Goal: Task Accomplishment & Management: Use online tool/utility

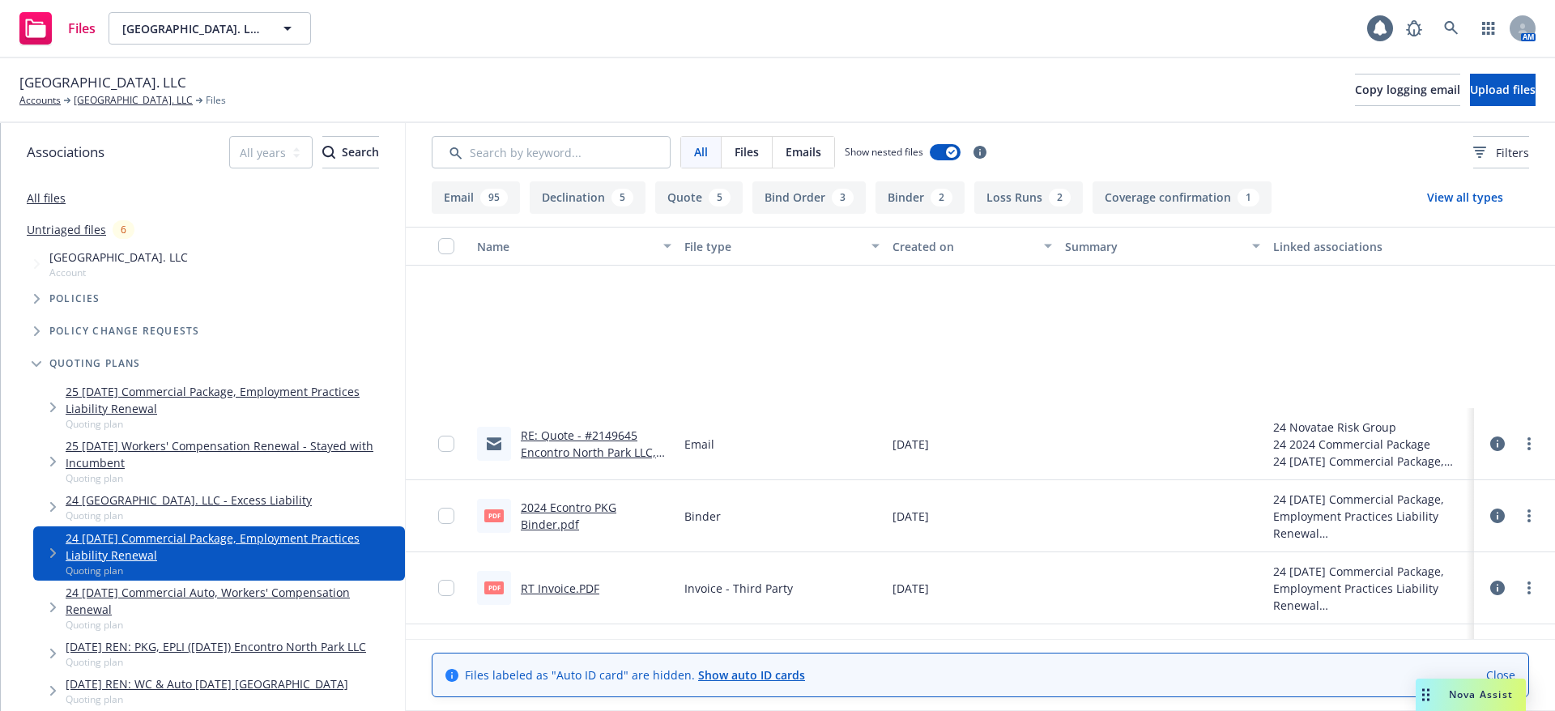
scroll to position [243, 0]
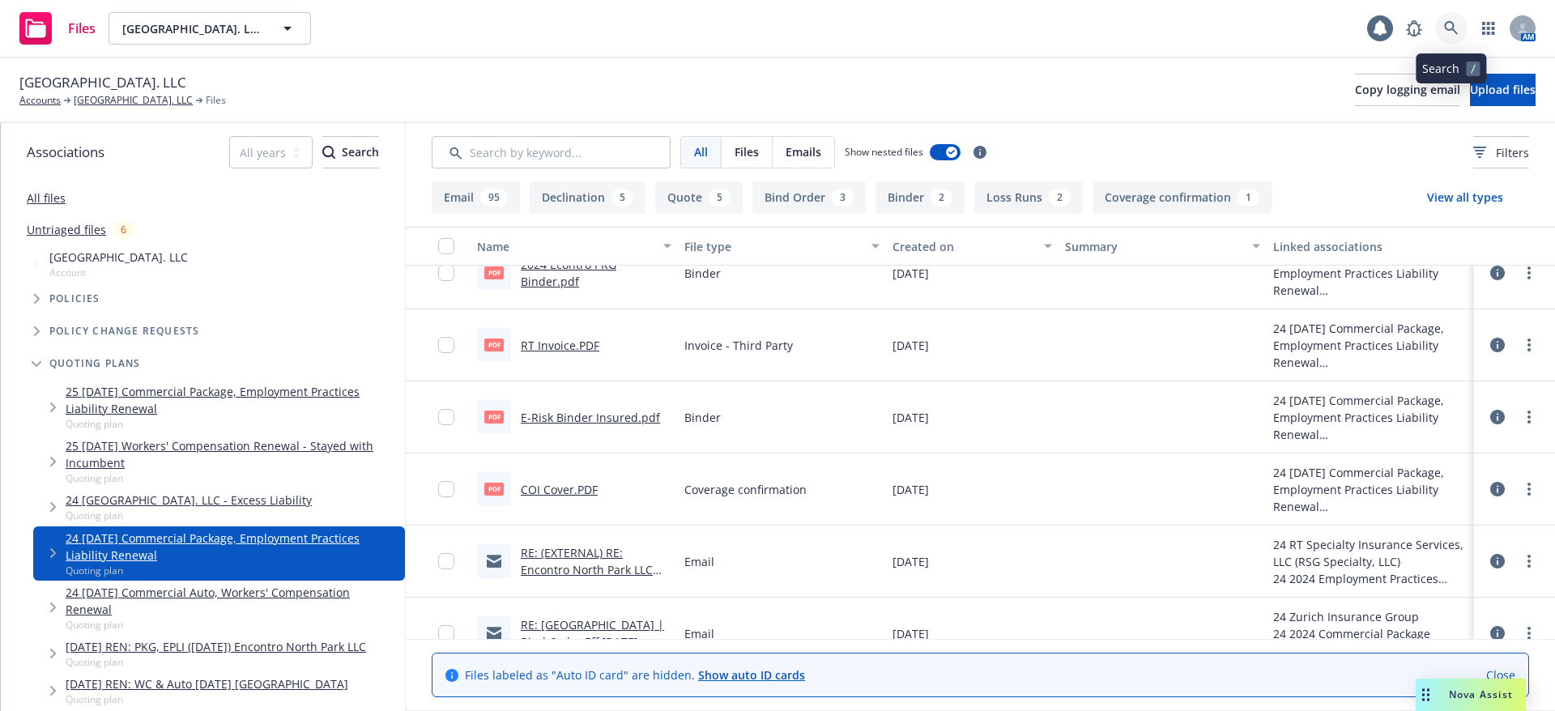
click at [1450, 15] on link at bounding box center [1451, 28] width 32 height 32
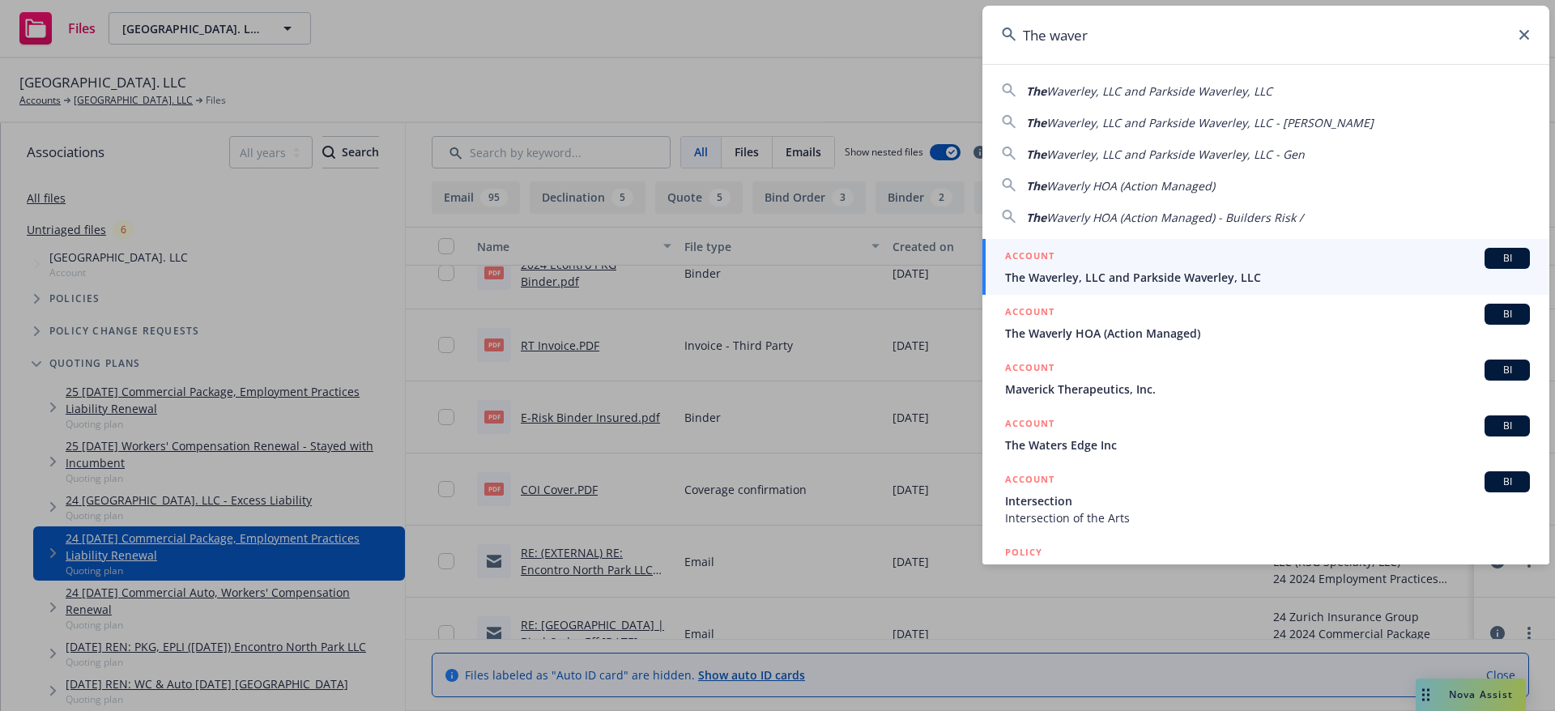
type input "The waver"
click at [1325, 256] on div "ACCOUNT BI" at bounding box center [1267, 258] width 525 height 21
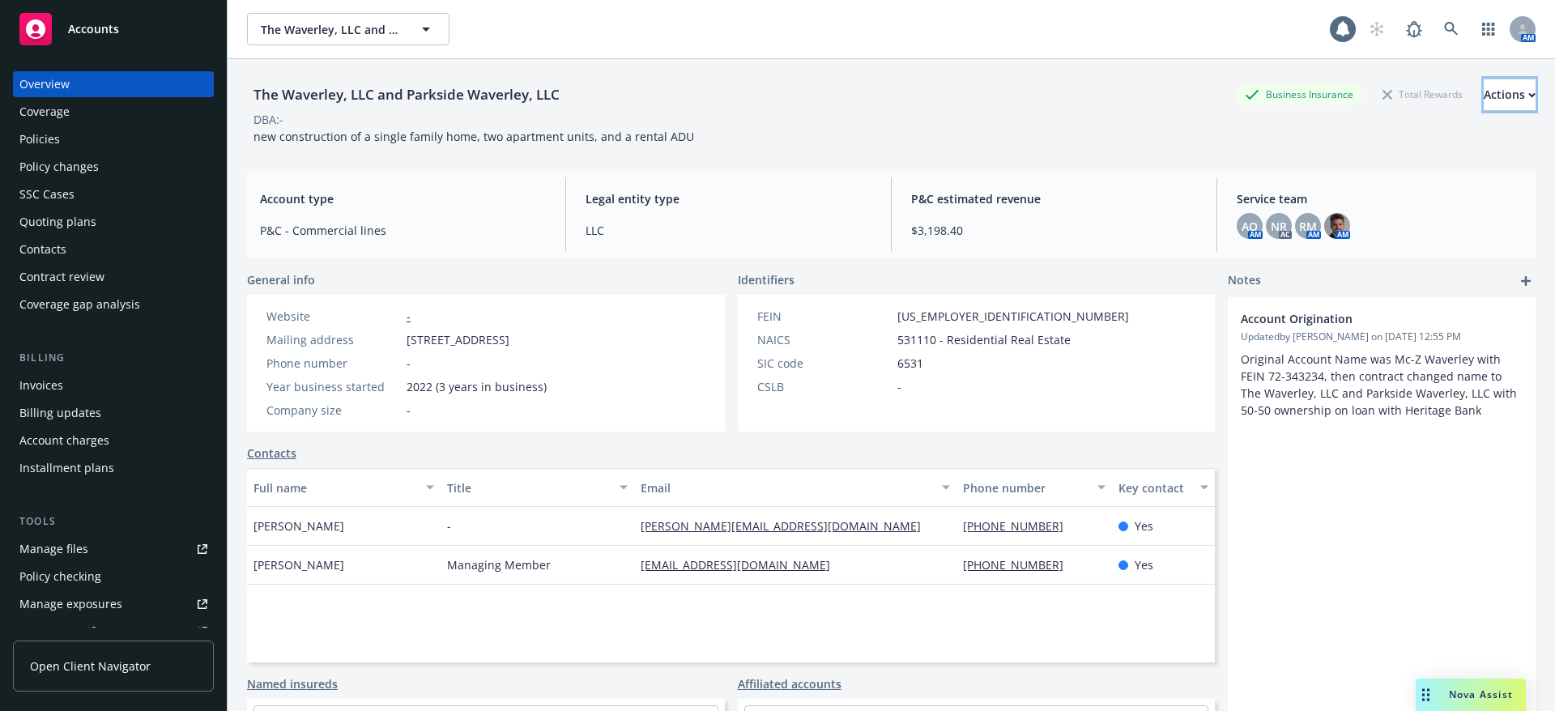
click at [1483, 107] on button "Actions" at bounding box center [1509, 95] width 52 height 32
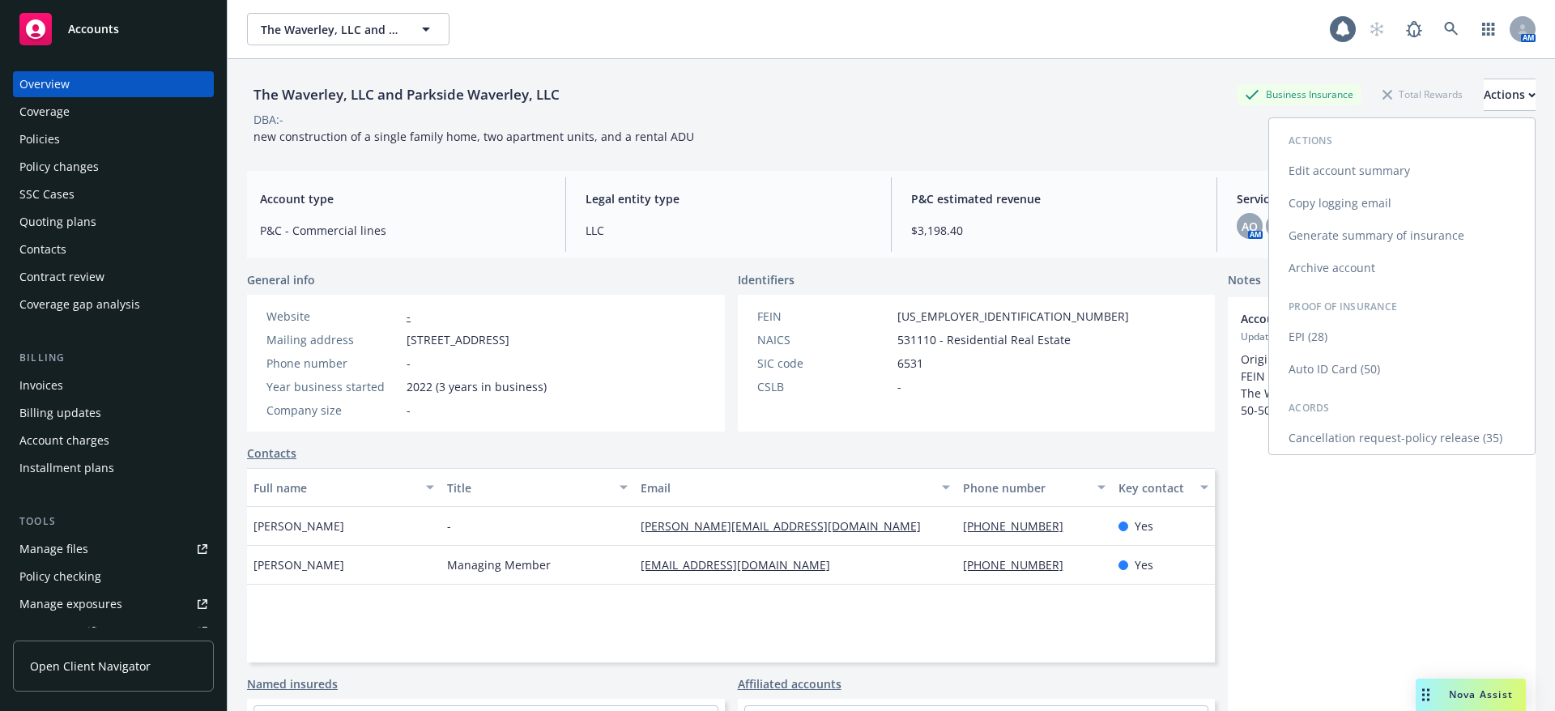
click at [1403, 187] on link "Copy logging email" at bounding box center [1402, 203] width 266 height 32
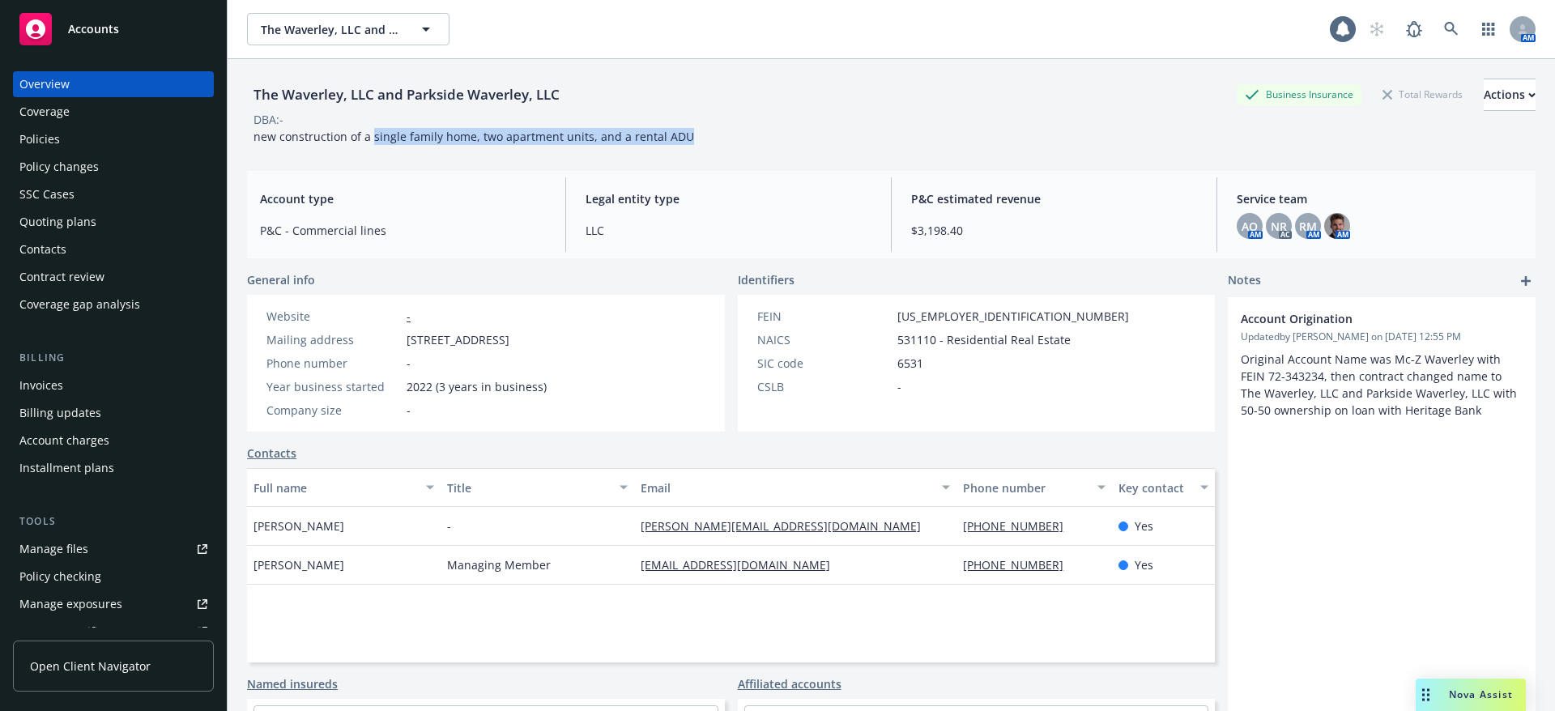
drag, startPoint x: 717, startPoint y: 130, endPoint x: 372, endPoint y: 141, distance: 345.9
click at [372, 141] on div "The Waverley, LLC and Parkside Waverley, LLC Business Insurance Total Rewards A…" at bounding box center [891, 112] width 1288 height 66
click at [535, 141] on span "new construction of a single family home, two apartment units, and a rental ADU" at bounding box center [473, 136] width 440 height 15
click at [1422, 691] on rect "Drag to move" at bounding box center [1423, 690] width 2 height 2
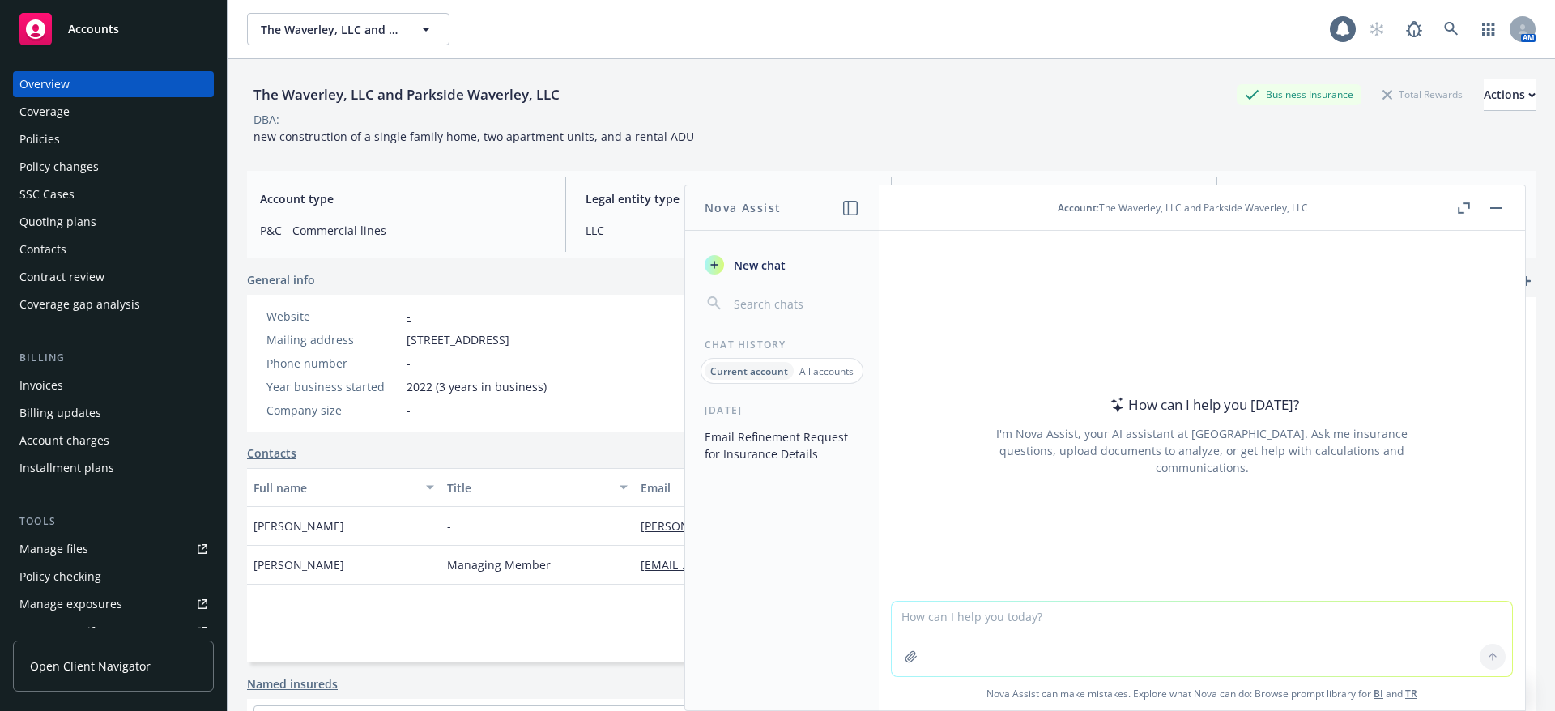
click at [1036, 611] on textarea at bounding box center [1201, 639] width 620 height 74
click at [602, 104] on div "The Waverley, LLC and Parkside Waverley, LLC Business Insurance Total Rewards A…" at bounding box center [891, 95] width 1288 height 32
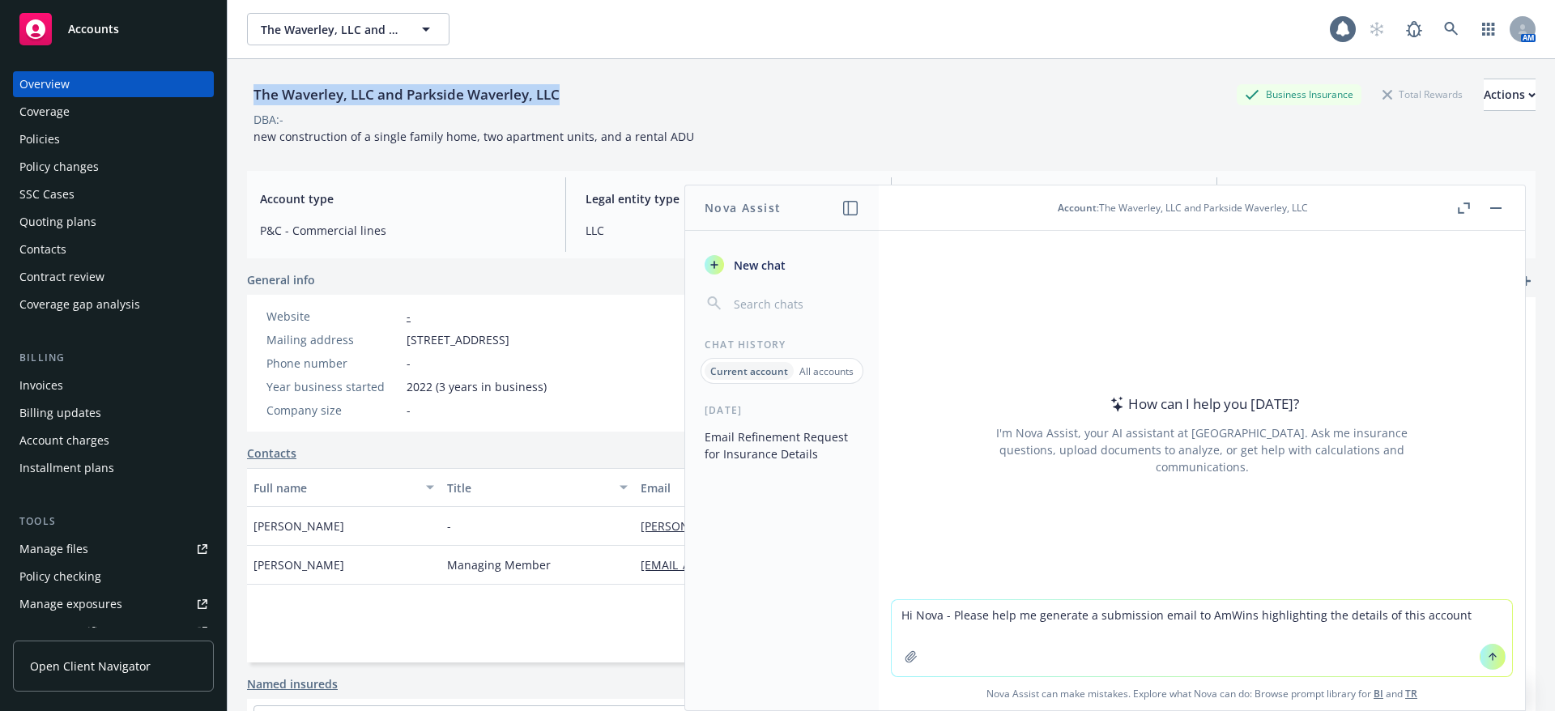
drag, startPoint x: 576, startPoint y: 100, endPoint x: 243, endPoint y: 99, distance: 333.6
click at [243, 99] on div "The Waverley, LLC and Parkside Waverley, LLC Business Insurance Total Rewards A…" at bounding box center [891, 414] width 1327 height 711
copy div "The Waverley, LLC and Parkside Waverley, LLC"
click at [1465, 617] on textarea "Hi Nova - Please help me generate a submission email to AmWins highlighting the…" at bounding box center [1201, 638] width 620 height 76
paste textarea "The Waverley, LLC and Parkside Waverley, LLC"
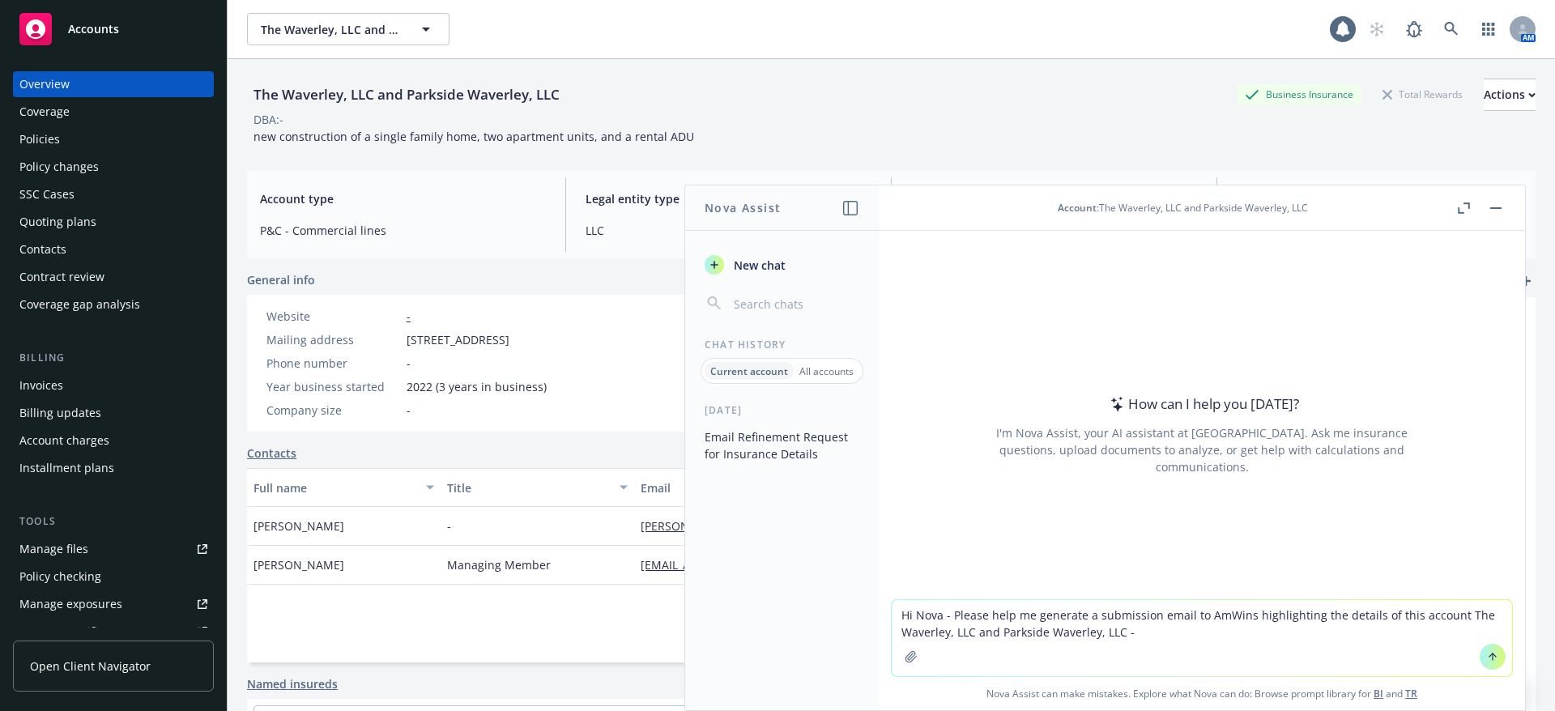
click at [802, 134] on div "The Waverley, LLC and Parkside Waverley, LLC Business Insurance Total Rewards A…" at bounding box center [891, 112] width 1288 height 66
drag, startPoint x: 789, startPoint y: 137, endPoint x: 254, endPoint y: 139, distance: 534.4
click at [254, 139] on div "The Waverley, LLC and Parkside Waverley, LLC Business Insurance Total Rewards A…" at bounding box center [891, 112] width 1288 height 66
copy span "new construction of a single family home, two apartment units, and a rental ADU"
click at [1188, 646] on textarea "Hi Nova - Please help me generate a submission email to AmWins highlighting the…" at bounding box center [1201, 638] width 620 height 76
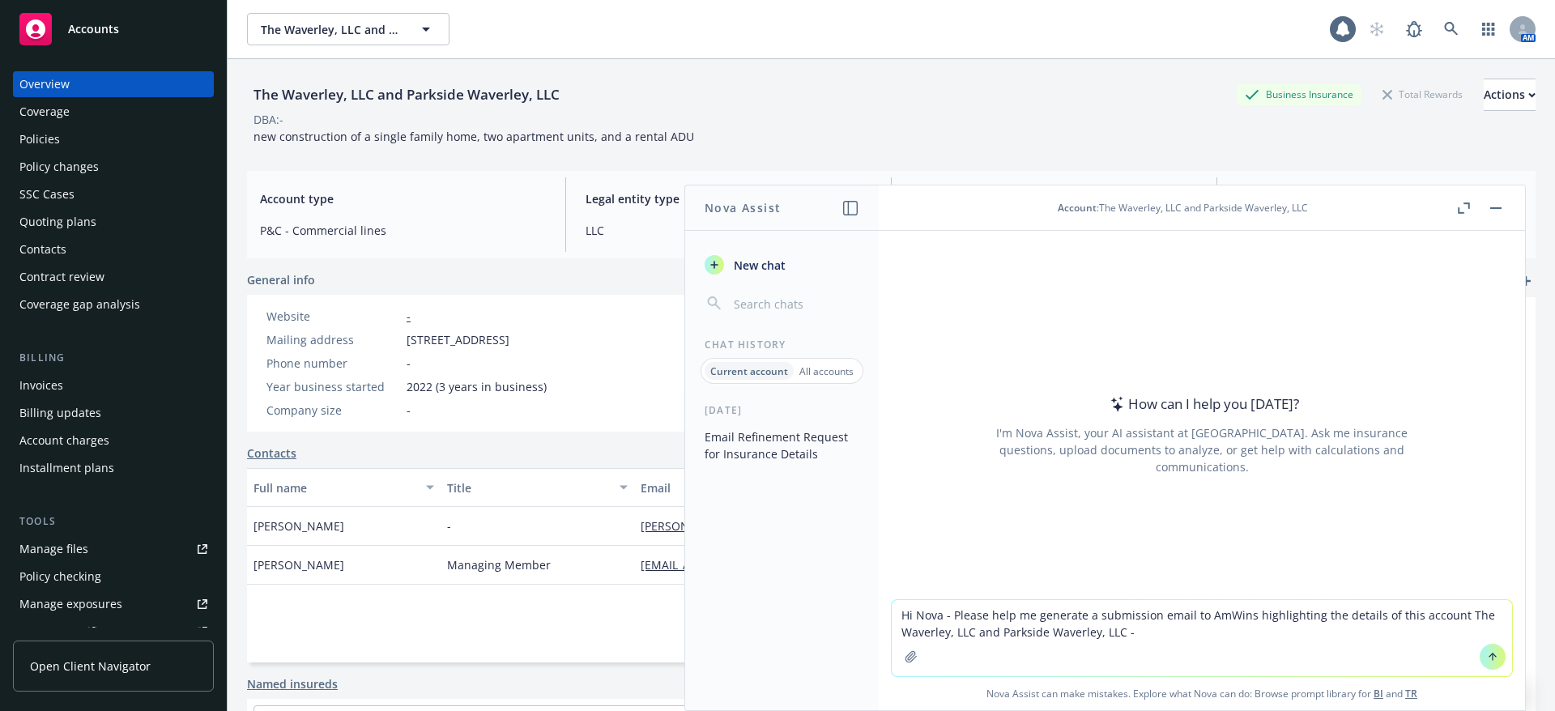
paste textarea "new construction of a single family home, two apartment units, and a rental ADU"
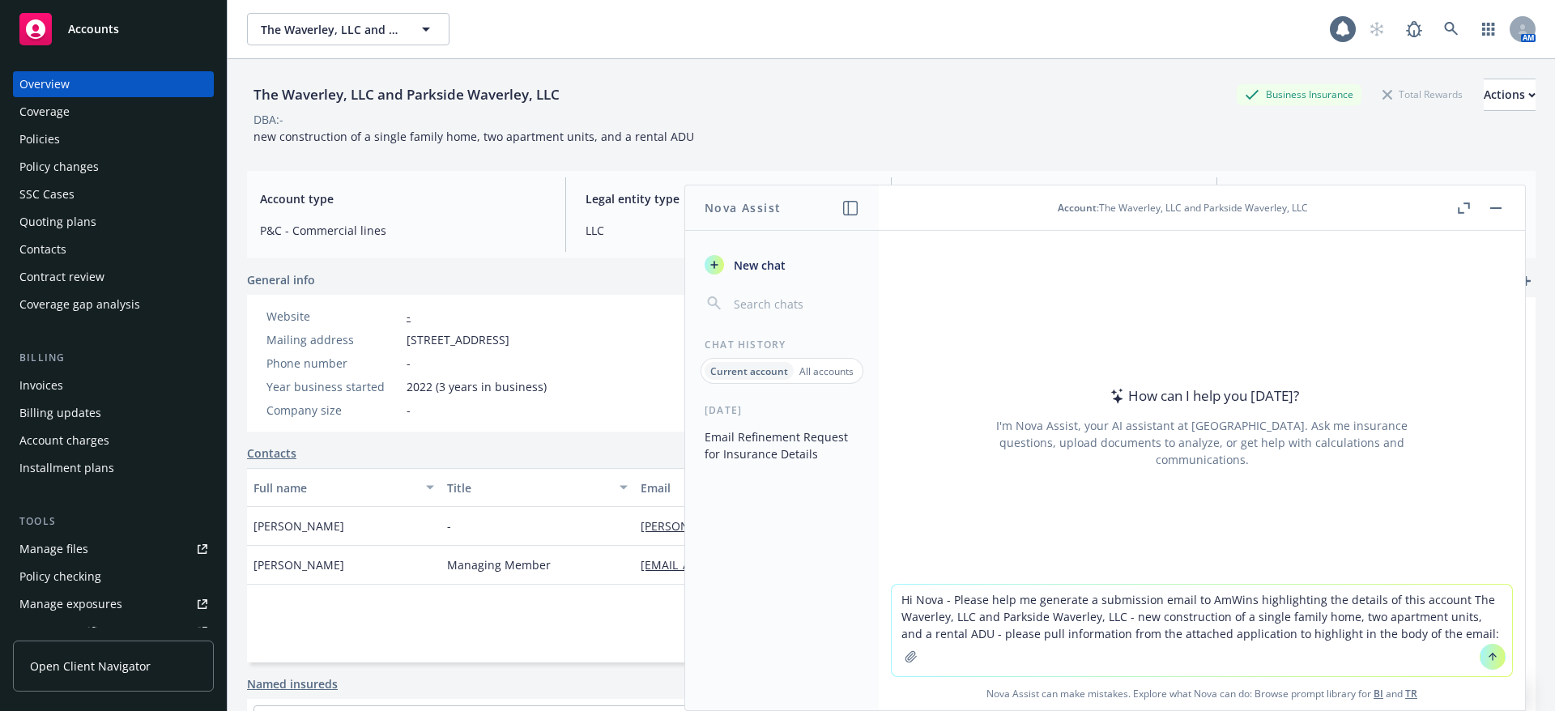
type textarea "Hi Nova - Please help me generate a submission email to AmWins highlighting the…"
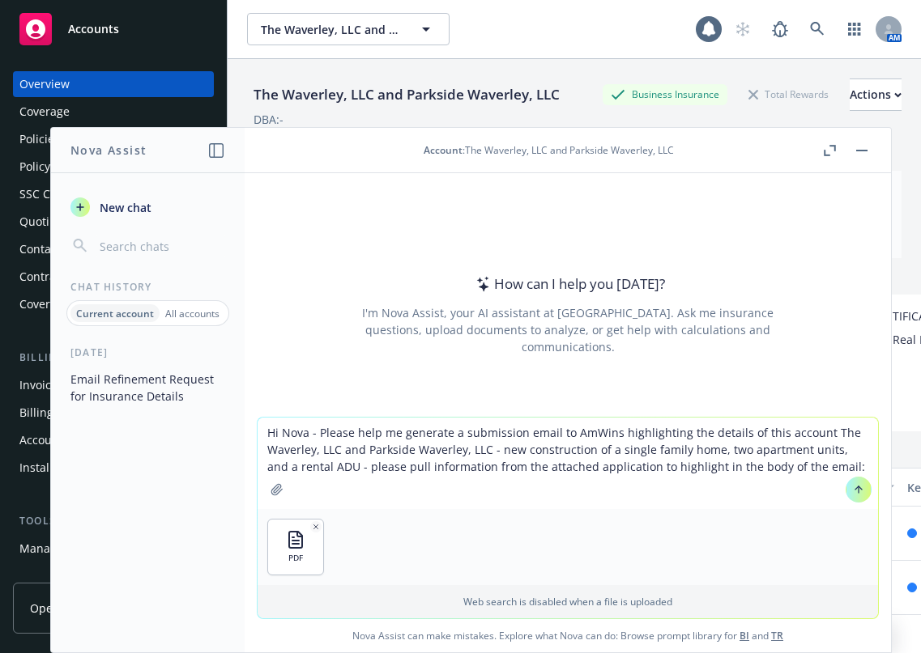
click at [847, 496] on button at bounding box center [858, 490] width 26 height 26
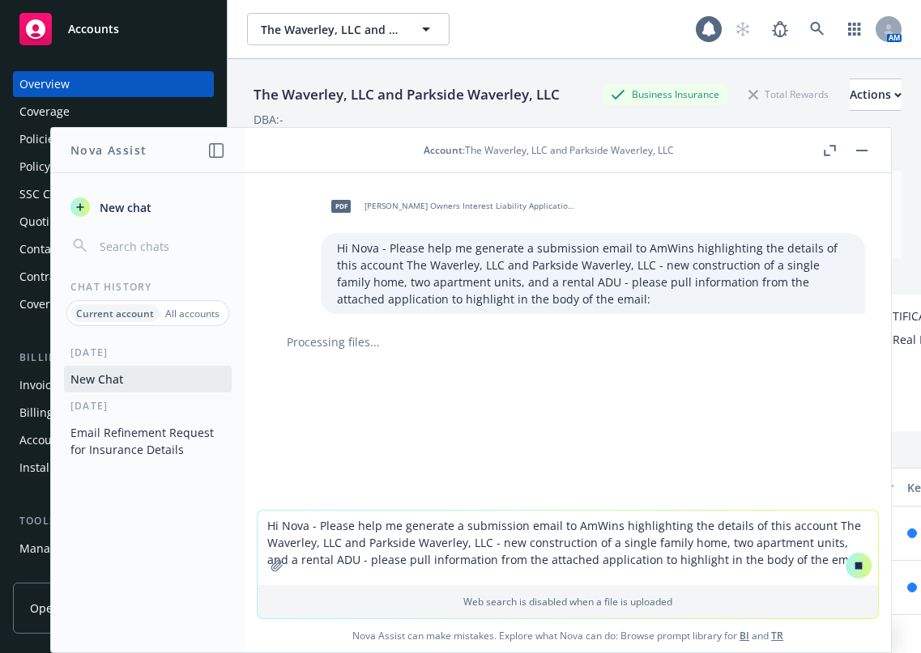
click at [353, 530] on textarea "Hi Nova - Please help me generate a submission email to AmWins highlighting the…" at bounding box center [567, 548] width 620 height 74
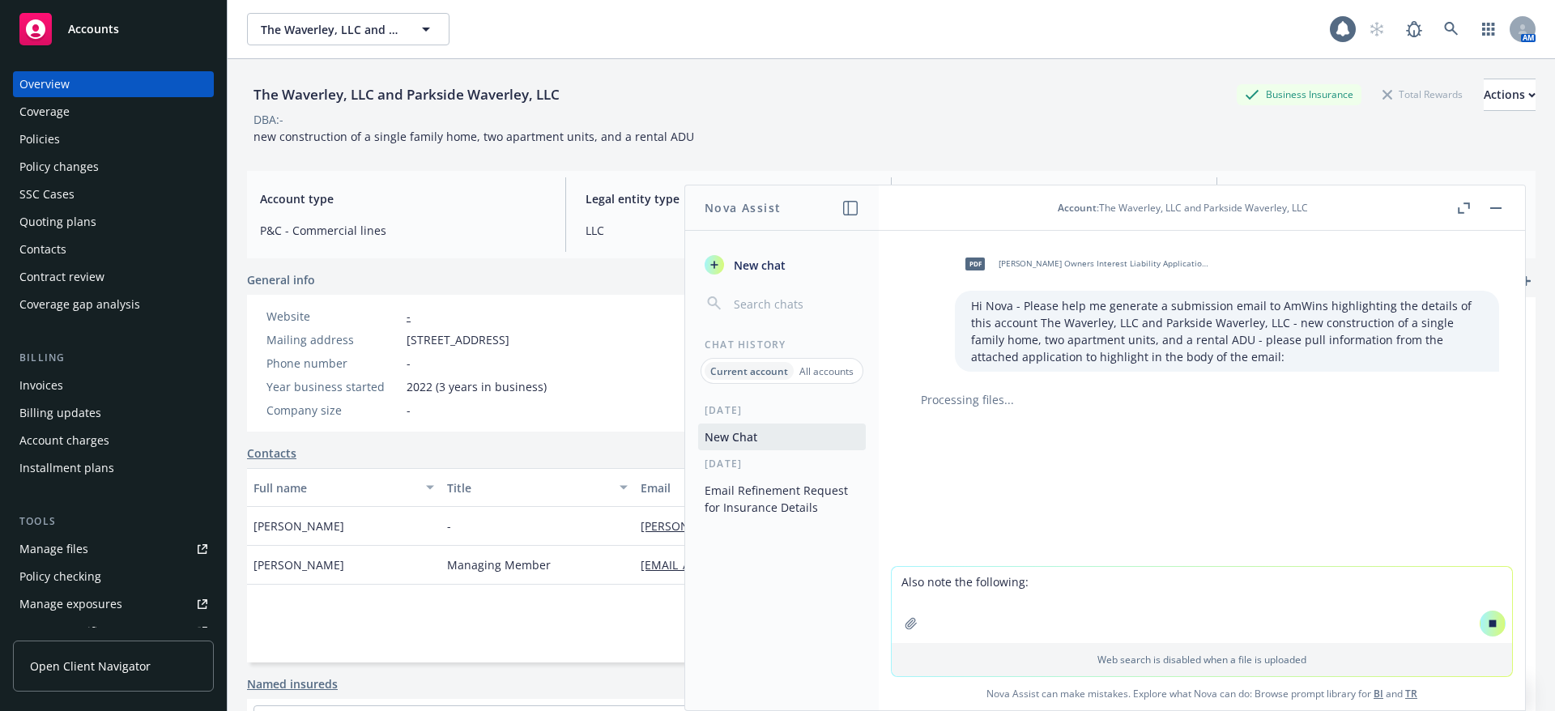
click at [80, 130] on div "Policies" at bounding box center [113, 139] width 188 height 26
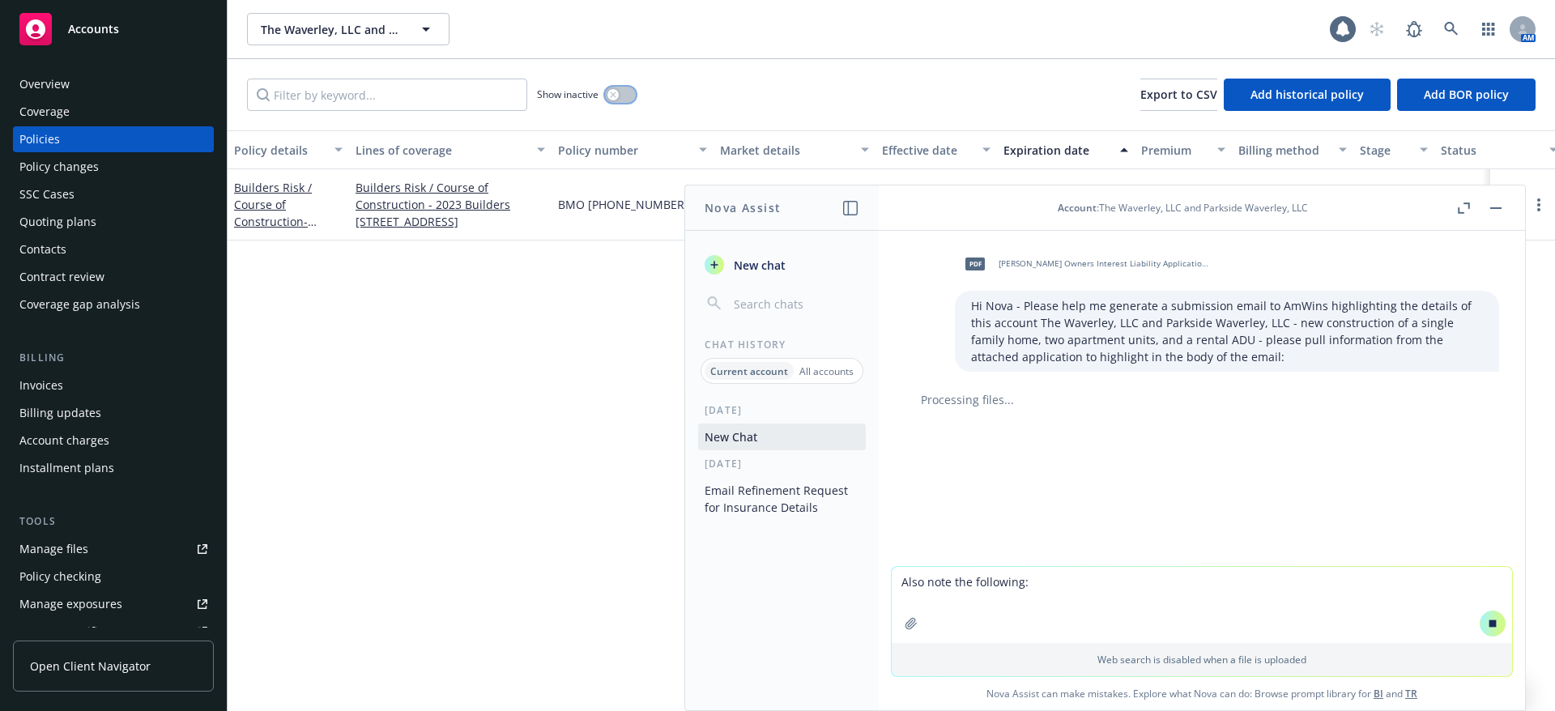
click at [611, 90] on div "button" at bounding box center [612, 94] width 11 height 11
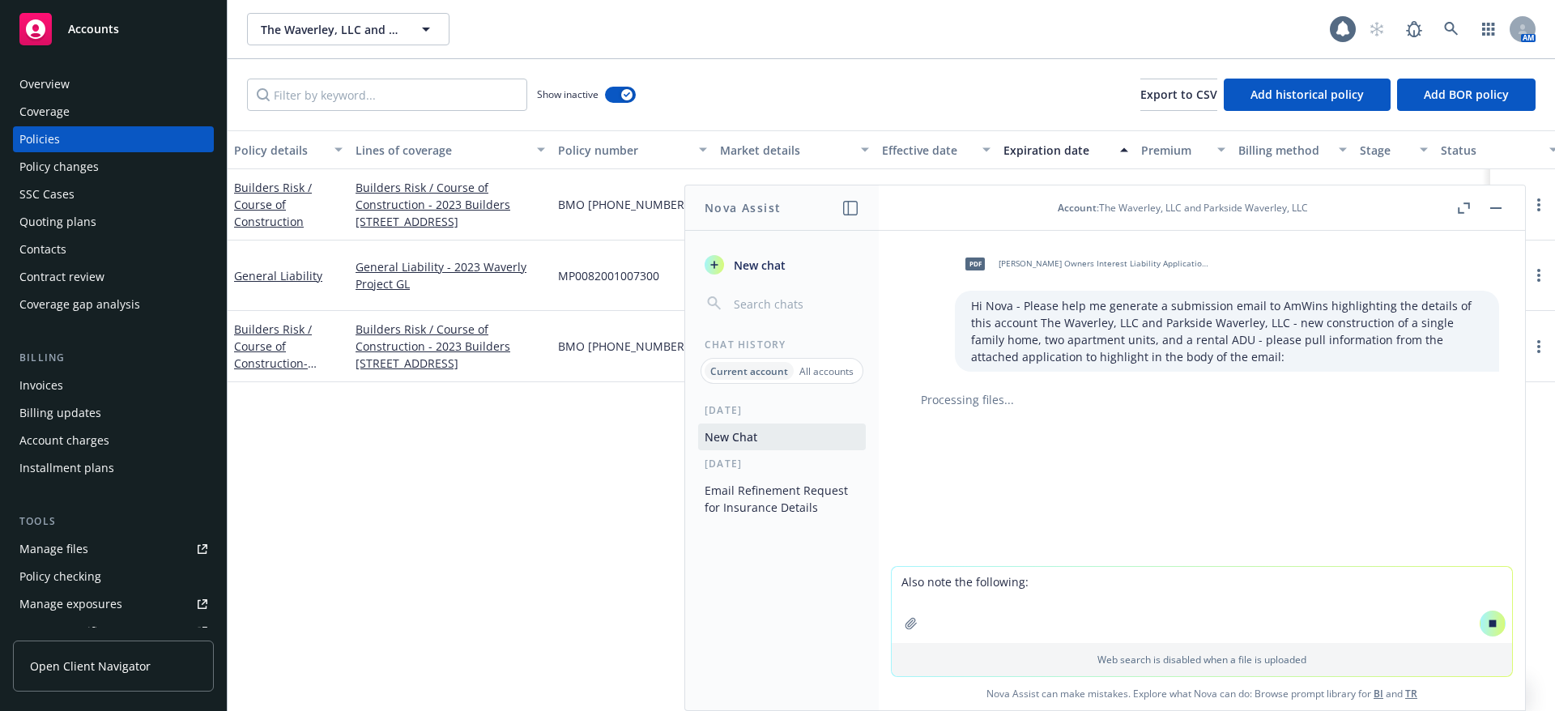
click at [1493, 202] on button "button" at bounding box center [1495, 207] width 19 height 19
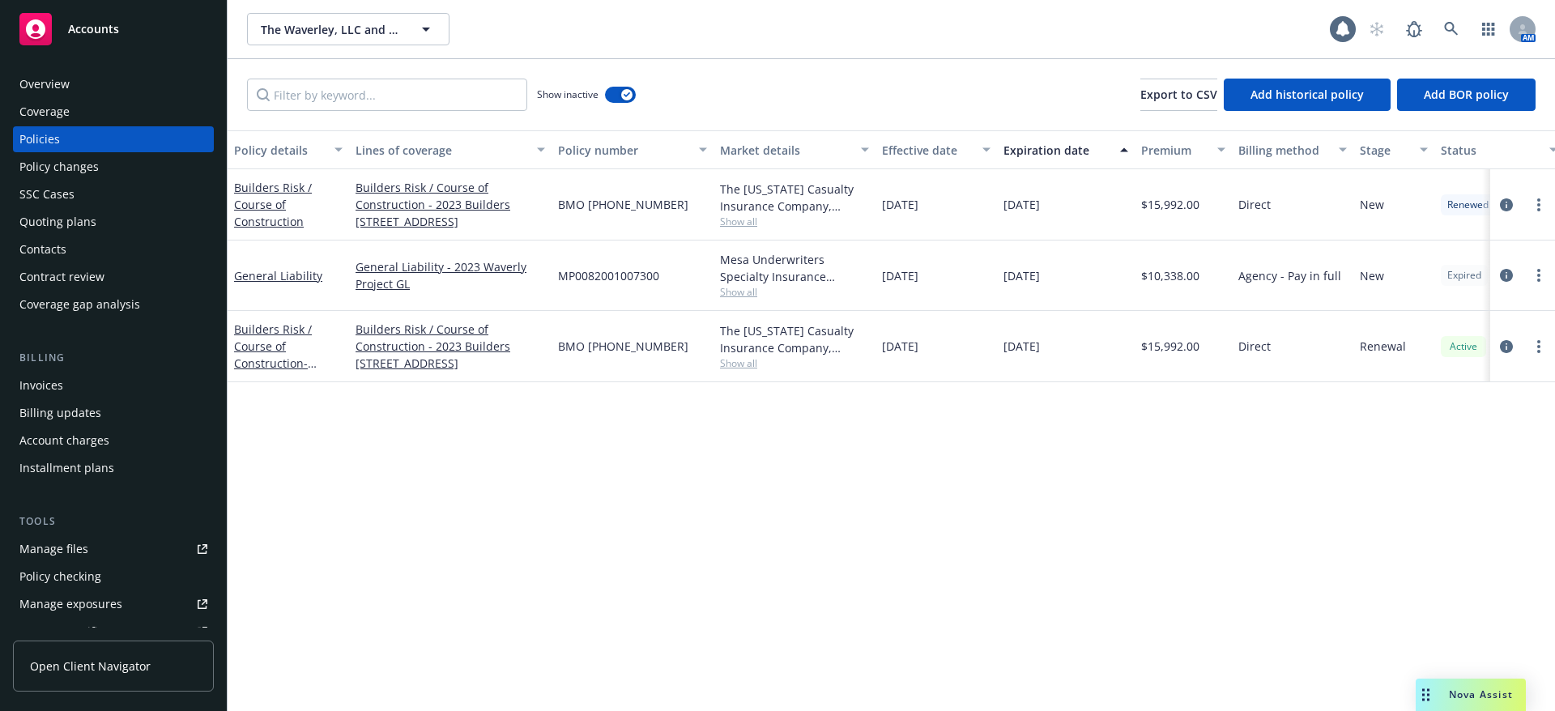
click at [1426, 694] on icon "Drag to move" at bounding box center [1425, 694] width 7 height 13
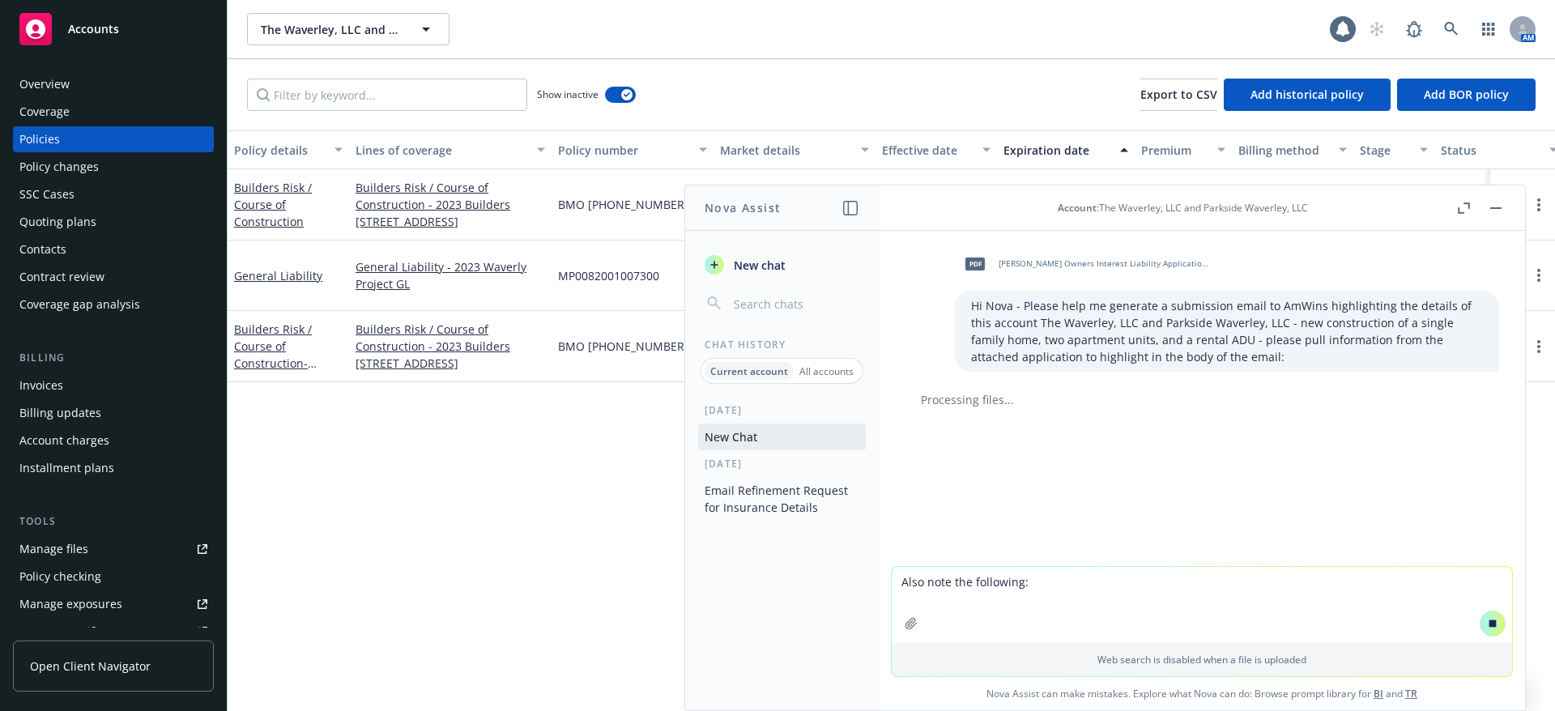
click at [1132, 597] on textarea "Also note the following:" at bounding box center [1201, 605] width 620 height 76
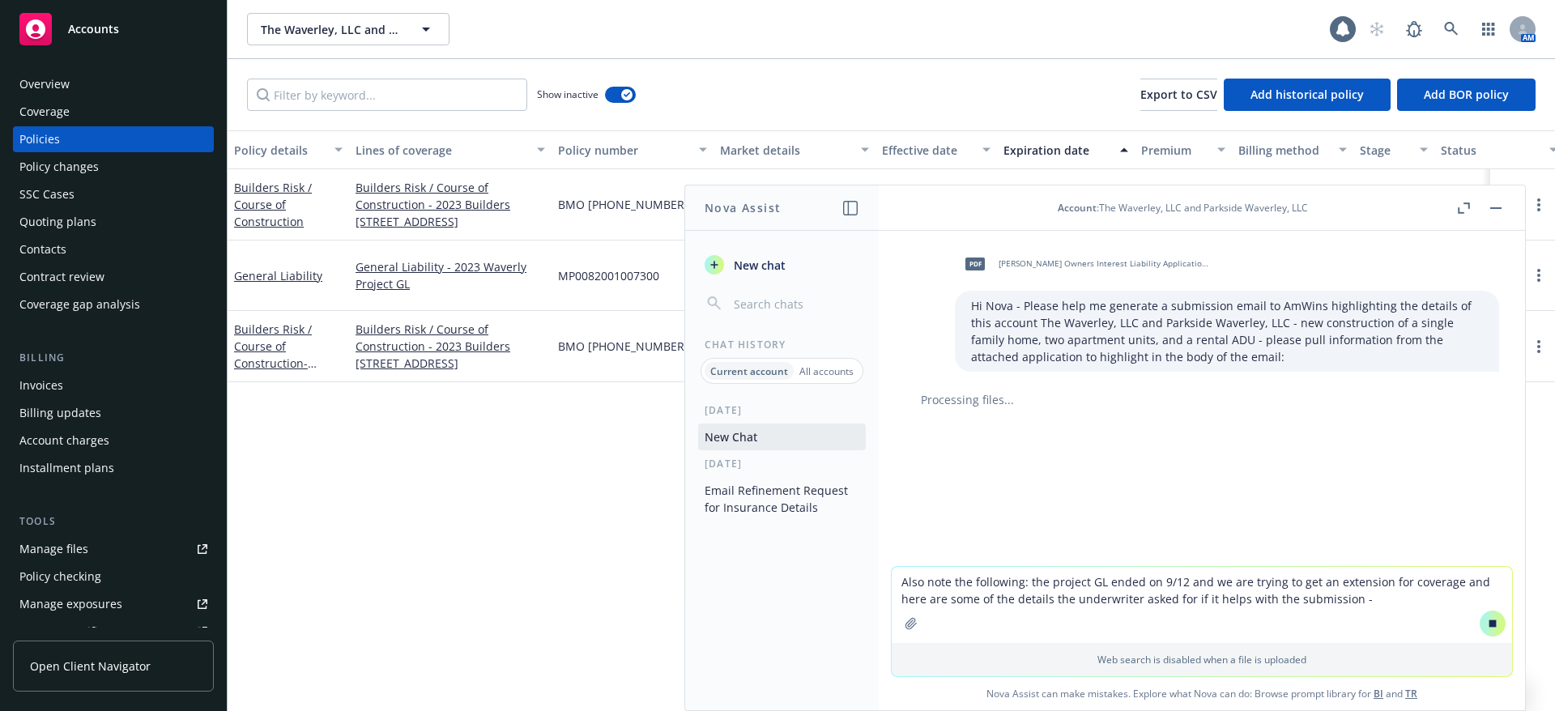
paste textarea "1. Total Costs Remaining 1. By Project Costs & by Percentage - 0% Remaining 2. …"
type textarea "Also note the following: the project GL ended on 9/12 and we are trying to get …"
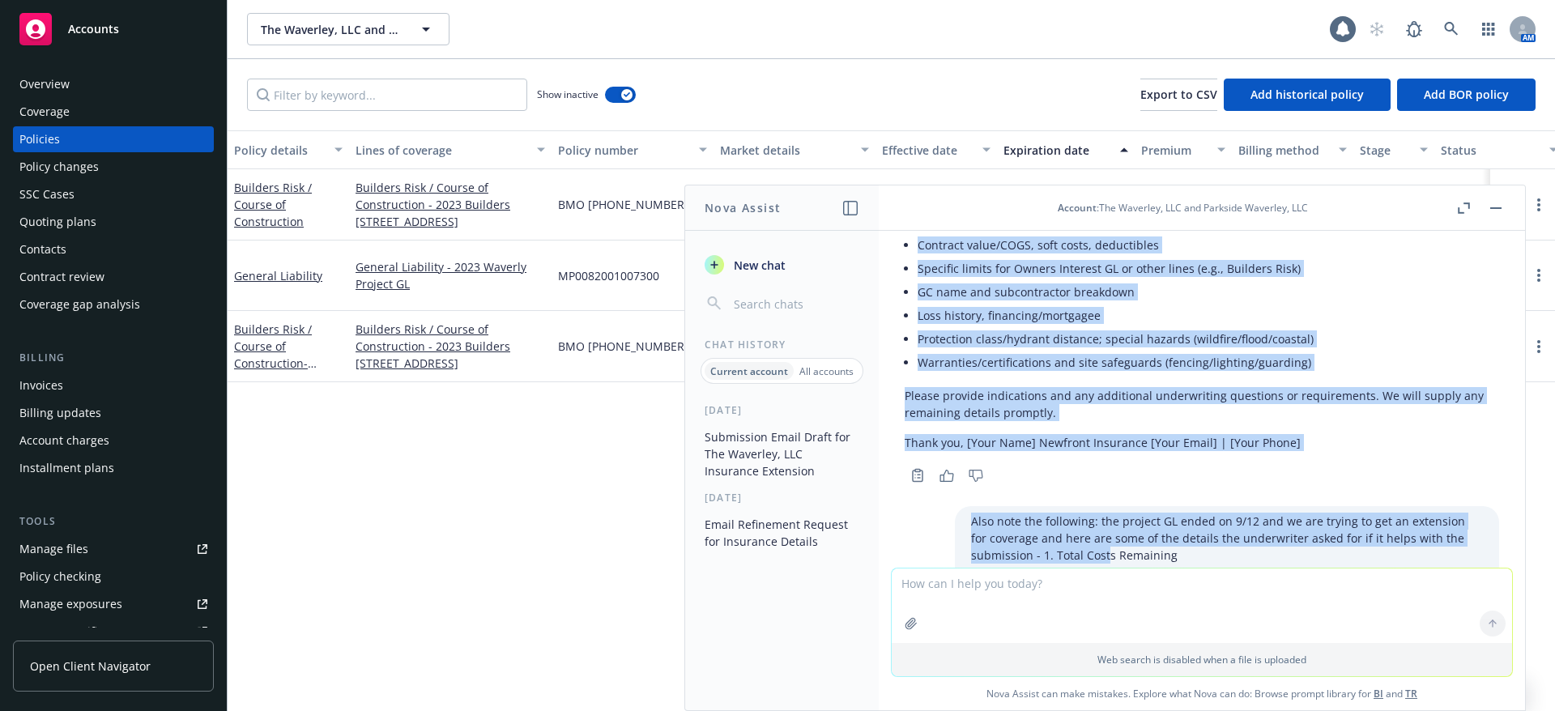
scroll to position [949, 0]
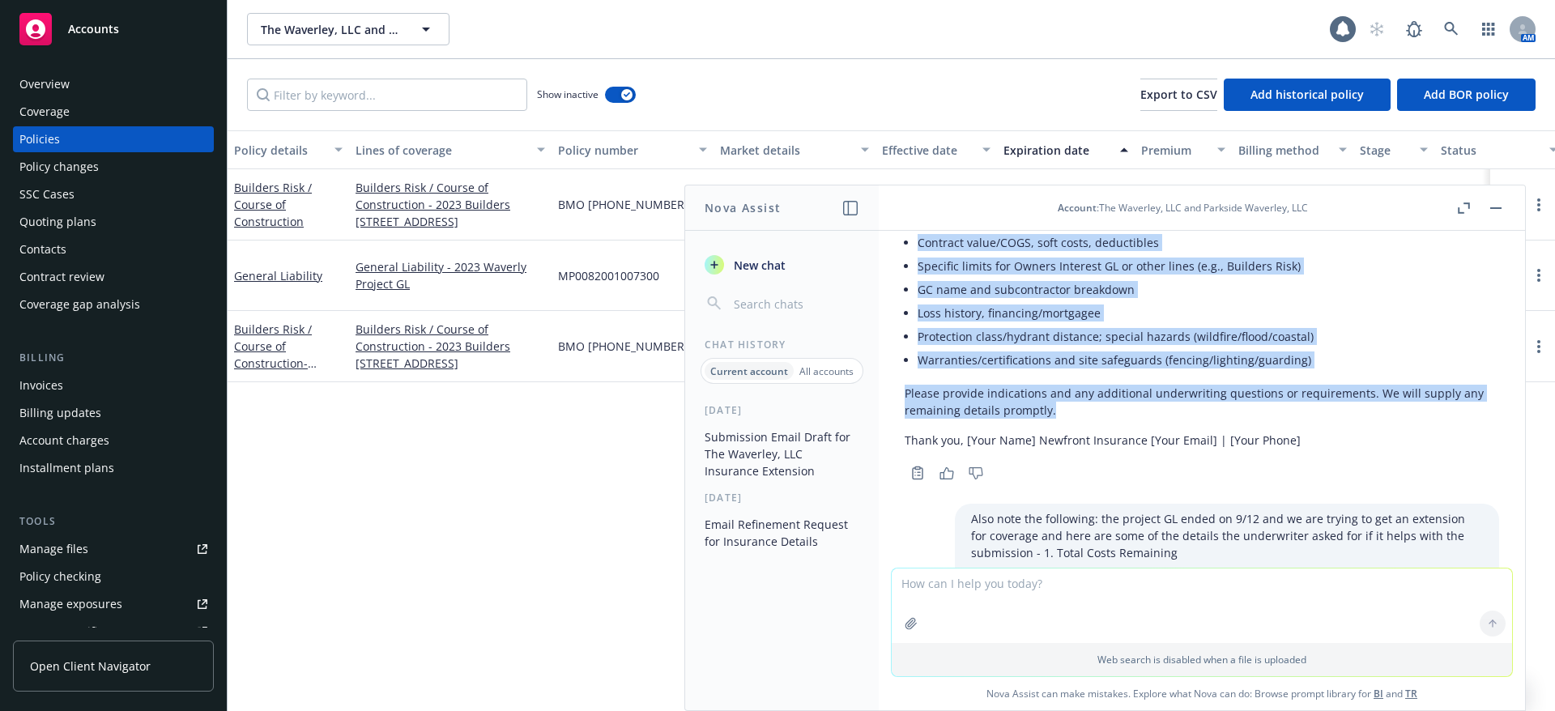
drag, startPoint x: 901, startPoint y: 446, endPoint x: 1078, endPoint y: 418, distance: 178.8
copy div "Please review the Owners Interest submission for the below project. Key details…"
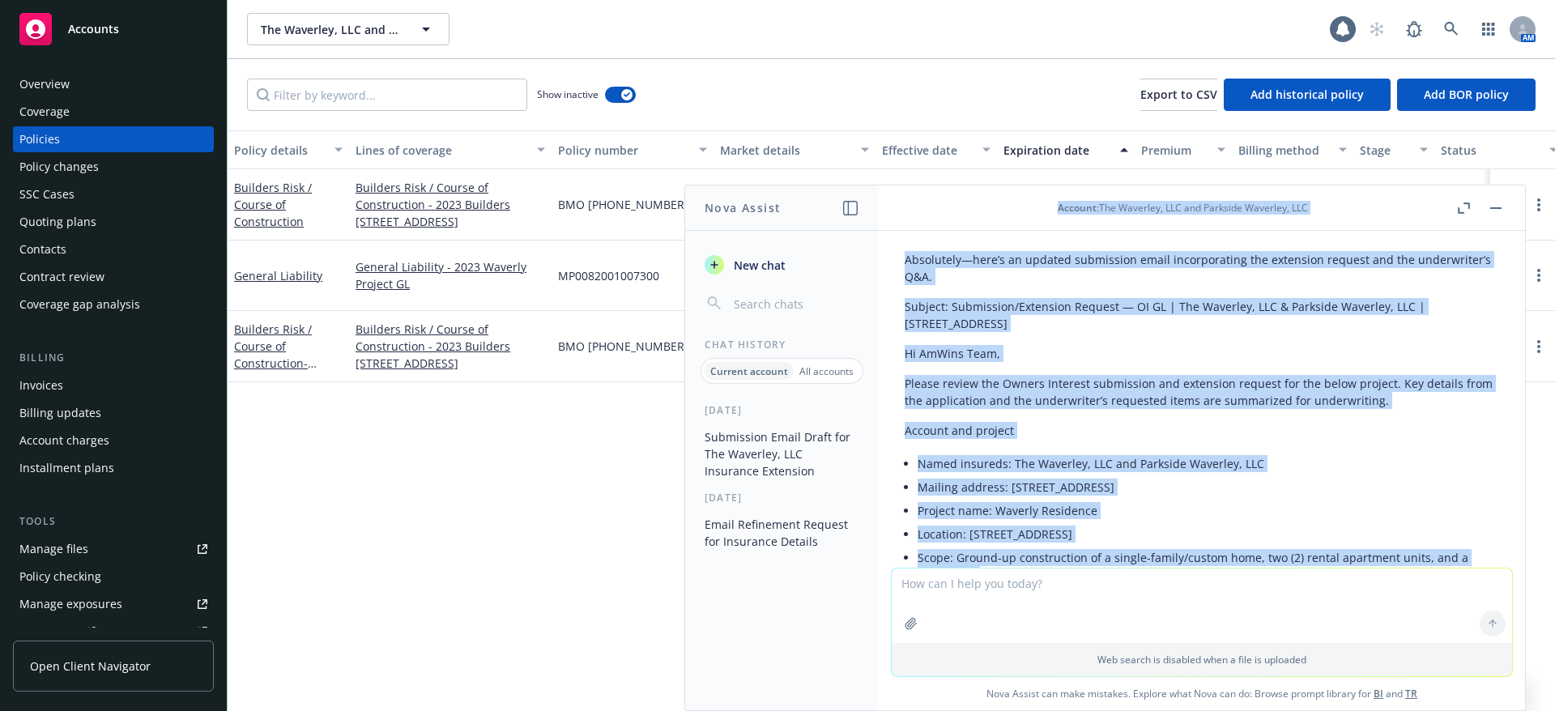
scroll to position [1443, 0]
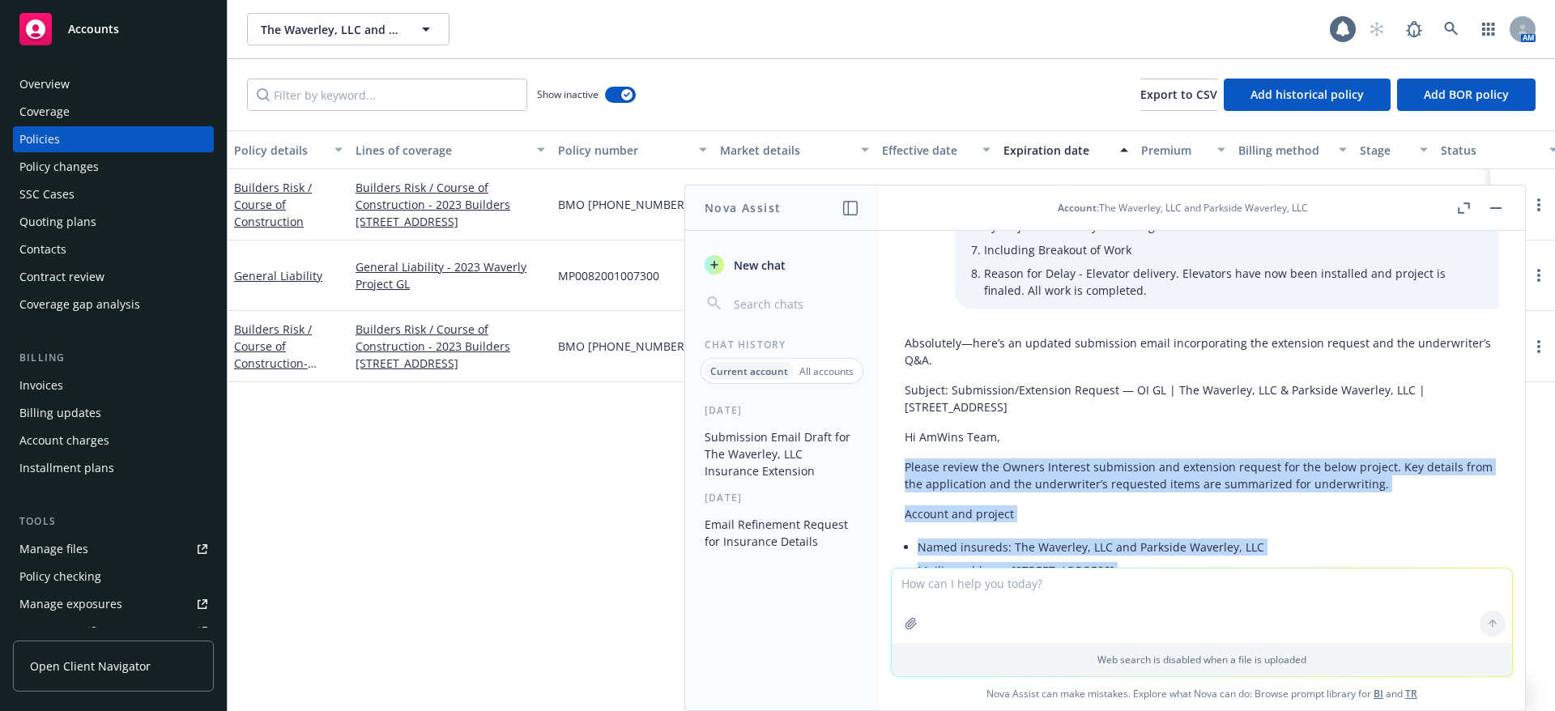
drag, startPoint x: 1378, startPoint y: 477, endPoint x: 904, endPoint y: 472, distance: 474.5
copy div "Please review the Owners Interest submission and extension request for the belo…"
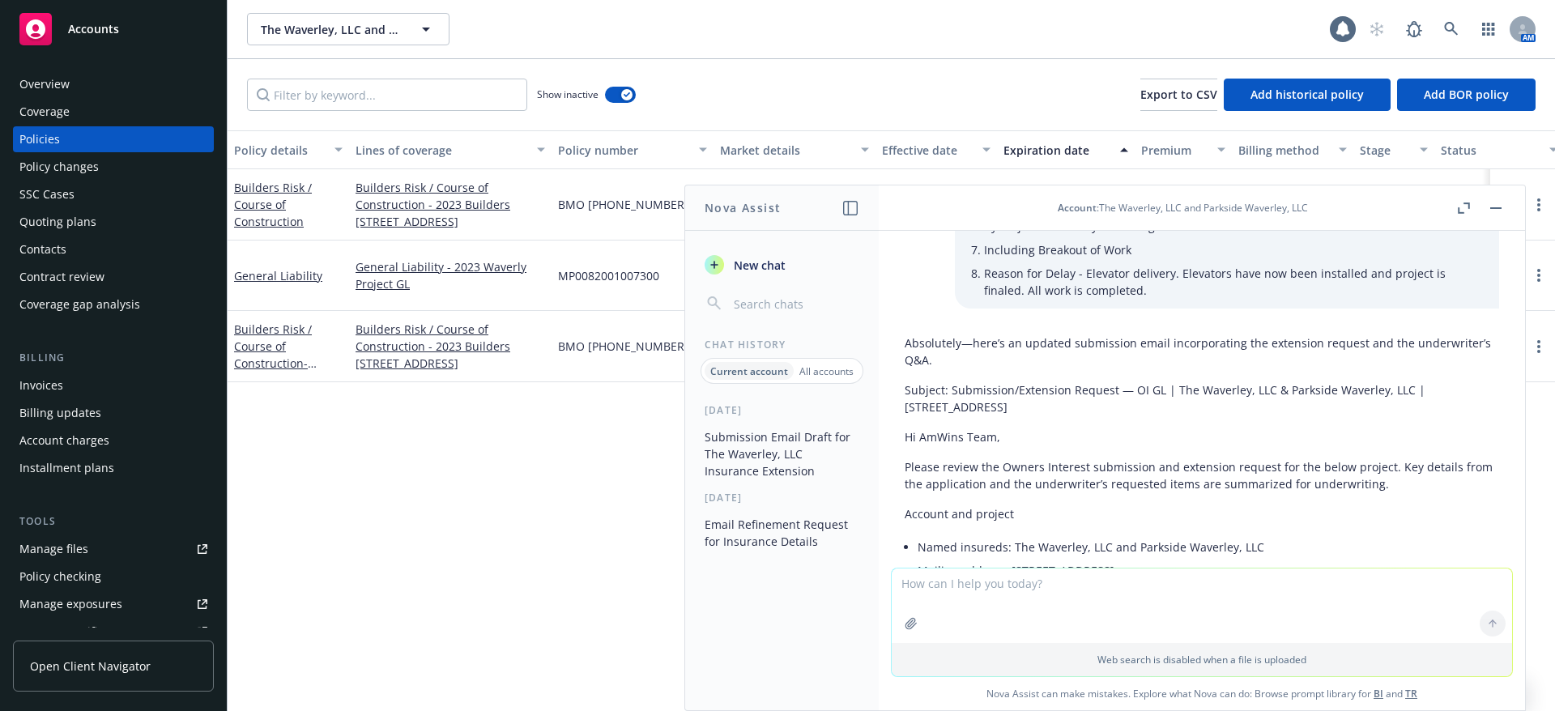
click at [1504, 197] on header "Account : The Waverley, LLC and Parkside Waverley, LLC" at bounding box center [1202, 207] width 646 height 45
click at [1489, 211] on button "button" at bounding box center [1495, 207] width 19 height 19
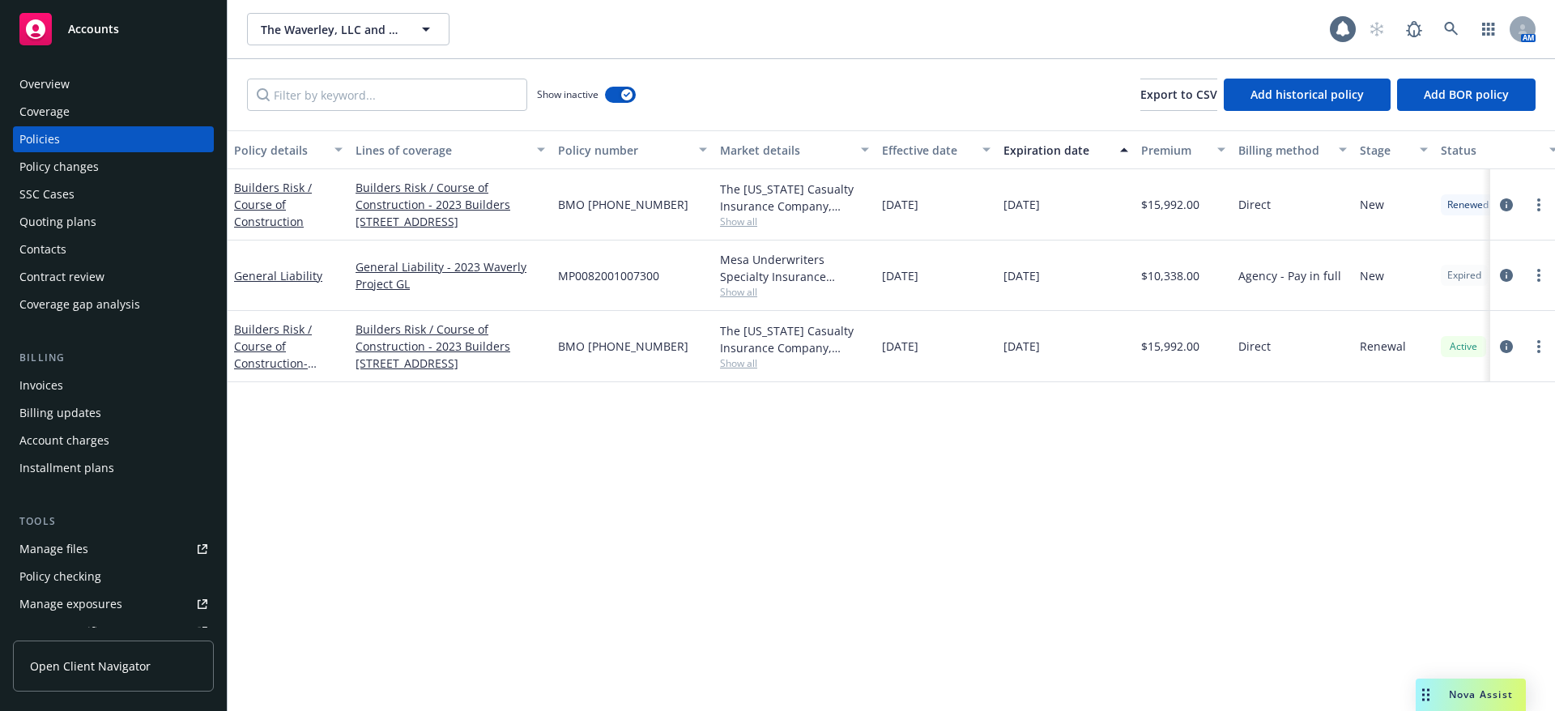
click at [1471, 697] on span "Nova Assist" at bounding box center [1481, 694] width 64 height 14
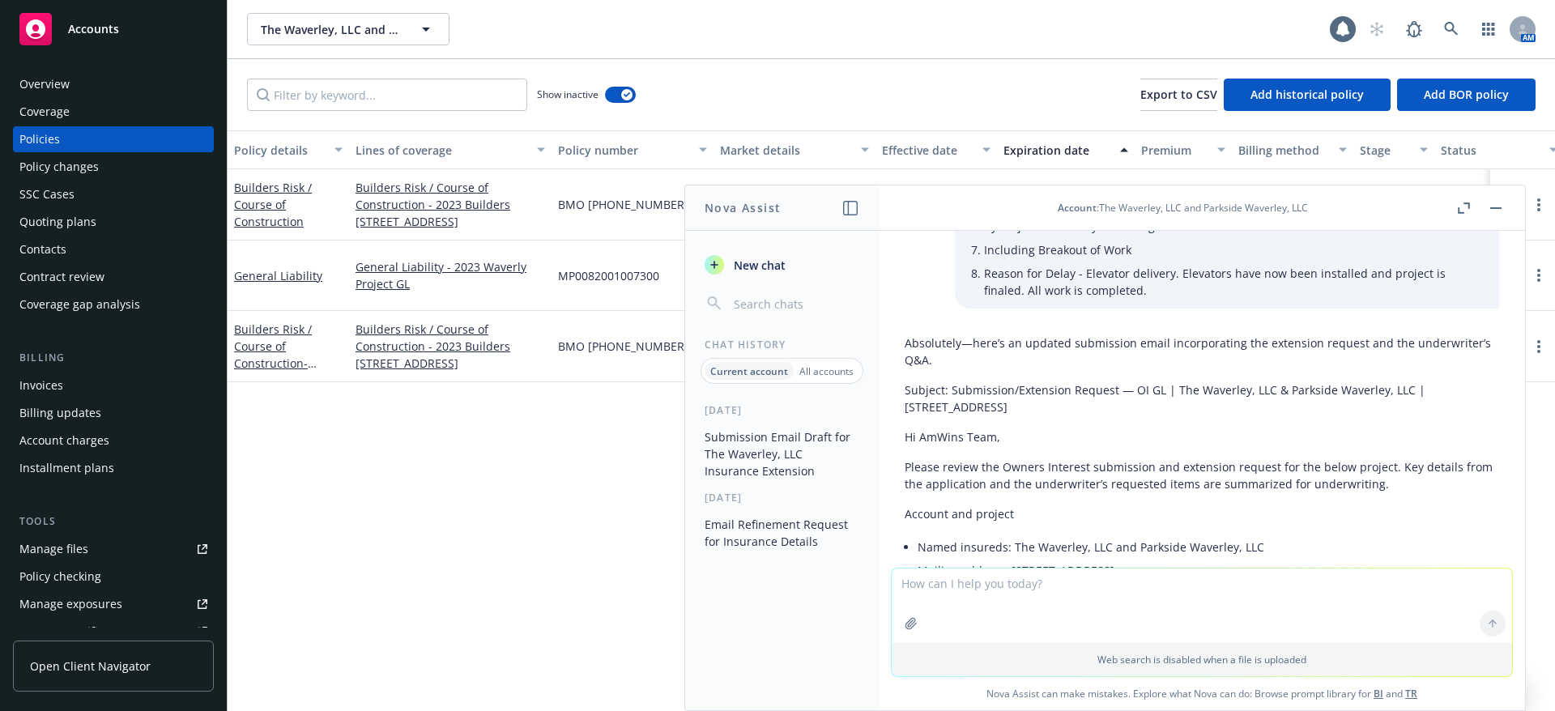
click at [809, 365] on p "All accounts" at bounding box center [826, 371] width 54 height 14
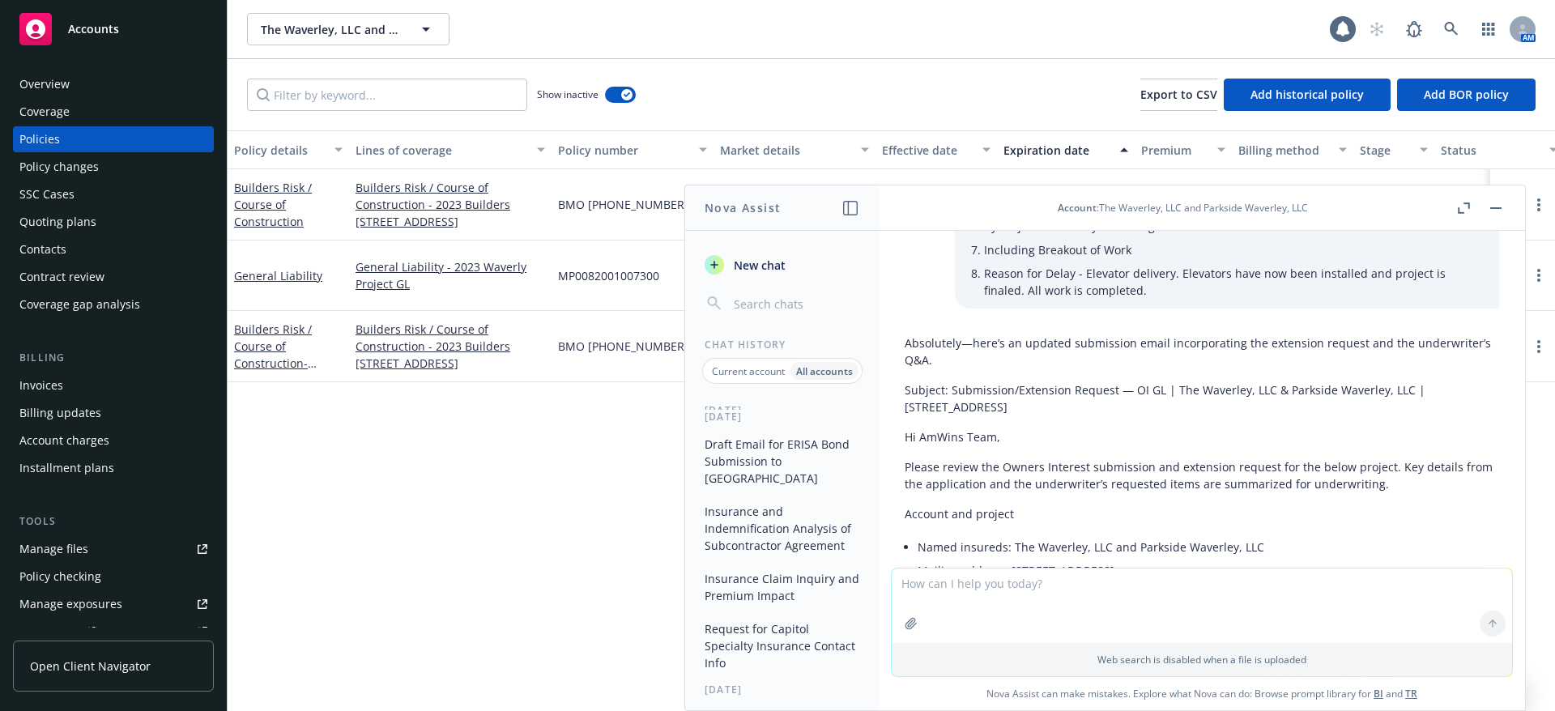
scroll to position [0, 0]
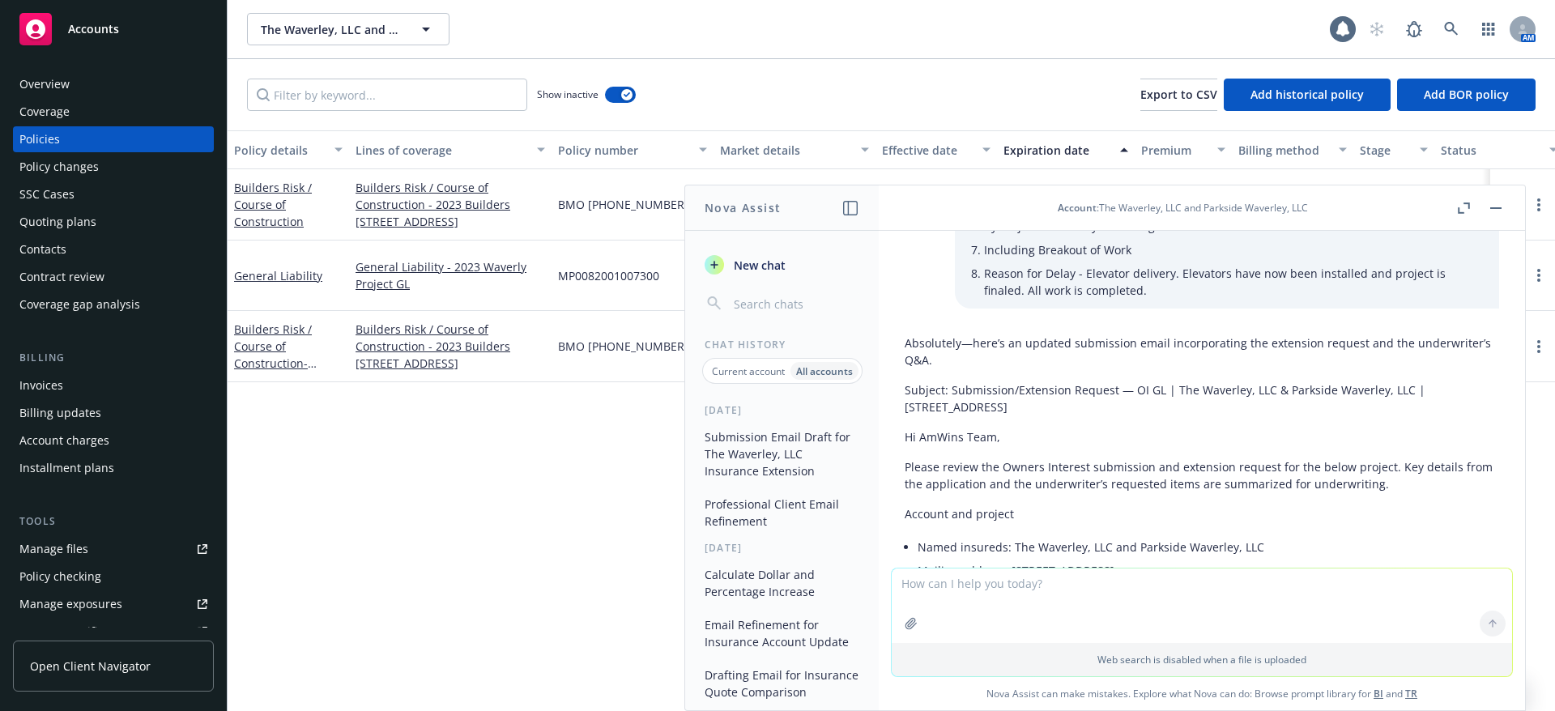
click at [1491, 215] on button "button" at bounding box center [1495, 207] width 19 height 19
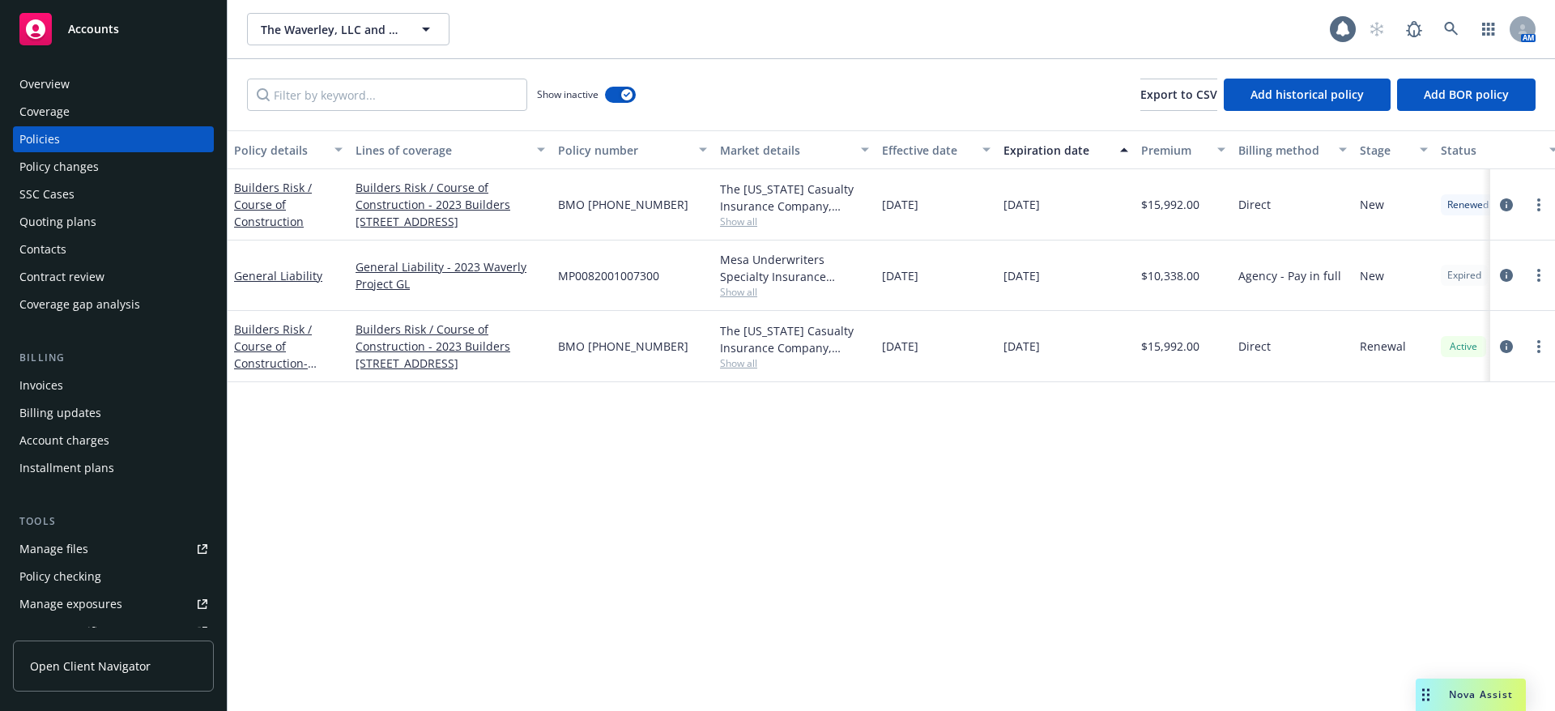
click at [1273, 545] on div "Policy details Lines of coverage Policy number Market details Effective date Ex…" at bounding box center [891, 420] width 1327 height 581
click at [1204, 11] on div "The Waverley, LLC and Parkside Waverley, LLC The Waverley, LLC and Parkside Wav…" at bounding box center [891, 29] width 1327 height 58
click at [1465, 691] on span "Nova Assist" at bounding box center [1481, 694] width 64 height 14
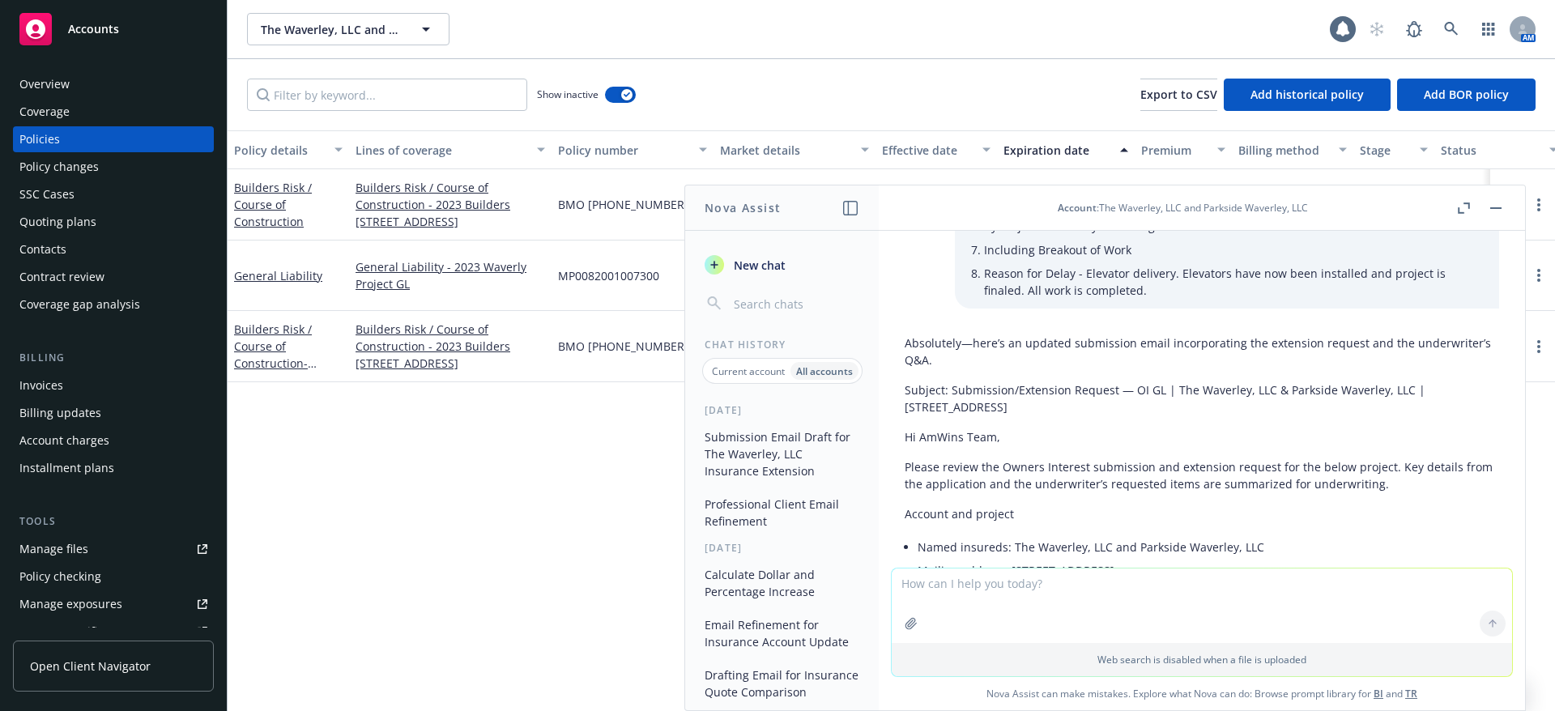
click at [1275, 609] on textarea at bounding box center [1201, 605] width 620 height 74
click at [738, 253] on button "New chat" at bounding box center [782, 264] width 168 height 29
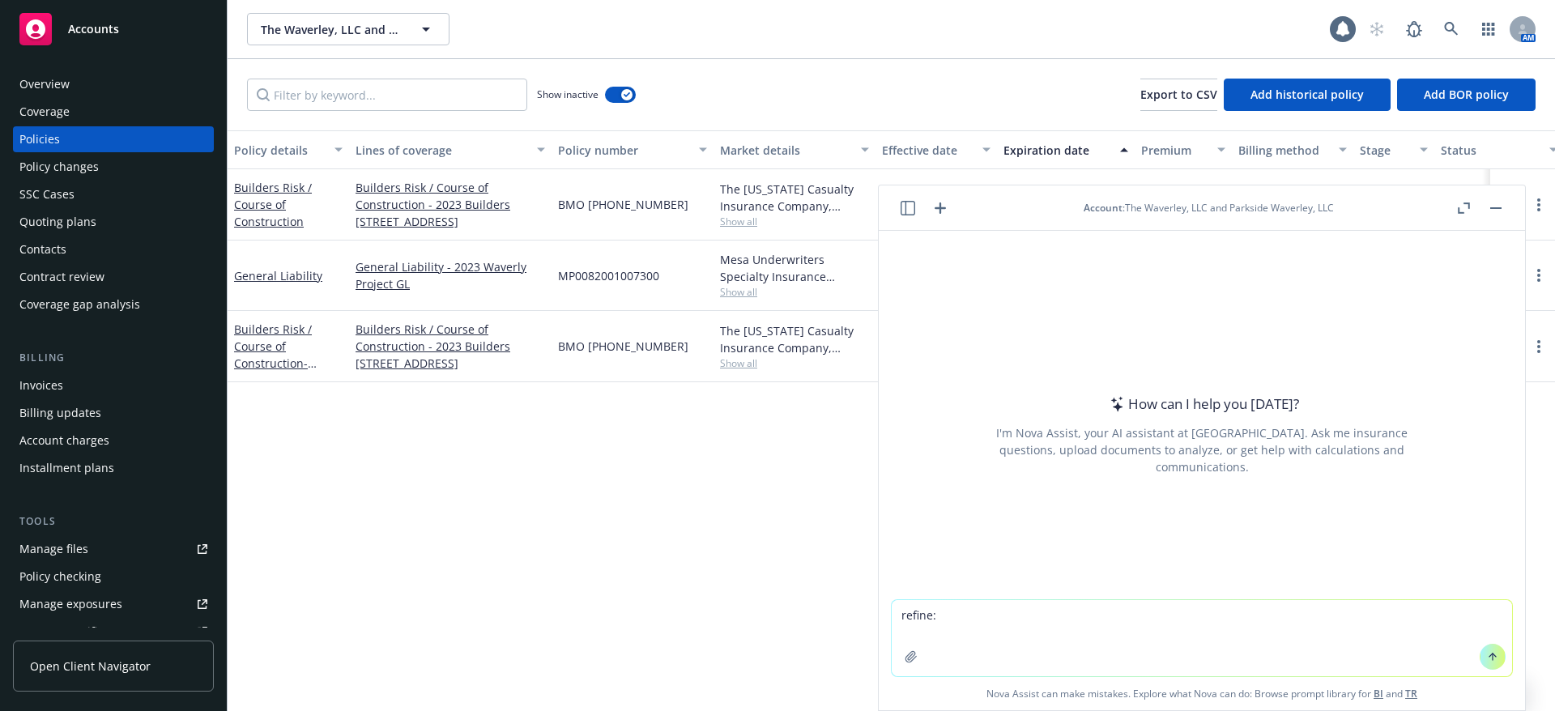
type textarea "refine: Definitely! Such a time saver too! I love to write up my emails and the…"
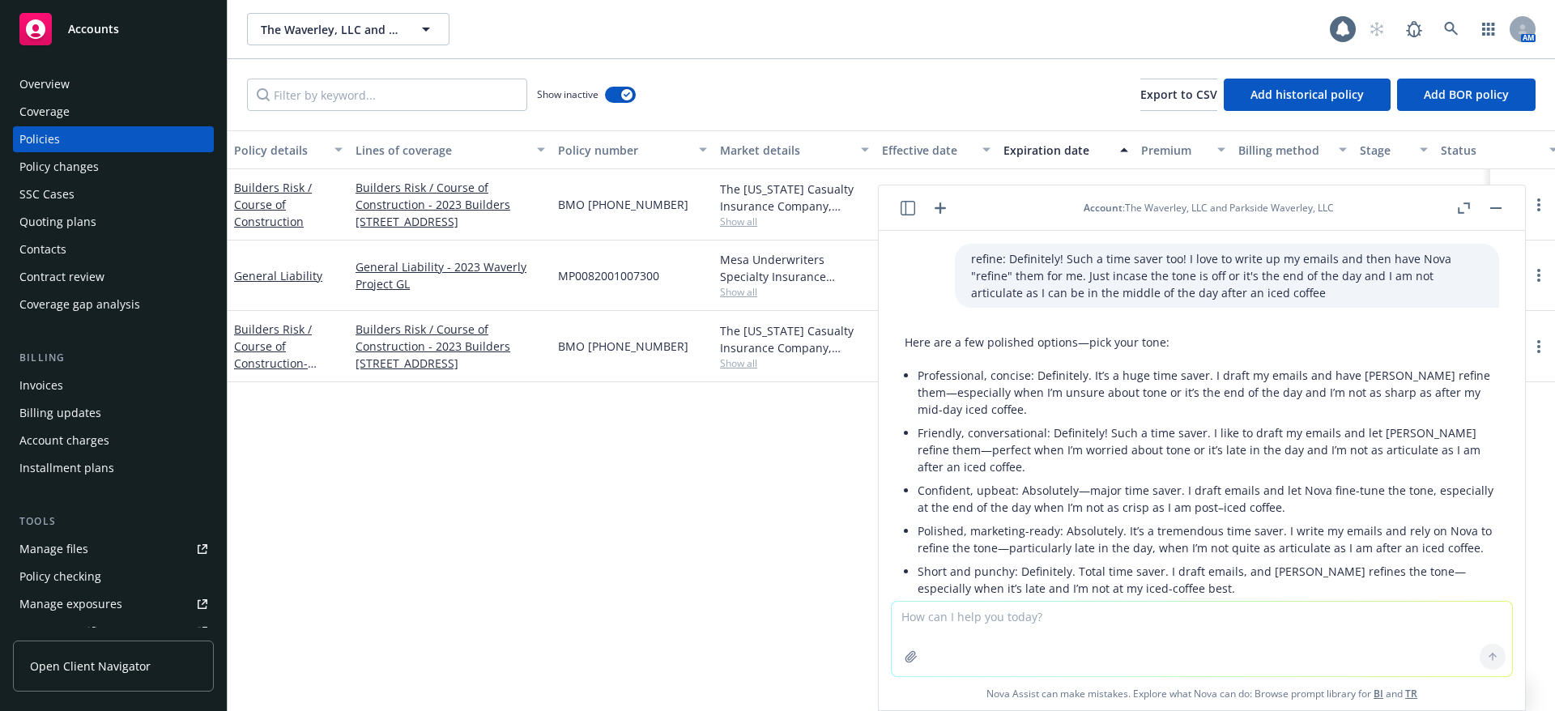
scroll to position [121, 0]
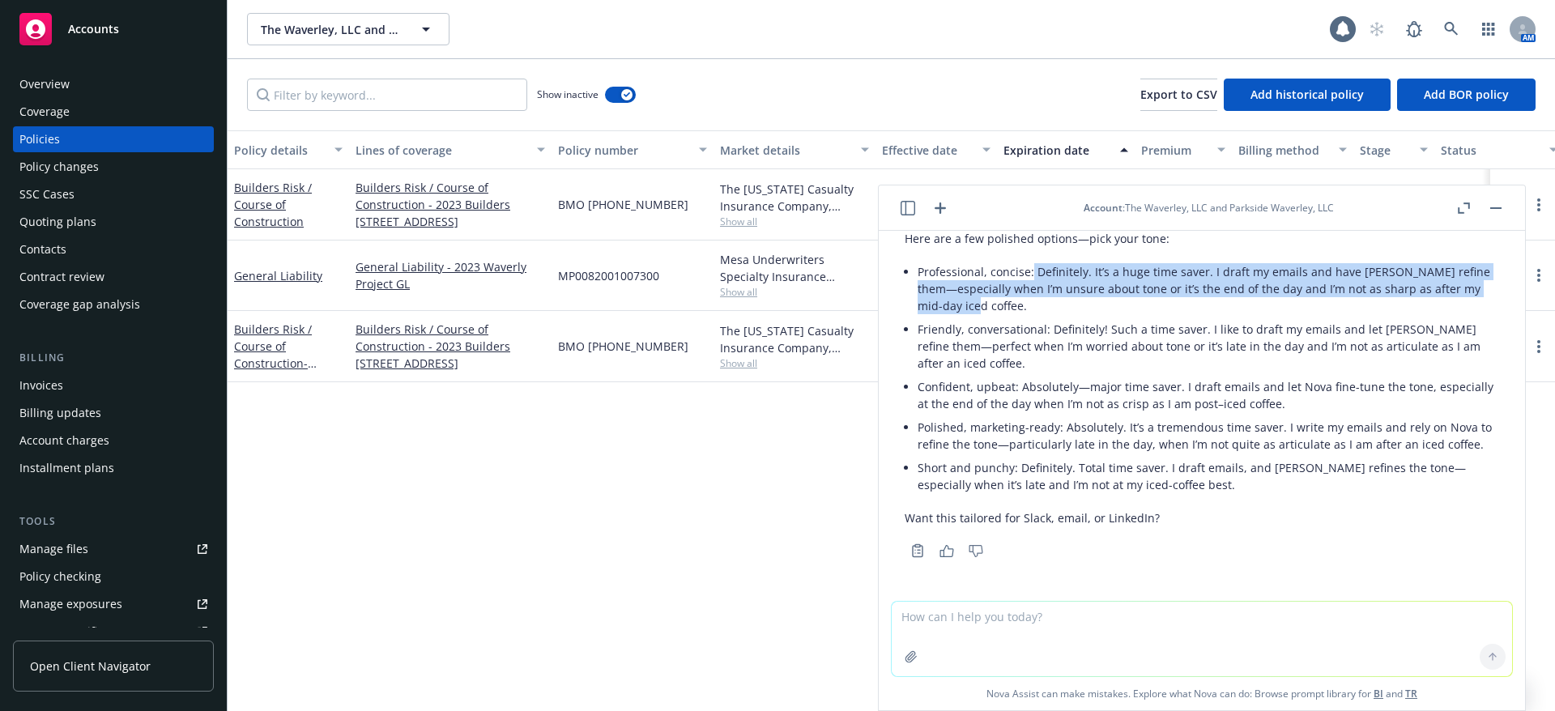
drag, startPoint x: 1003, startPoint y: 288, endPoint x: 1032, endPoint y: 258, distance: 41.2
click at [1032, 263] on p "Professional, concise: Definitely. It’s a huge time saver. I draft my emails an…" at bounding box center [1207, 288] width 581 height 51
copy p "Definitely. It’s a huge time saver. I draft my emails and have Nova refine them…"
click at [1494, 205] on button "button" at bounding box center [1495, 207] width 19 height 19
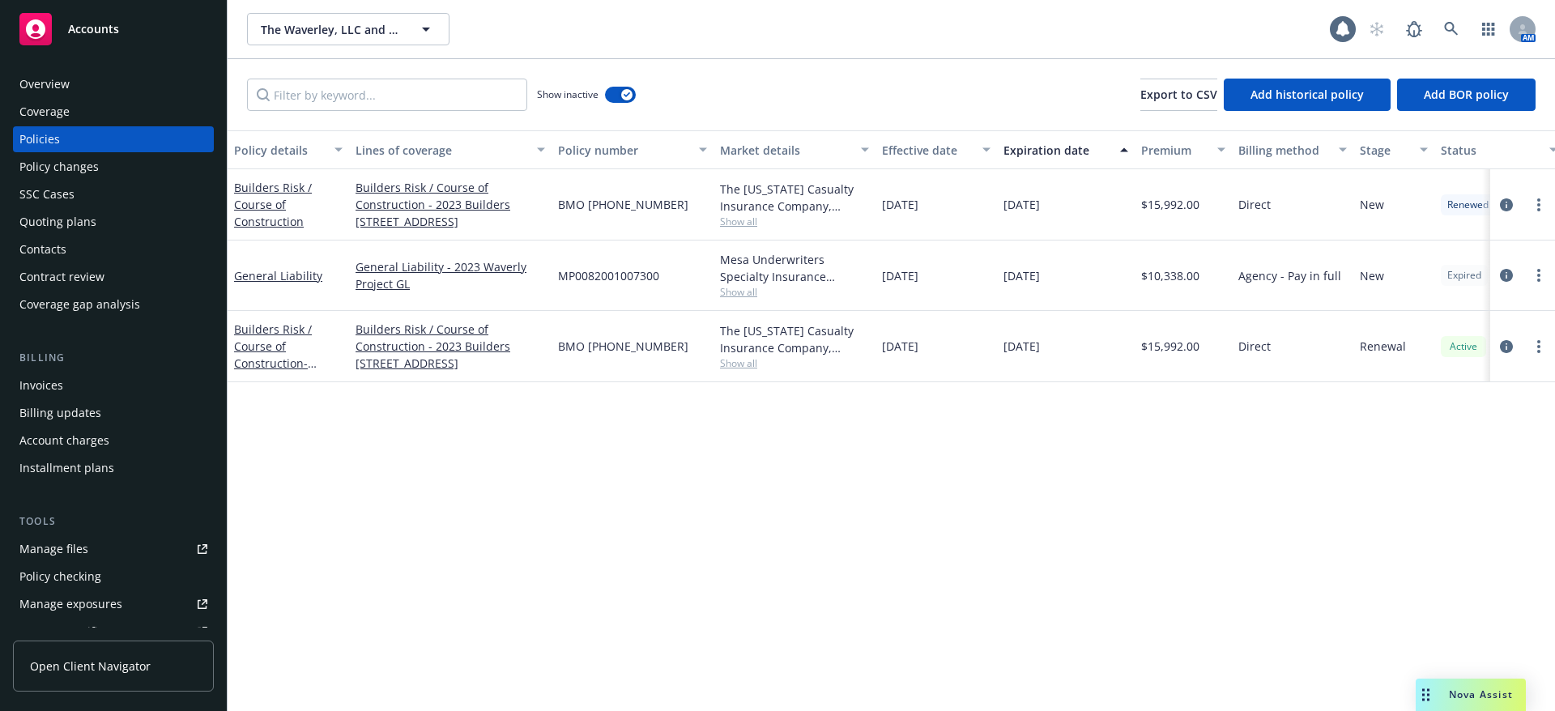
click at [1006, 31] on div "The Waverley, LLC and Parkside Waverley, LLC The Waverley, LLC and Parkside Wav…" at bounding box center [788, 29] width 1083 height 32
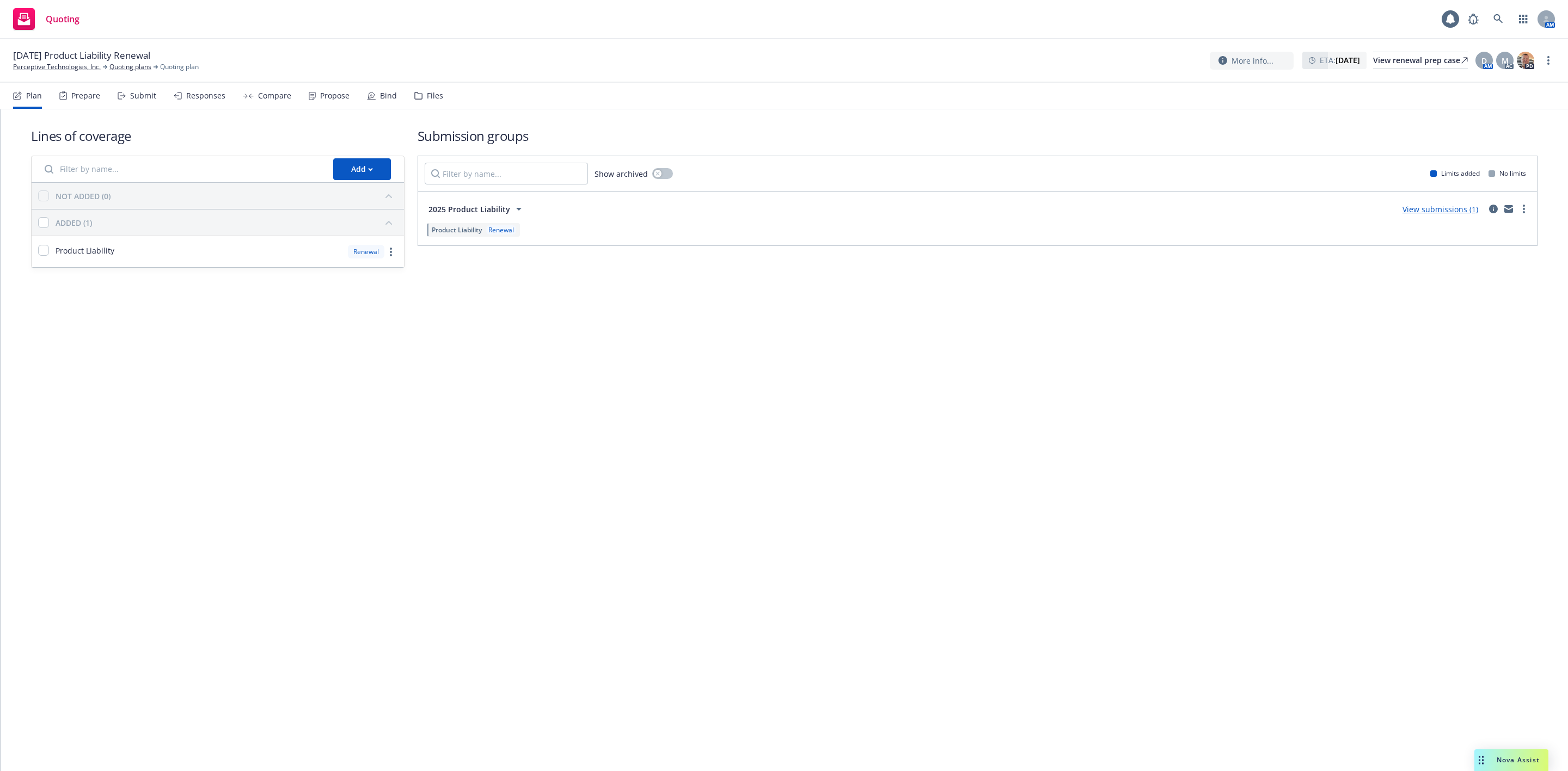
click at [339, 92] on div "Propose" at bounding box center [335, 95] width 30 height 9
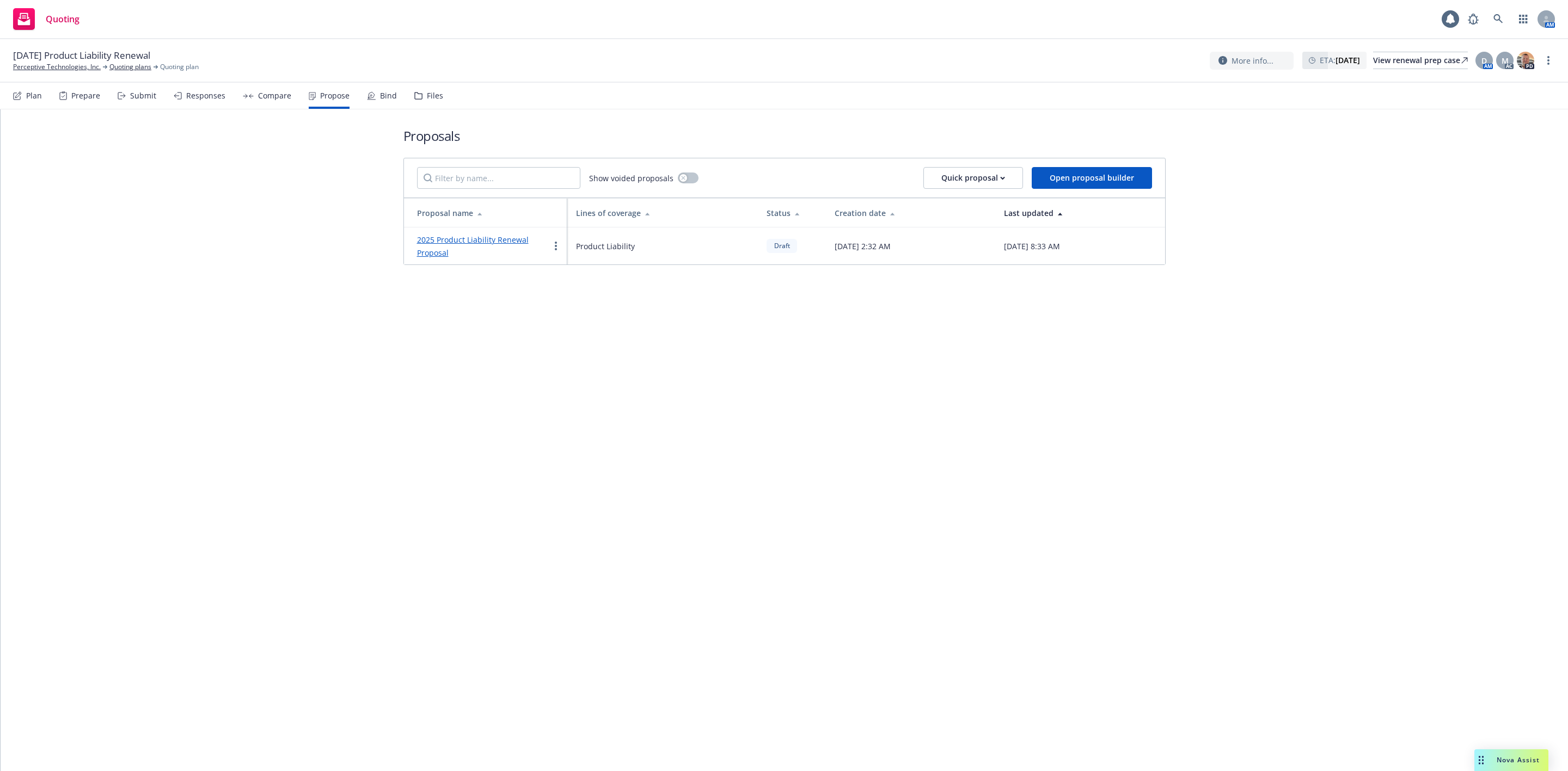
click at [499, 241] on link "2025 Product Liability Renewal Proposal" at bounding box center [473, 246] width 112 height 24
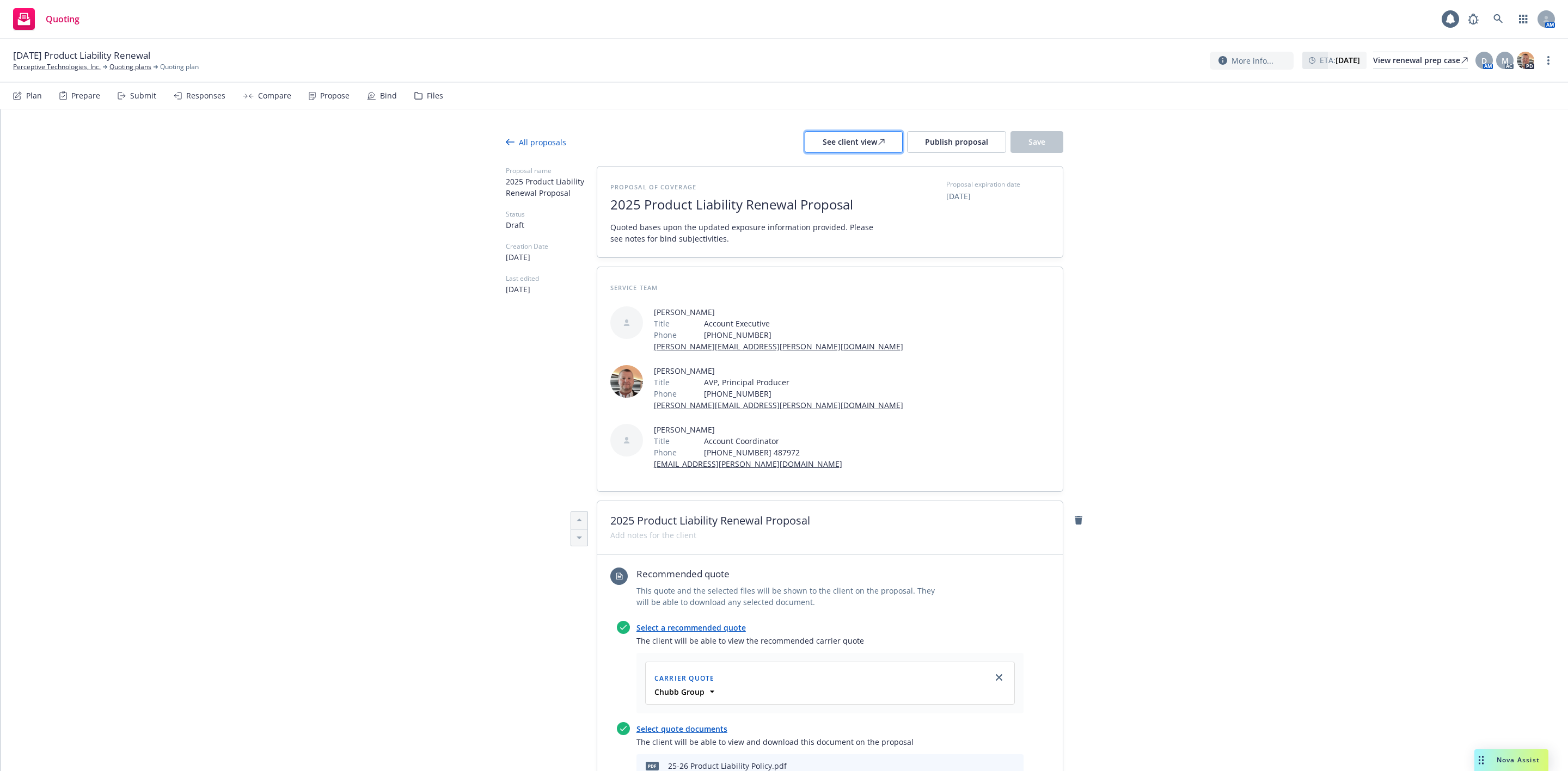
click at [810, 145] on button "See client view" at bounding box center [854, 142] width 98 height 22
type textarea "x"
click at [1505, 764] on span "Nova Assist" at bounding box center [1518, 760] width 43 height 9
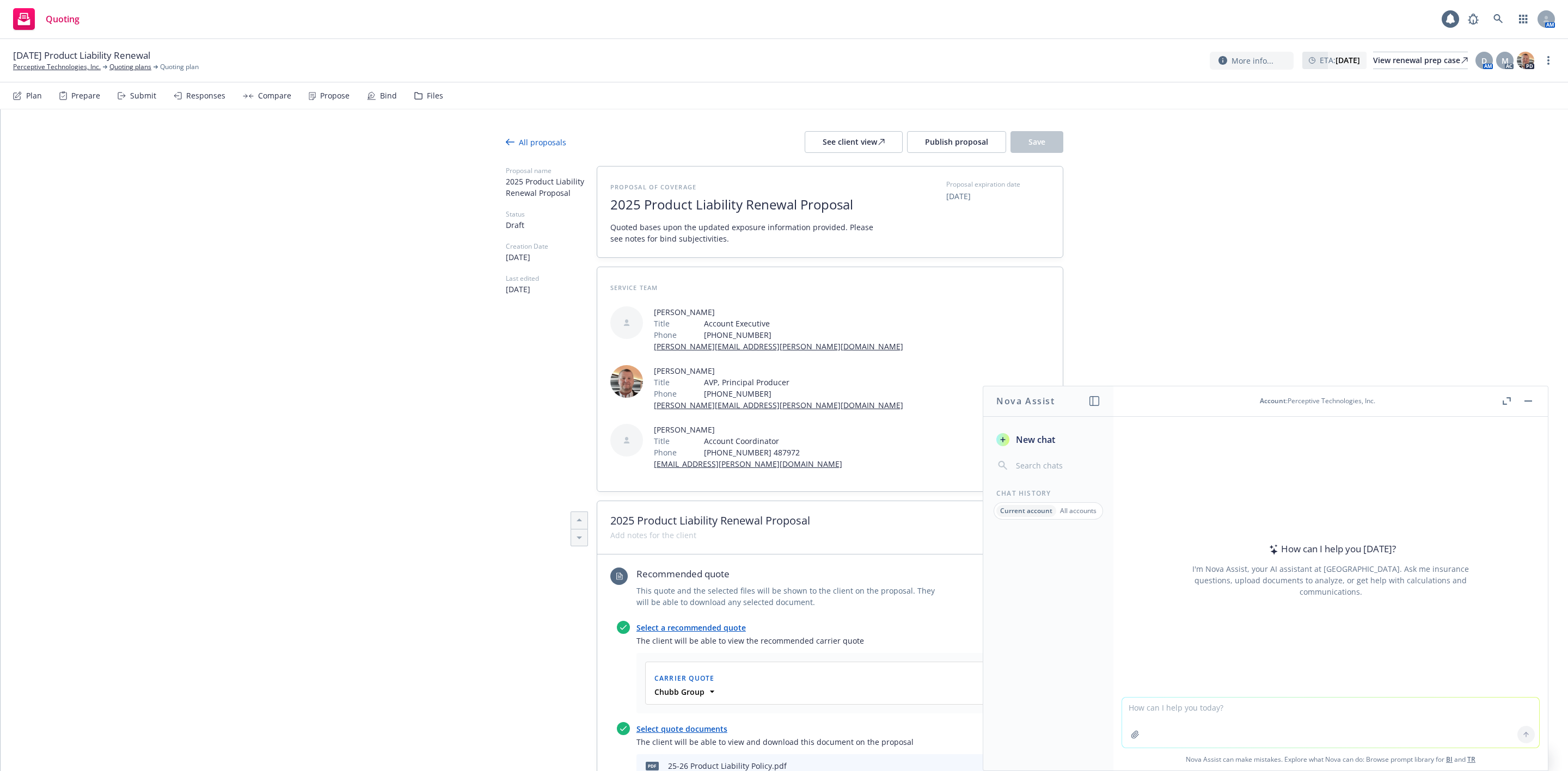
click at [1333, 722] on textarea at bounding box center [1331, 723] width 417 height 50
paste textarea "Total cost $16,757.00 Total cost $17,861.00"
type textarea "Hi Nova - please do dollar and percentage increase for the renewal premiums: To…"
type textarea "x"
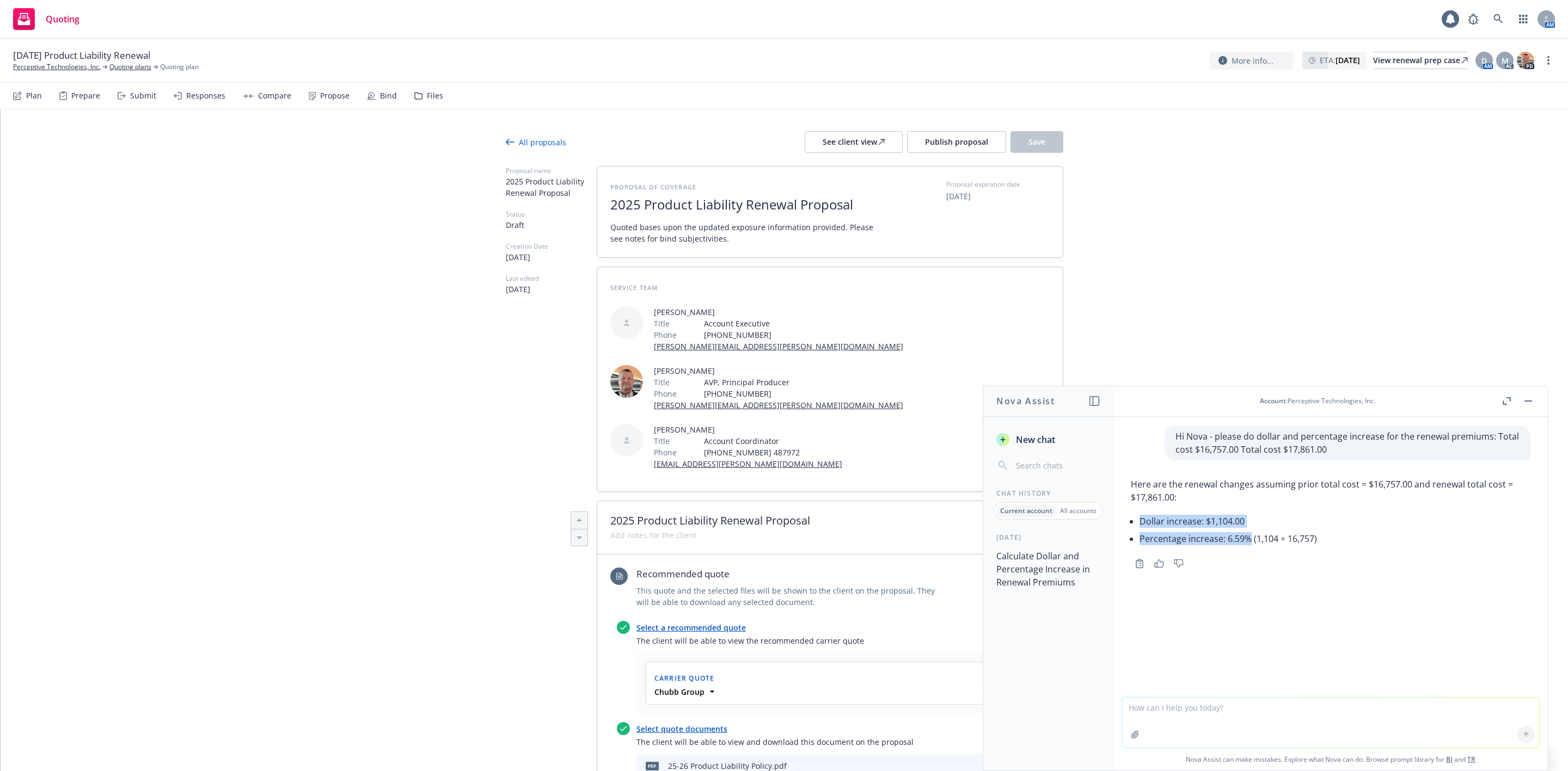
drag, startPoint x: 1248, startPoint y: 538, endPoint x: 1136, endPoint y: 520, distance: 113.4
click at [1136, 520] on div "Here are the renewal changes assuming prior total cost = $16,757.00 and renewal…" at bounding box center [1331, 512] width 399 height 79
copy ul "Dollar increase: $1,104.00 Percentage increase: 6.59%"
type textarea "x"
click at [1165, 711] on textarea at bounding box center [1331, 723] width 417 height 50
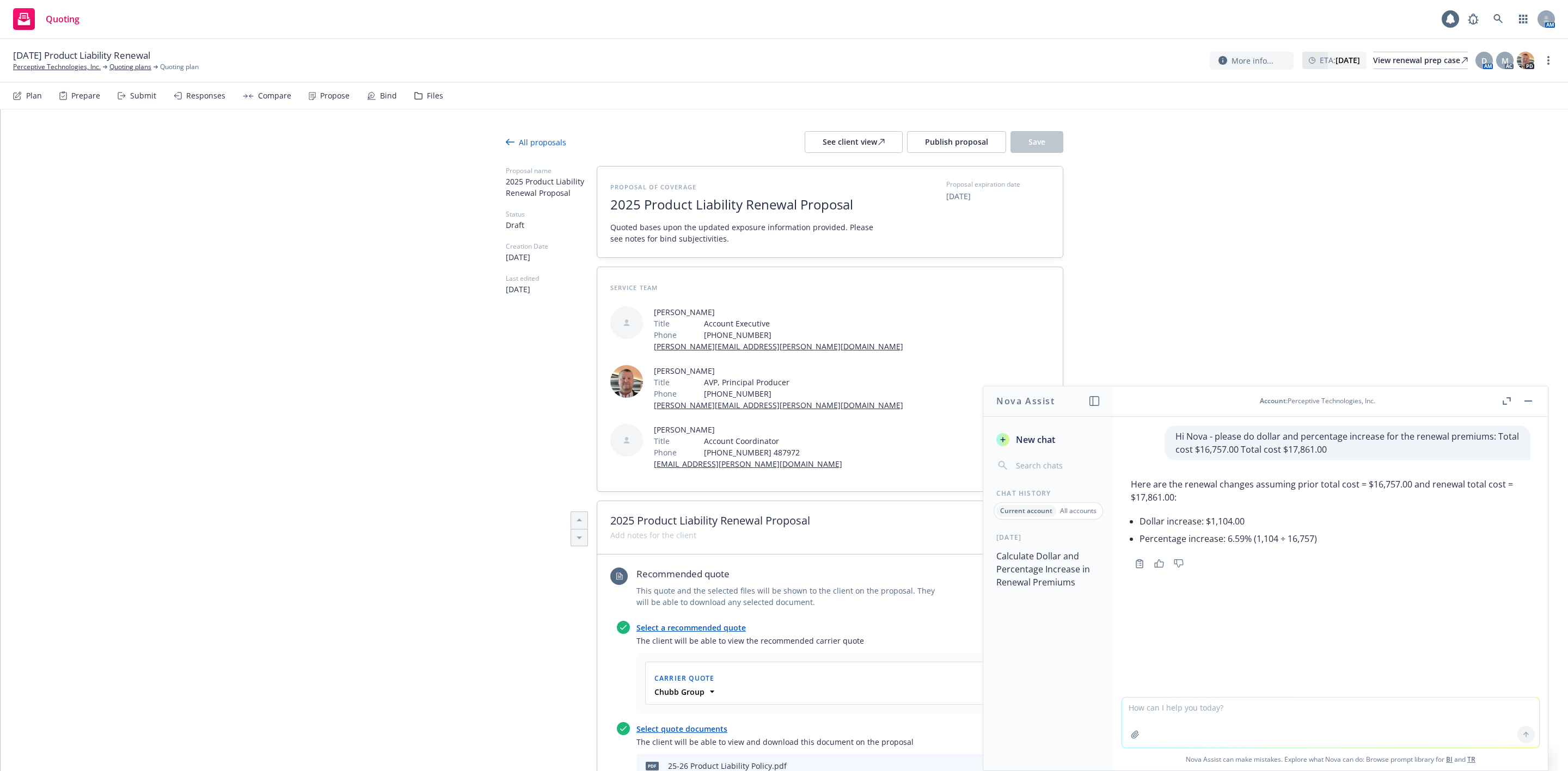
click at [1126, 737] on button "button" at bounding box center [1135, 735] width 17 height 17
click at [1168, 631] on textarea at bounding box center [1331, 649] width 417 height 50
type textarea "Please review renewal"
type textarea "x"
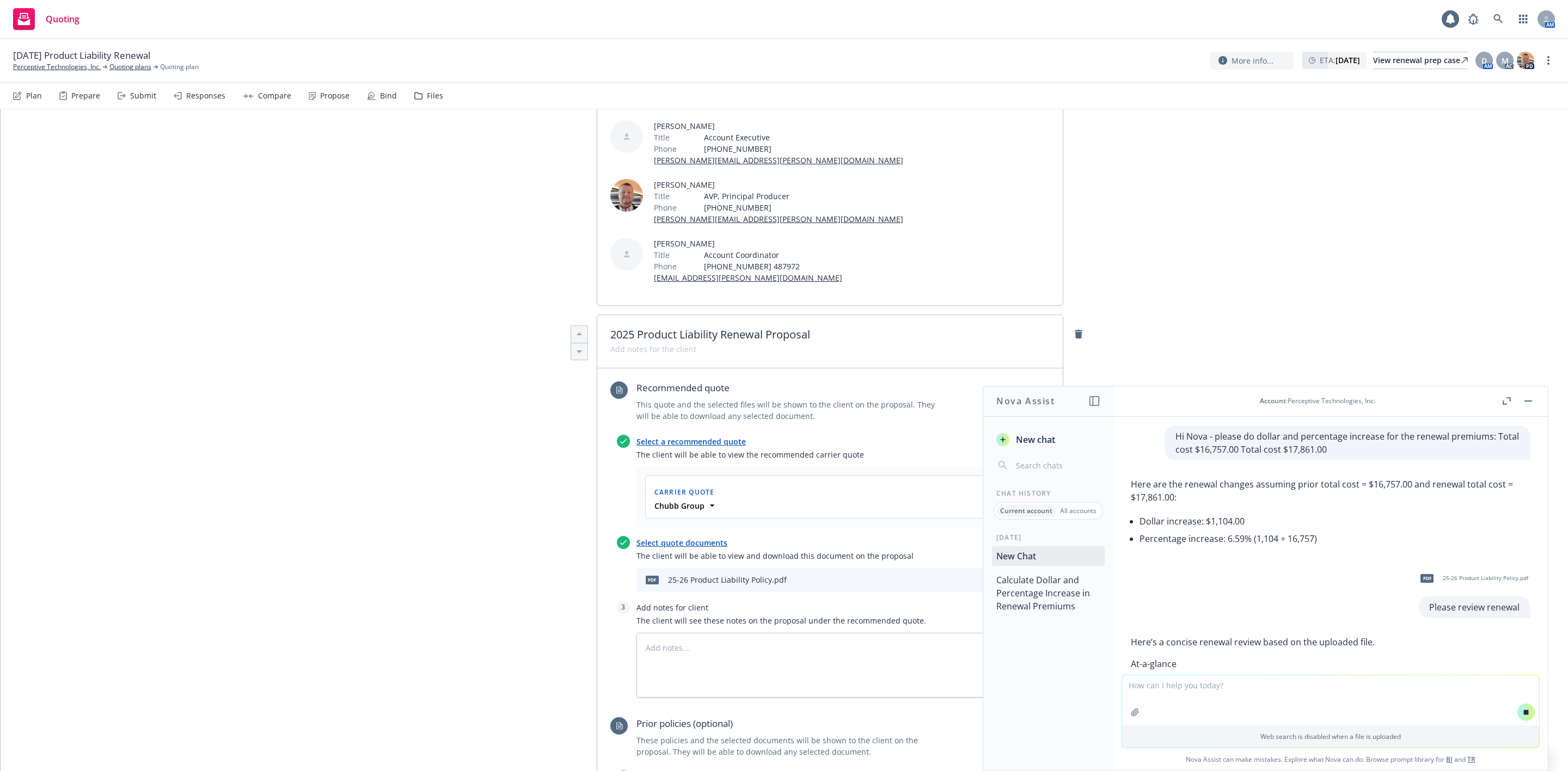
scroll to position [245, 0]
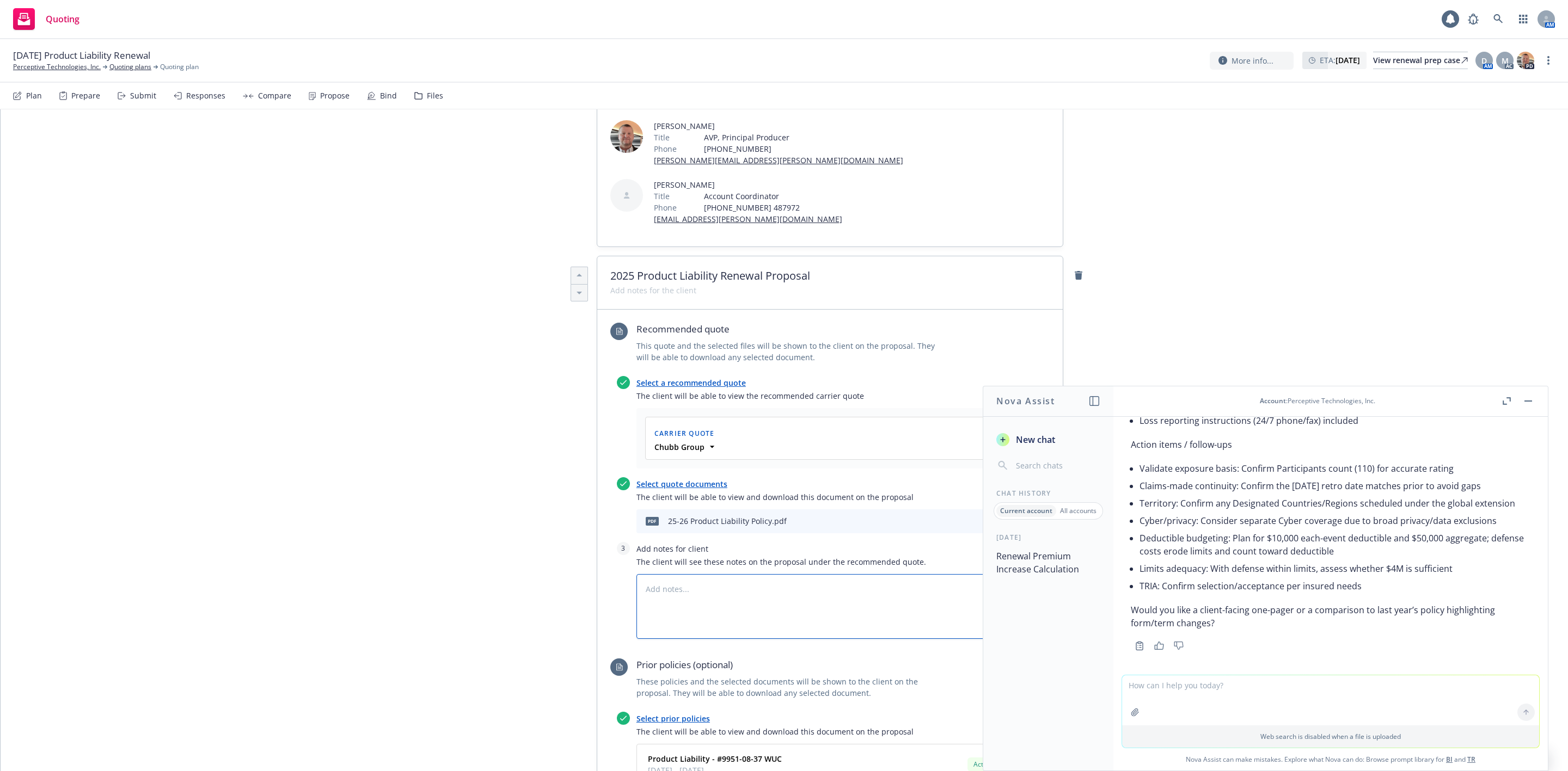
click at [682, 574] on textarea at bounding box center [830, 606] width 387 height 65
paste textarea "PRODUCTS/COMPLETED OPERATIONS $ 4,000,000 AGGREGATE LIMIT EACH OCCURRENCE $ 4,0…"
type textarea "x"
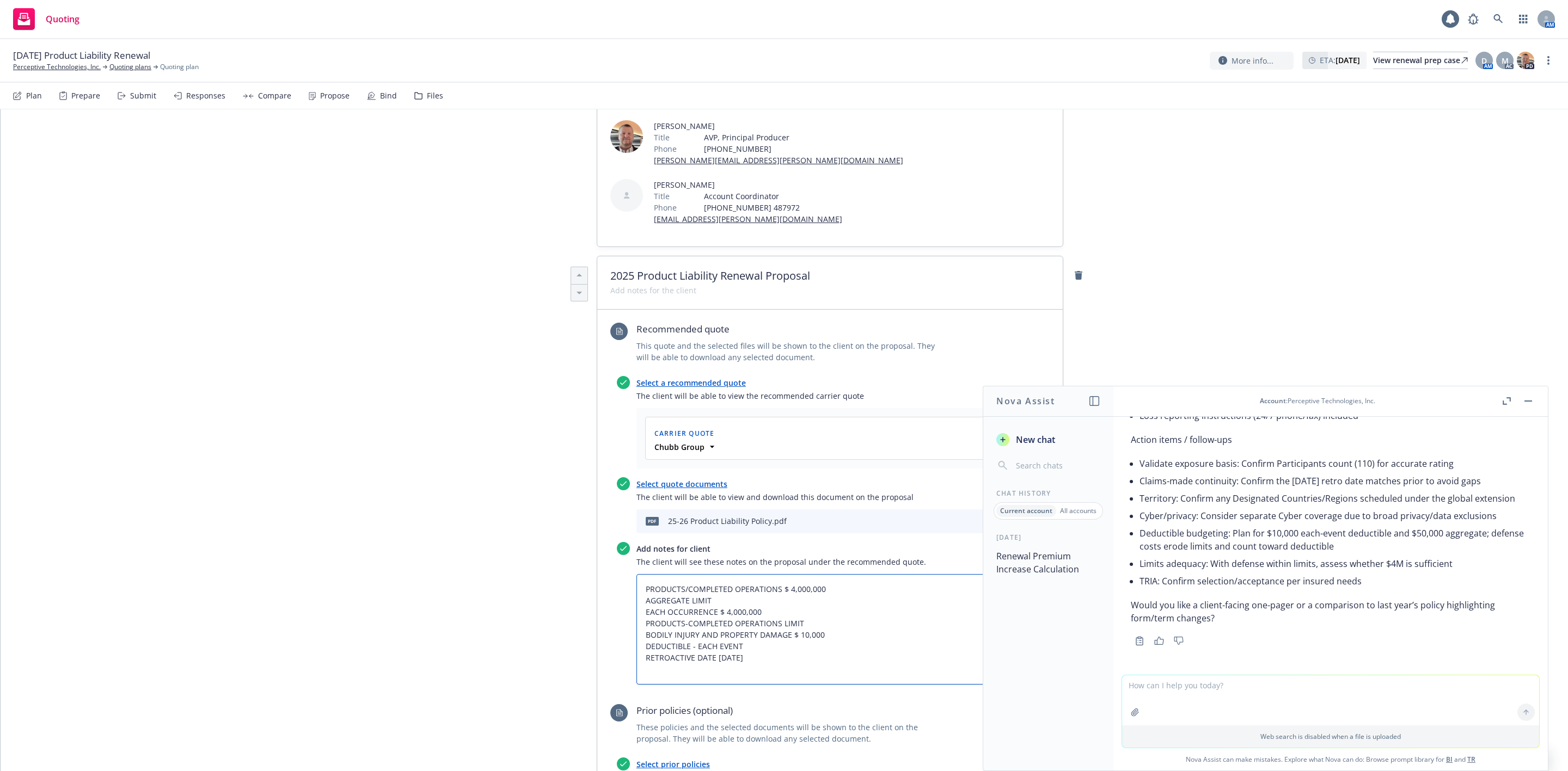
type textarea "PRODUCTS/COMPLETED OPERATIONS $ 4,000,000 AGGREGATE LIMIT EACH OCCURRENCE $ 4,0…"
click at [1151, 690] on textarea at bounding box center [1331, 700] width 417 height 50
type textarea "compare to expiring"
click at [1123, 708] on div at bounding box center [1135, 712] width 26 height 26
click at [1134, 711] on icon "button" at bounding box center [1135, 712] width 9 height 9
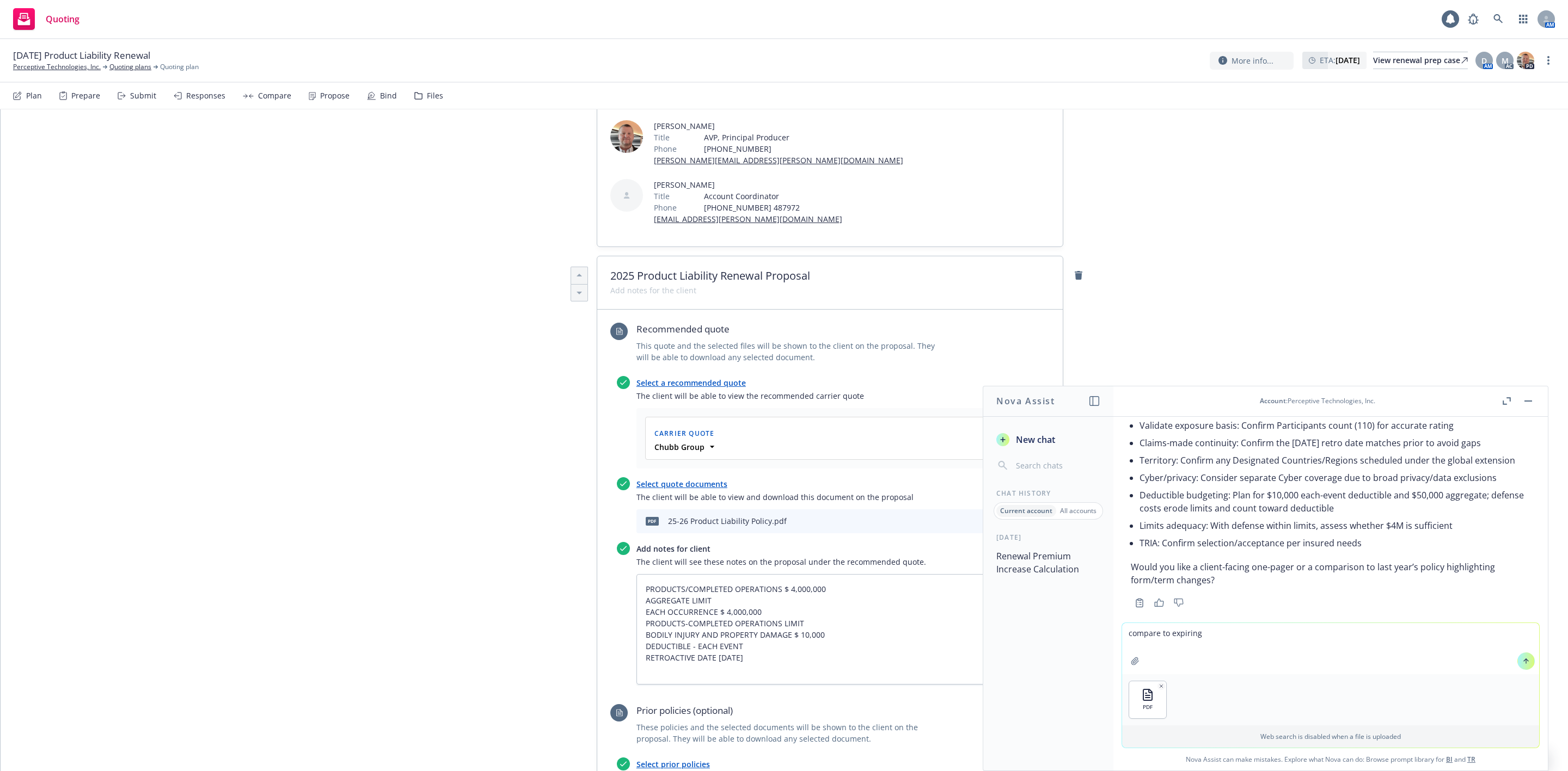
click at [1522, 659] on icon at bounding box center [1526, 661] width 7 height 7
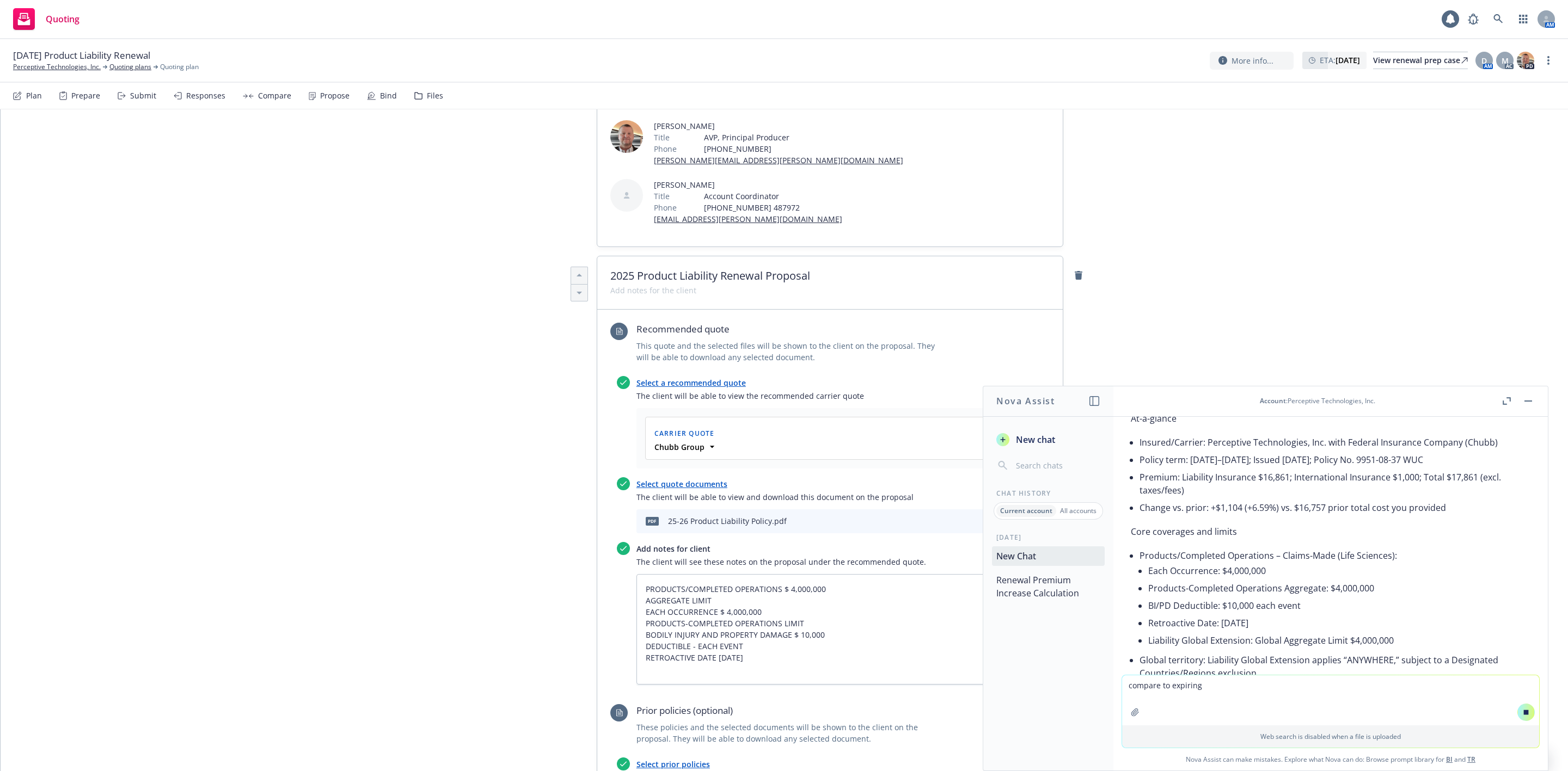
scroll to position [327, 0]
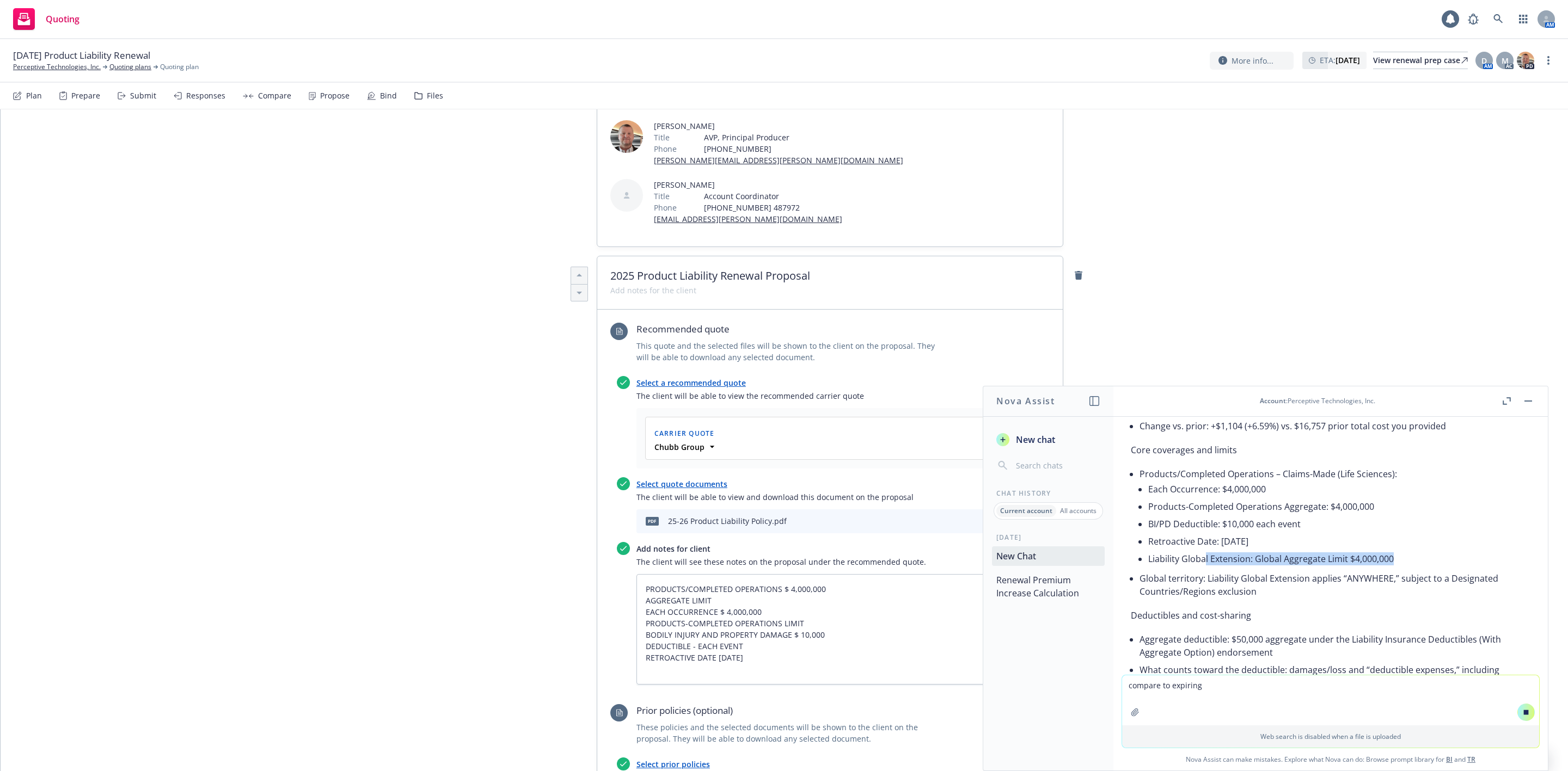
drag, startPoint x: 1394, startPoint y: 561, endPoint x: 1206, endPoint y: 562, distance: 188.0
click at [1206, 562] on li "Liability Global Extension: Global Aggregate Limit $4,000,000" at bounding box center [1339, 559] width 382 height 17
drag, startPoint x: 1271, startPoint y: 590, endPoint x: 1266, endPoint y: 593, distance: 5.8
click at [1266, 592] on li "Global territory: Liability Global Extension applies “ANYWHERE,” subject to a D…" at bounding box center [1335, 585] width 391 height 30
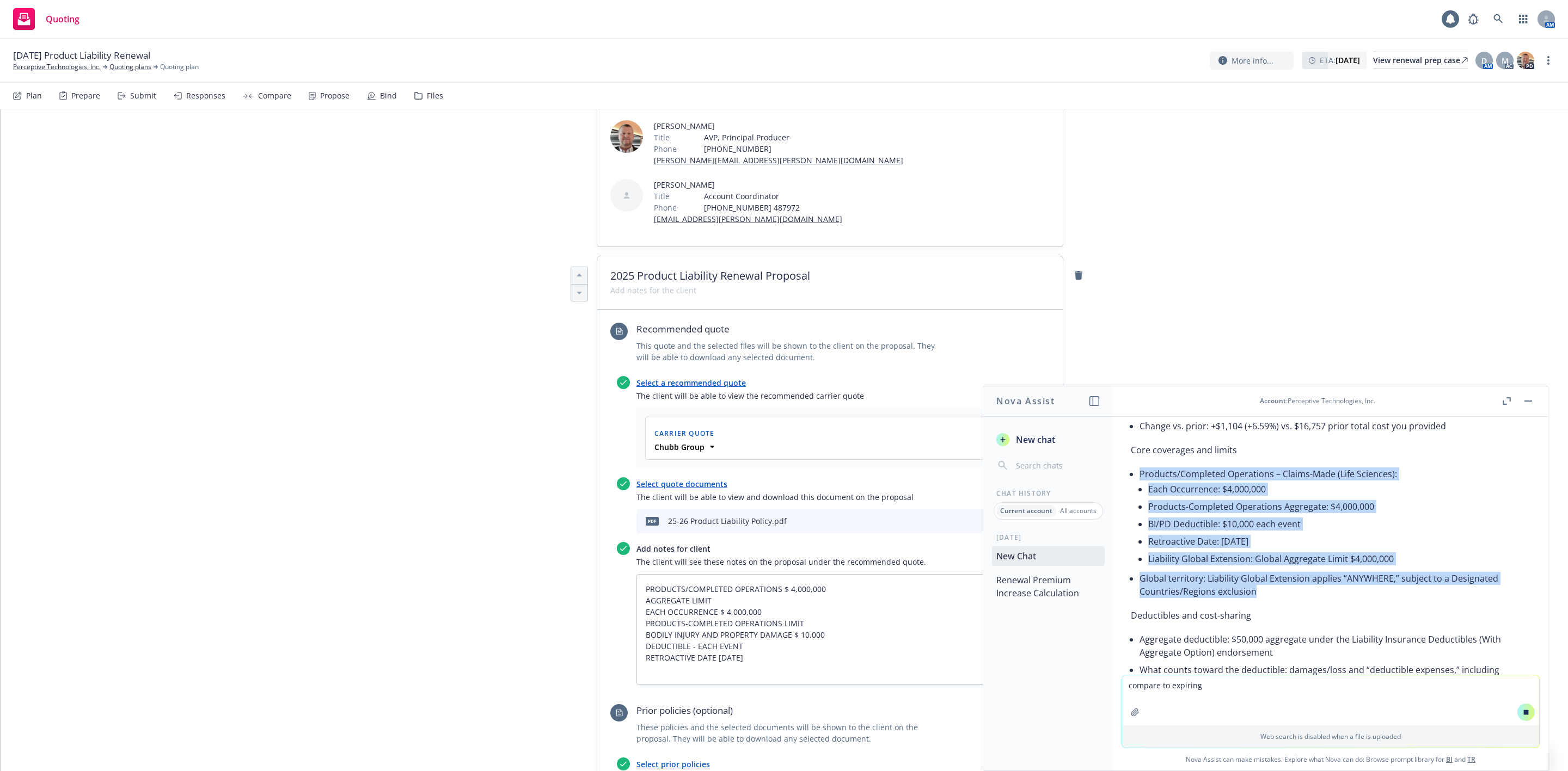
drag, startPoint x: 1255, startPoint y: 593, endPoint x: 1130, endPoint y: 474, distance: 172.6
click at [1140, 474] on ul "Products/Completed Operations – Claims-Made (Life Sciences): Each Occurrence: $…" at bounding box center [1335, 532] width 391 height 135
copy ul "Products/Completed Operations – Claims-Made (Life Sciences): Each Occurrence: $…"
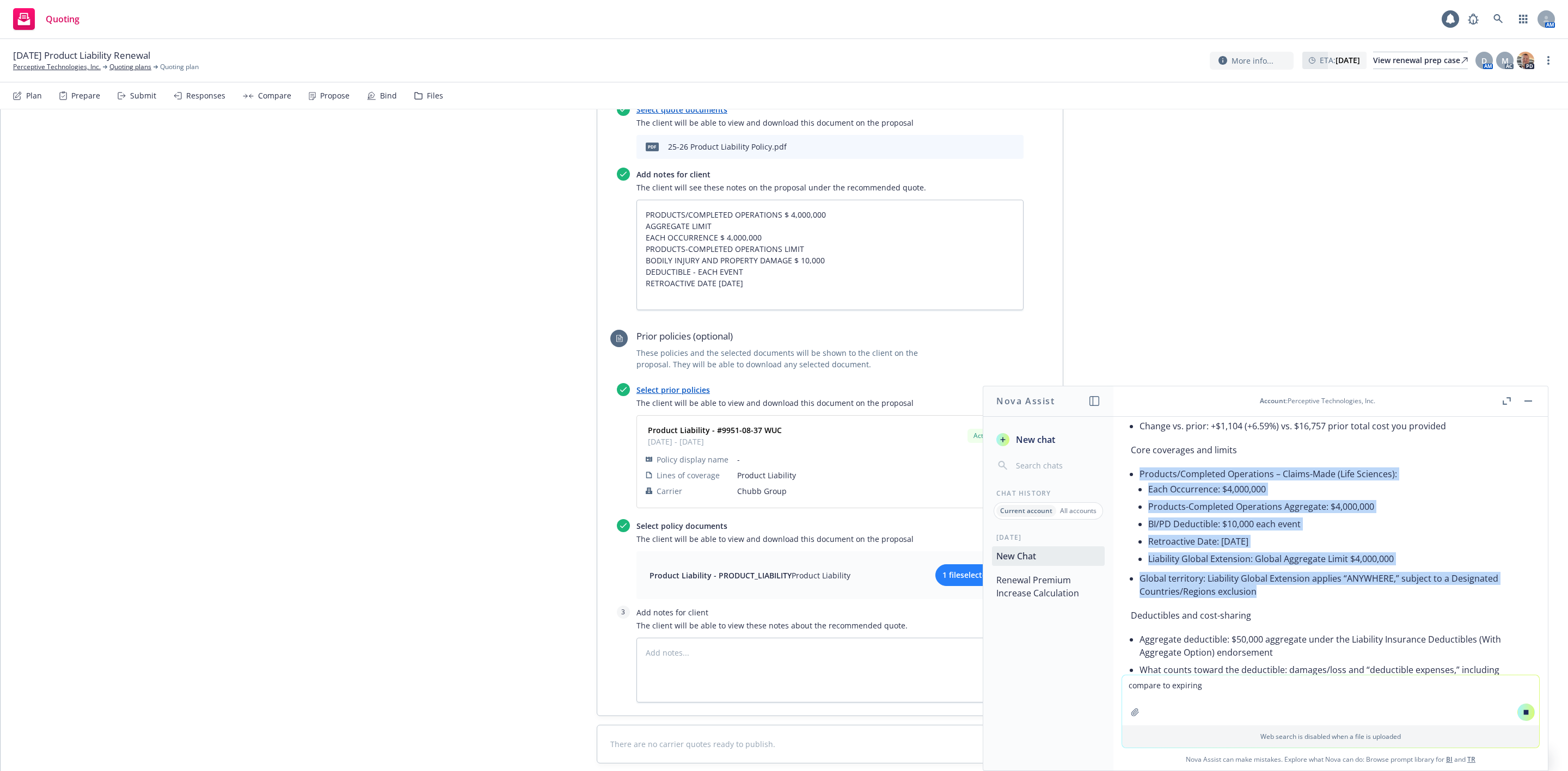
scroll to position [621, 0]
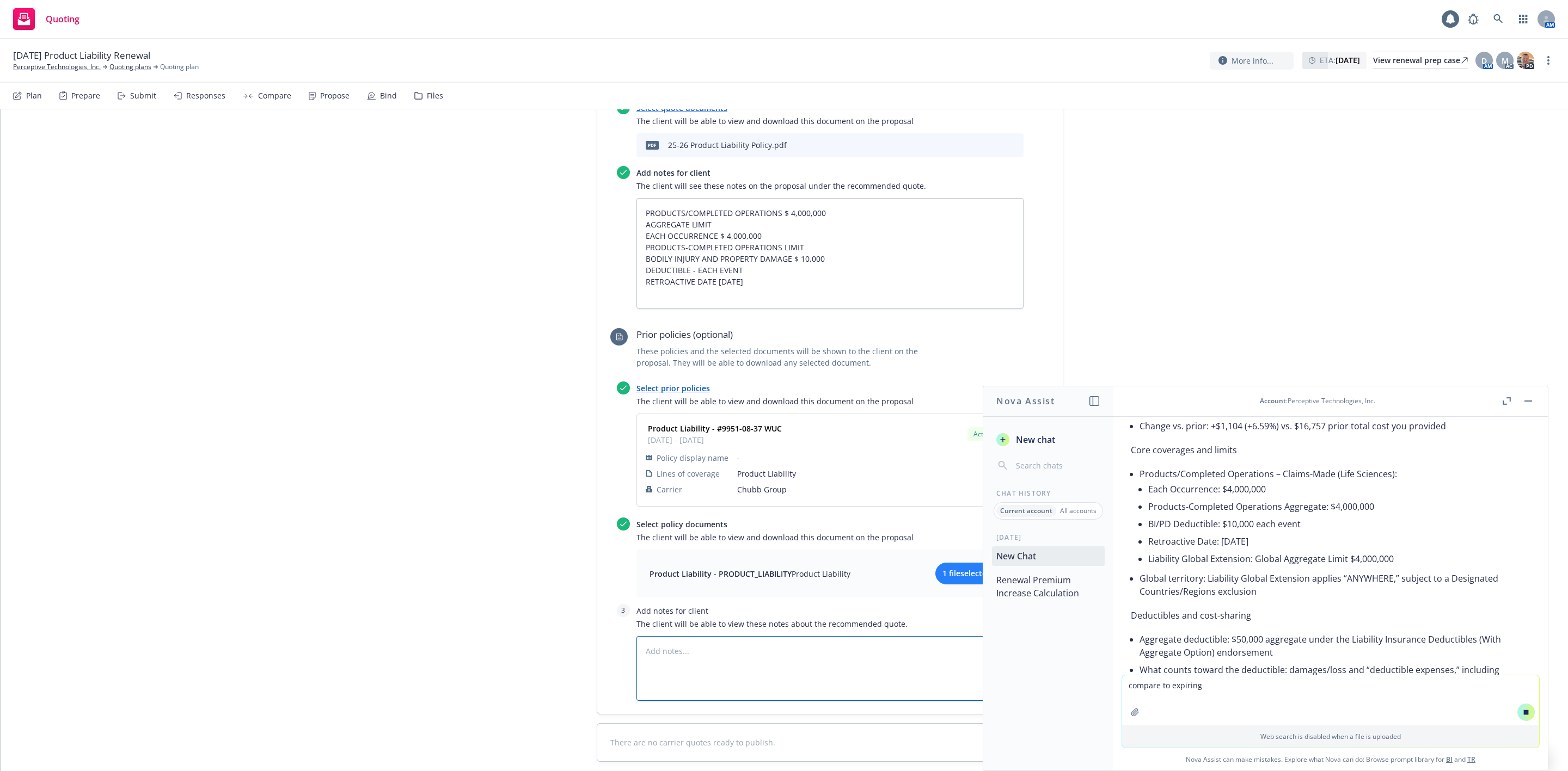
click at [688, 637] on textarea at bounding box center [830, 669] width 387 height 65
type textarea "x"
type textarea "E"
type textarea "x"
type textarea "Ex"
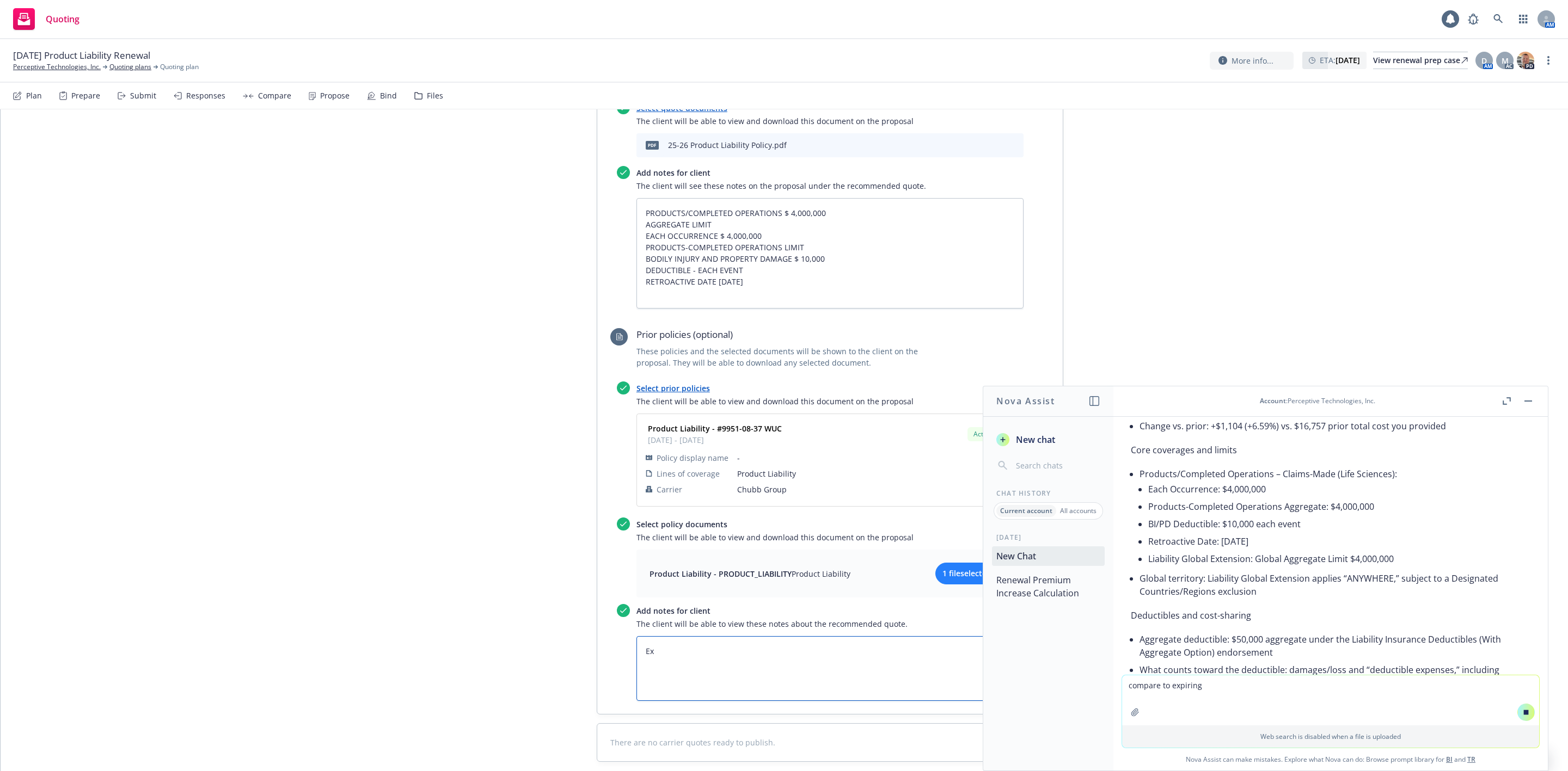
type textarea "x"
type textarea "Exp"
type textarea "x"
type textarea "Expi"
type textarea "x"
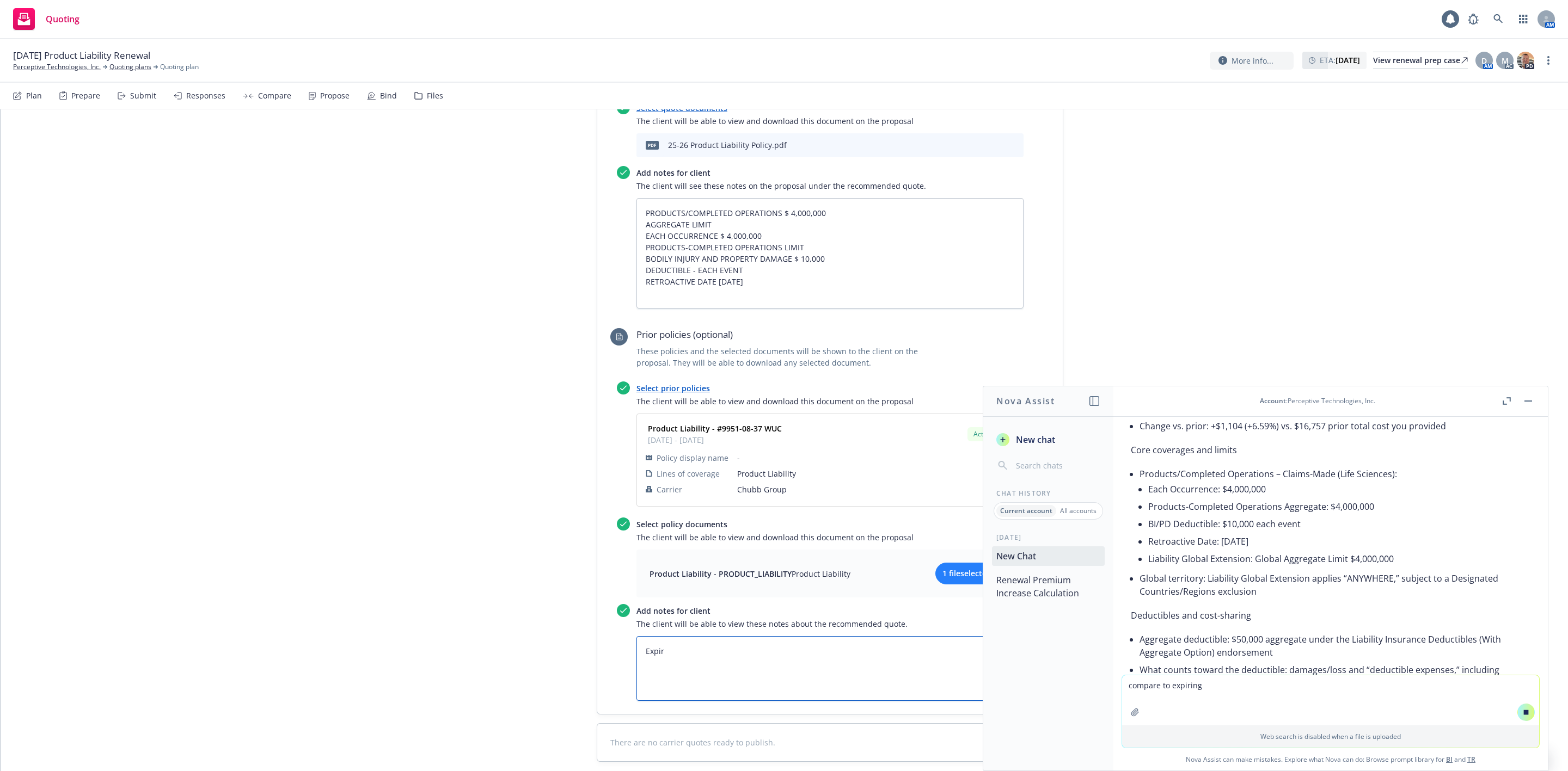
type textarea "Expiri"
type textarea "x"
type textarea "Expirin"
type textarea "x"
type textarea "Expiring"
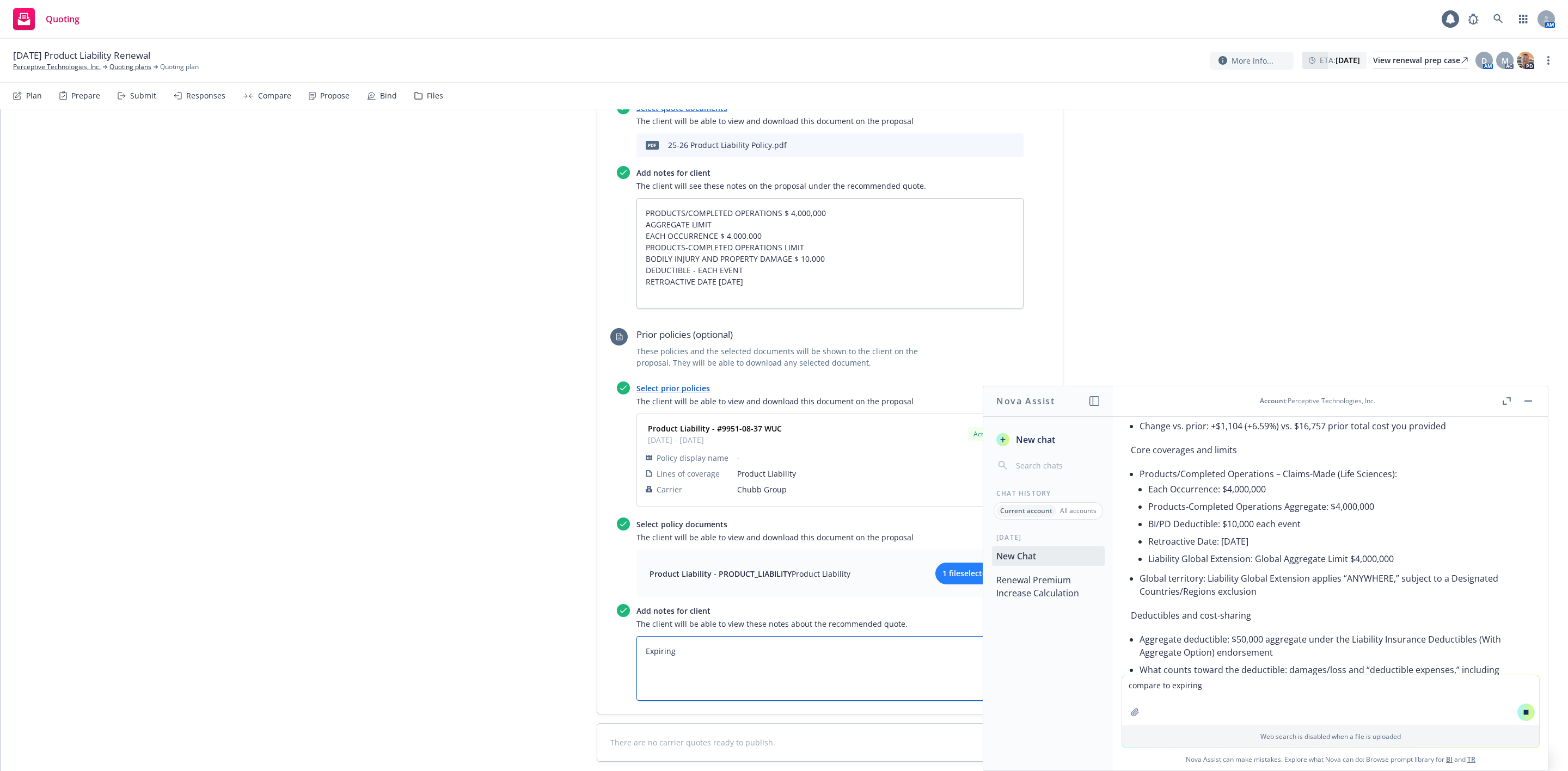
type textarea "x"
type textarea "Expirin"
type textarea "x"
type textarea "Expiri"
type textarea "x"
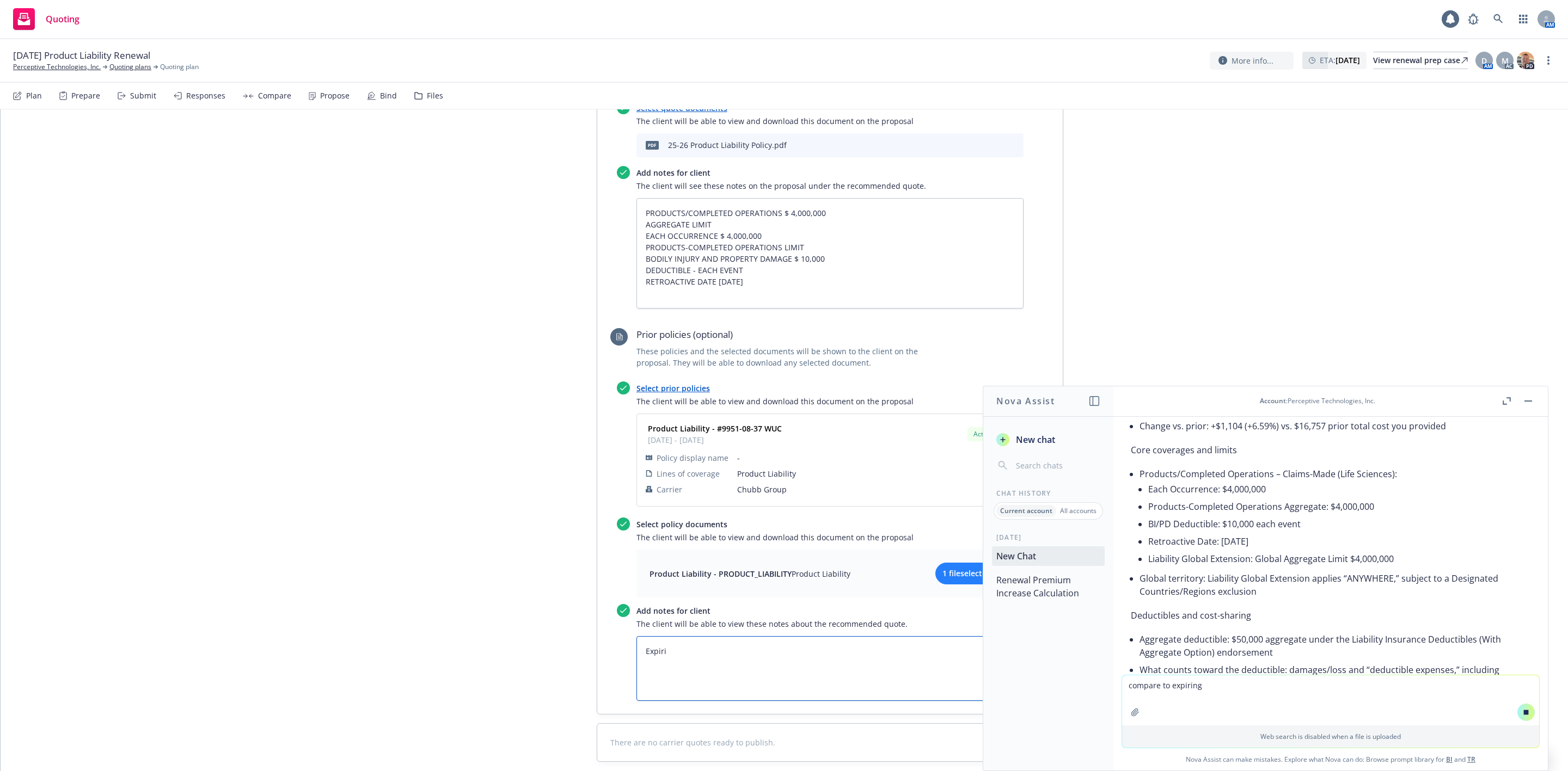
type textarea "Expir"
type textarea "x"
type textarea "Expi"
type textarea "x"
type textarea "Exp"
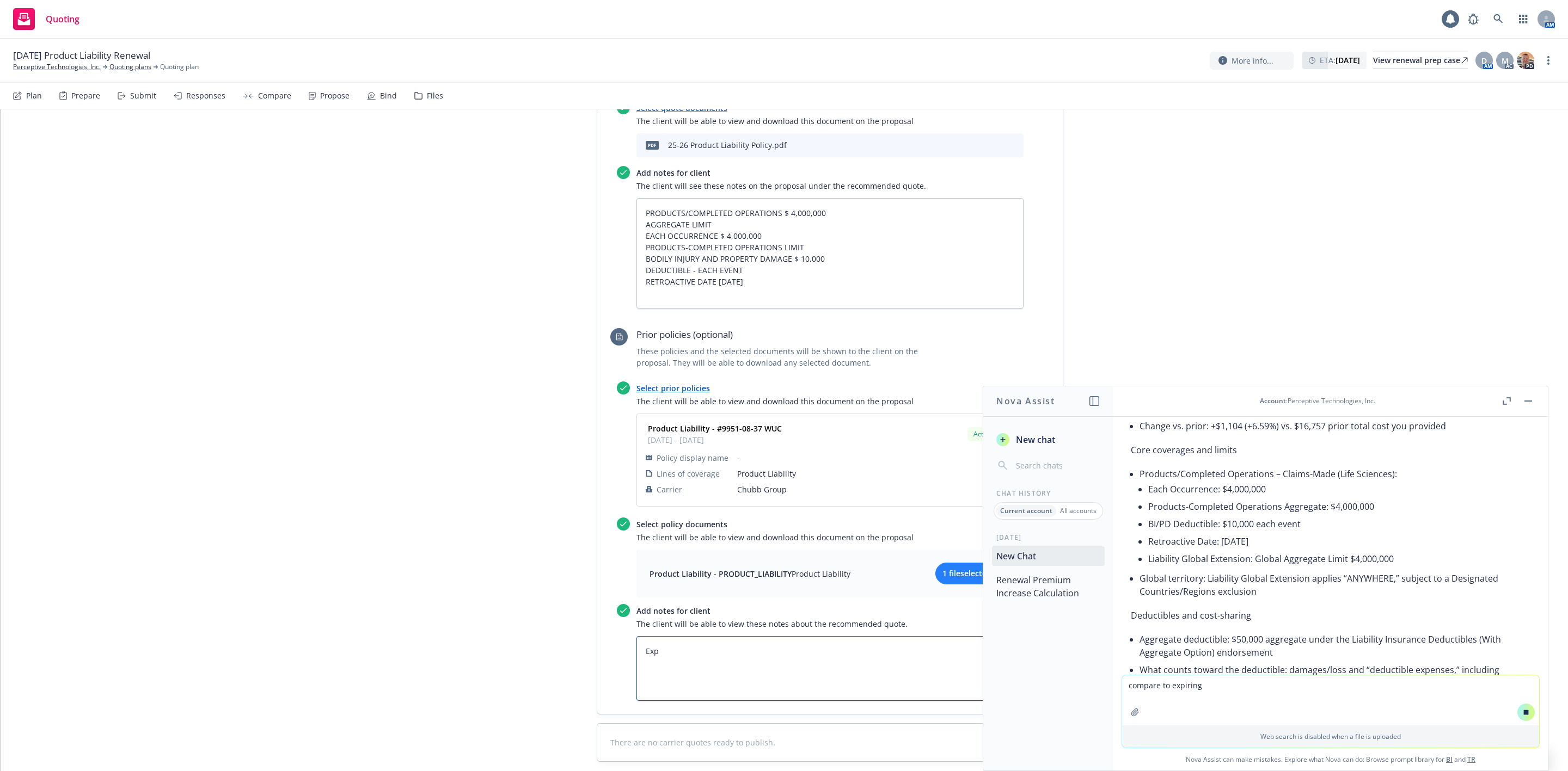
type textarea "x"
type textarea "Ex"
type textarea "x"
type textarea "E"
type textarea "x"
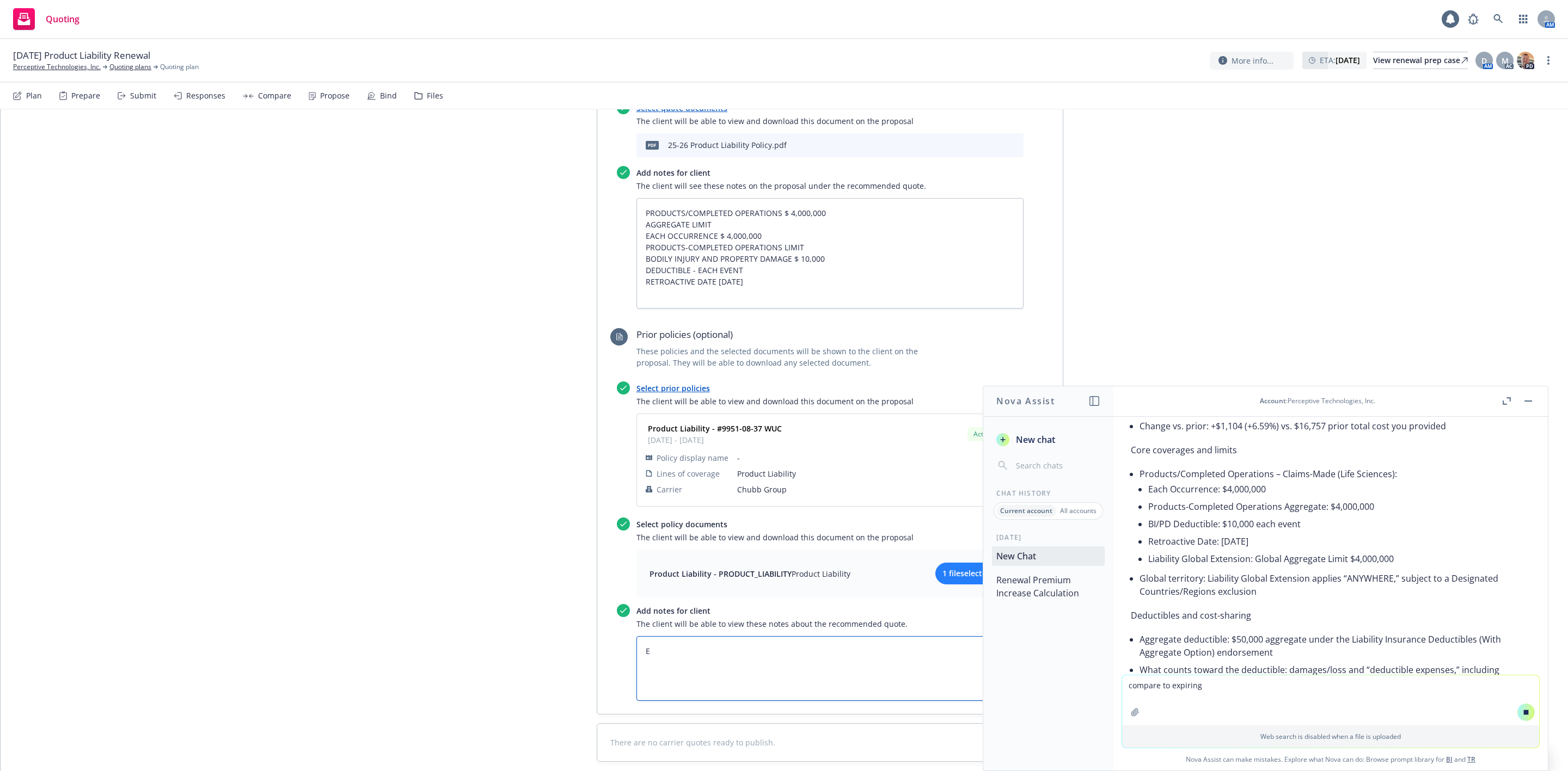
type textarea "EX"
type textarea "x"
type textarea "EXP"
type textarea "x"
type textarea "EXPI"
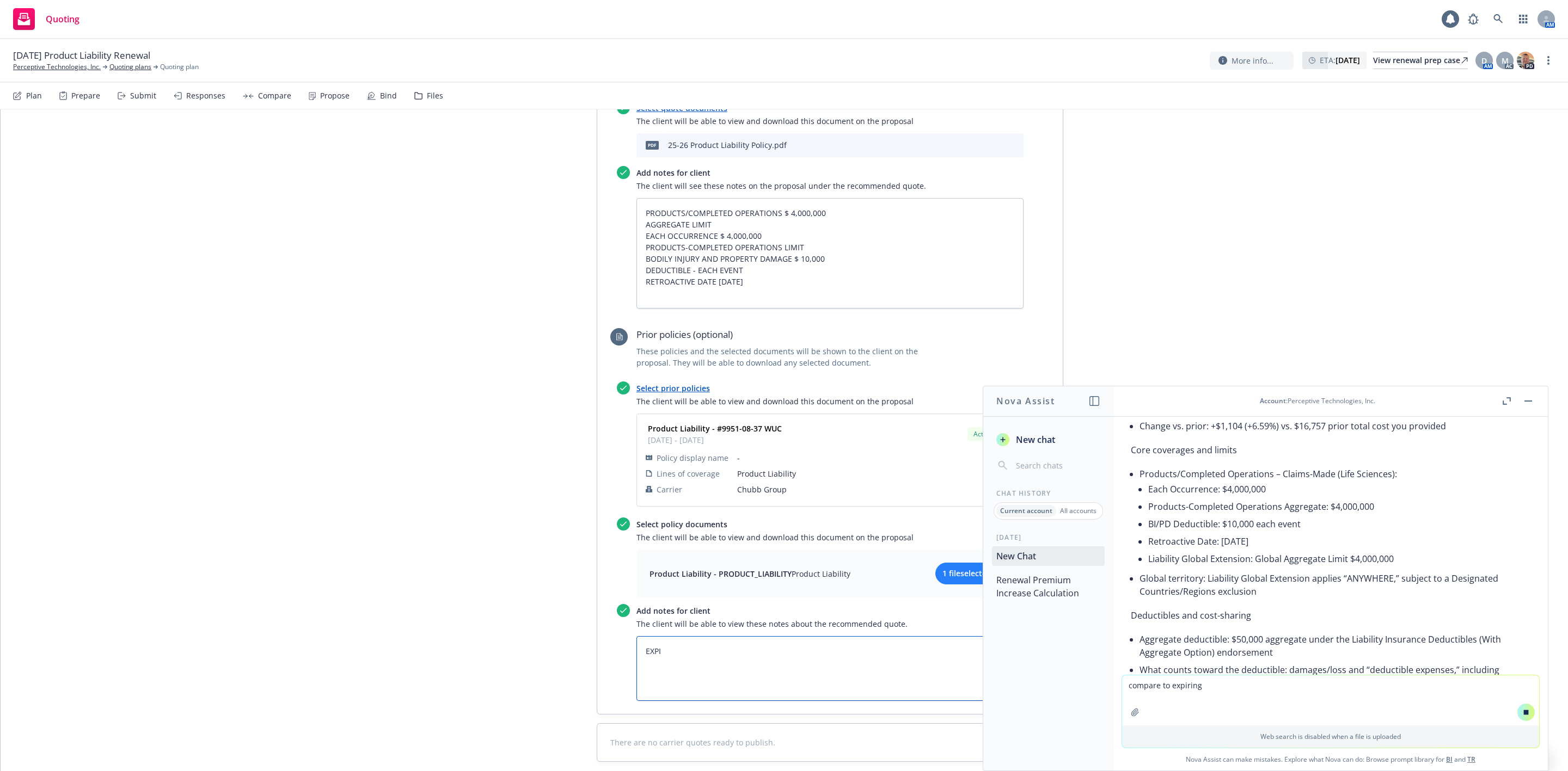
type textarea "x"
type textarea "EXPIR"
type textarea "x"
type textarea "EXPIRI"
type textarea "x"
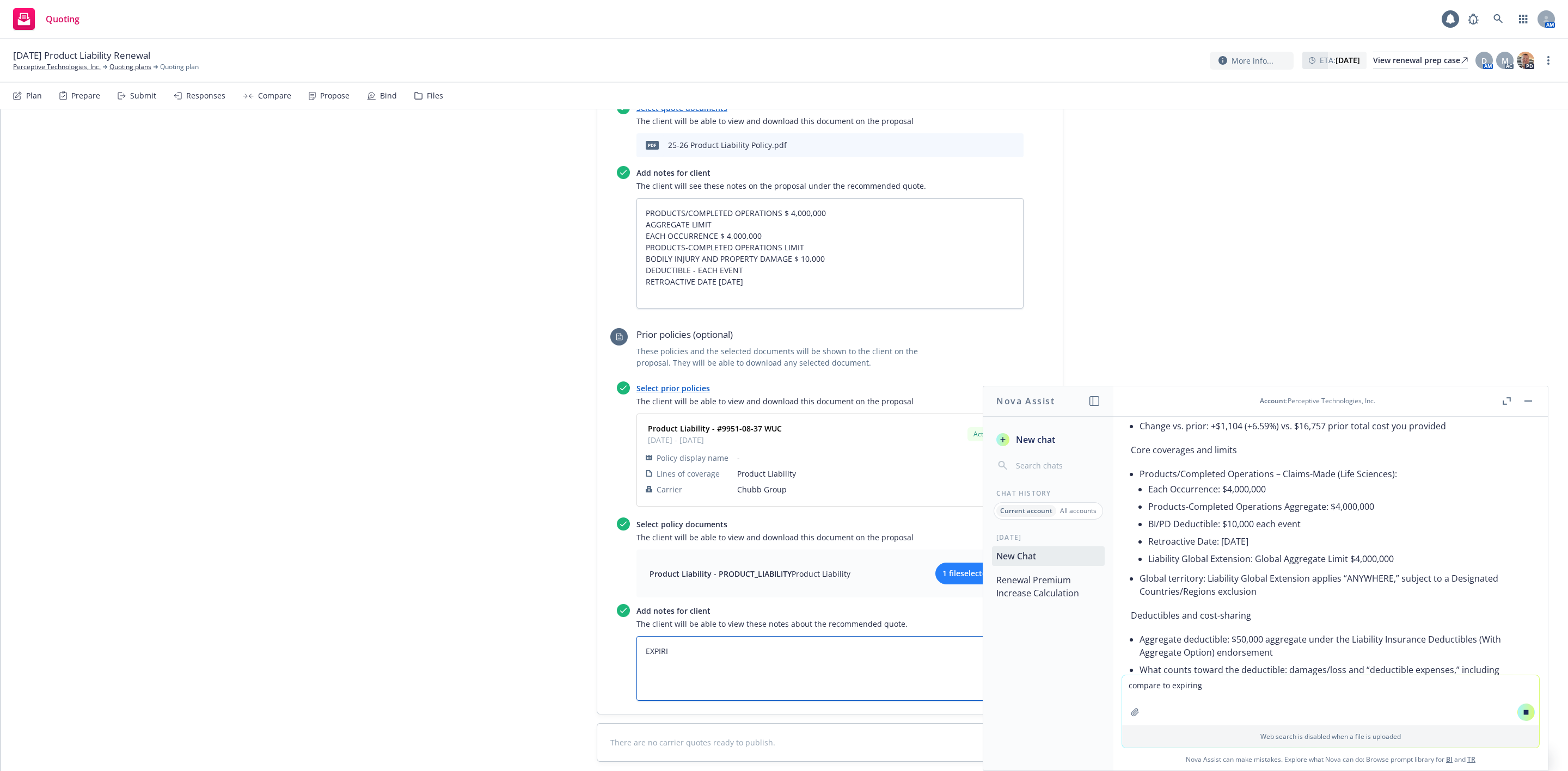
type textarea "EXPIRIN"
type textarea "x"
type textarea "EXPIRING"
type textarea "x"
type textarea "EXPIRING L"
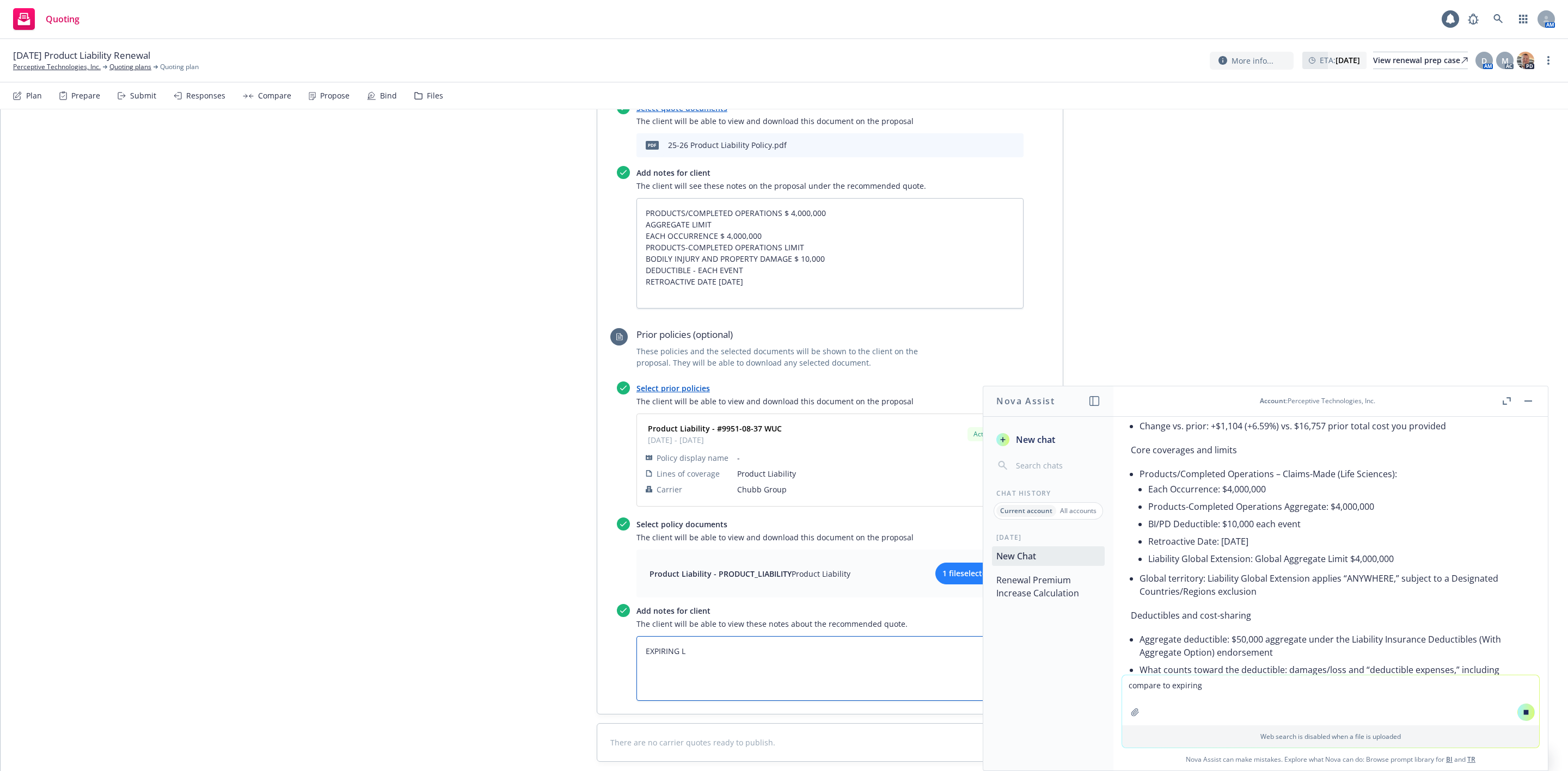
type textarea "x"
type textarea "EXPIRING LI"
type textarea "x"
type textarea "EXPIRING LIMI"
type textarea "x"
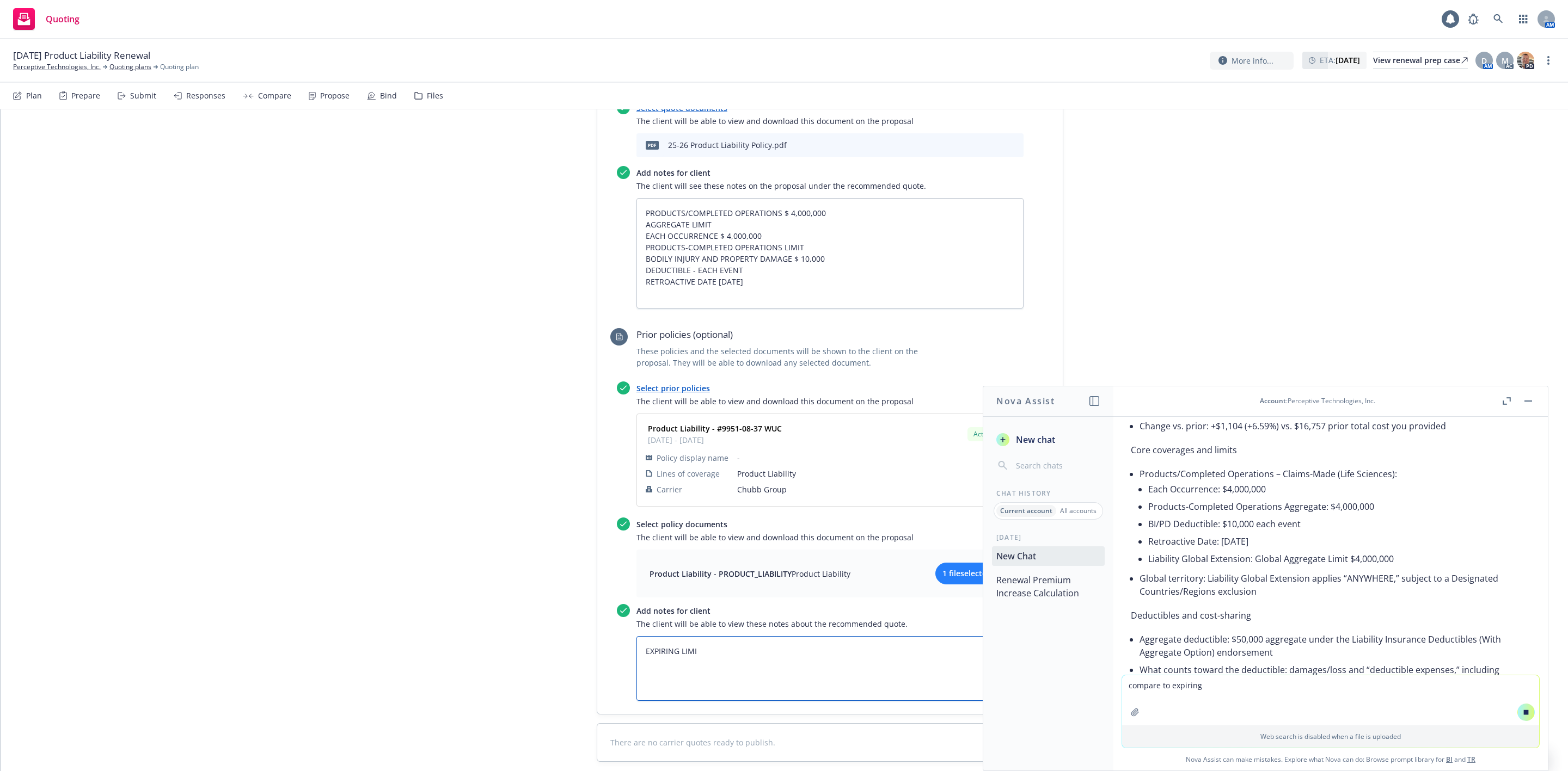
type textarea "EXPIRING LIMIT"
type textarea "x"
type textarea "EXPIRING LIMITS"
type textarea "x"
type textarea "EXPIRING LIMITS:"
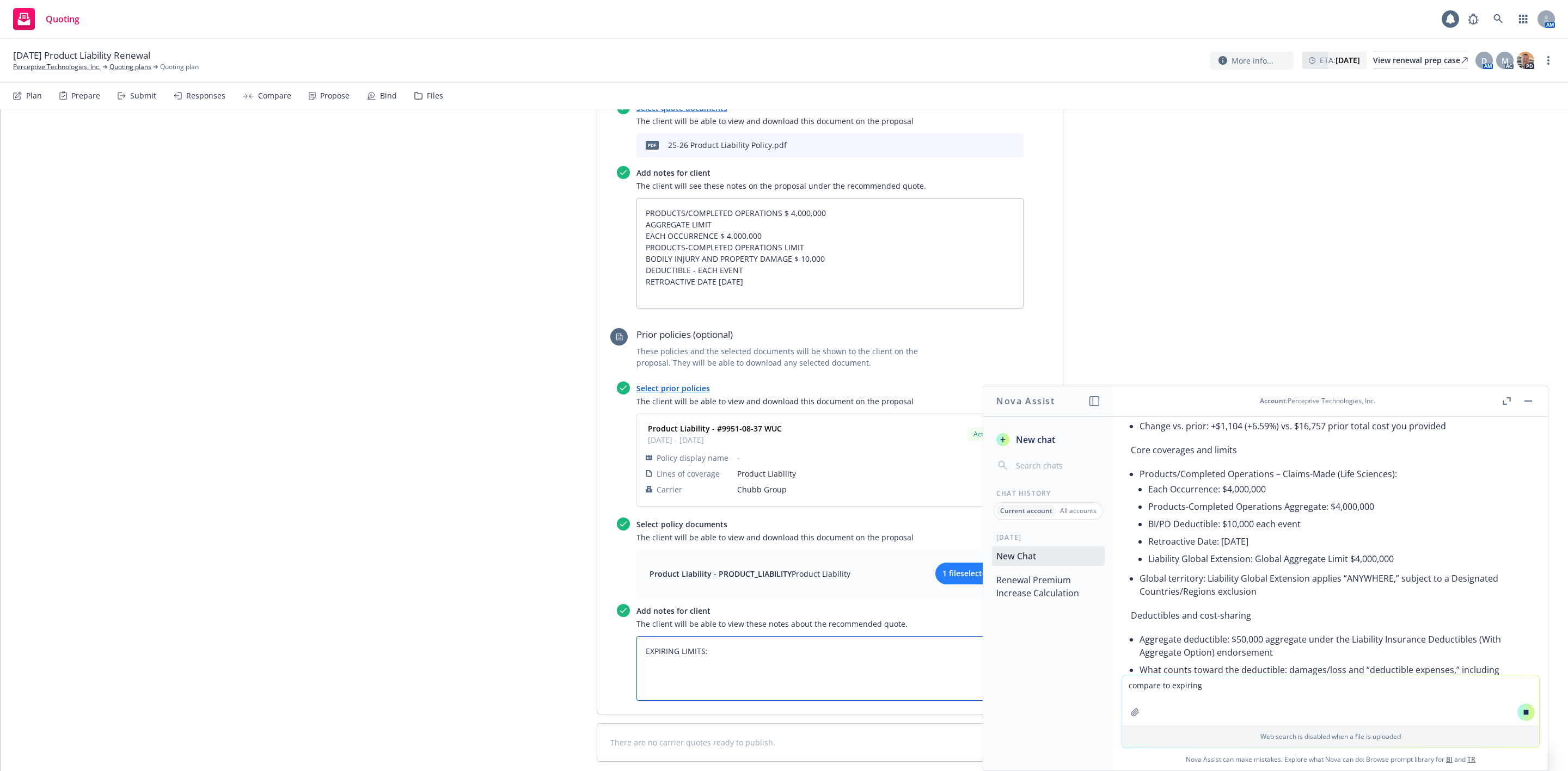
type textarea "x"
type textarea "EXPIRING LIMITS:"
type textarea "x"
type textarea "EXPIRING LIMITS:"
type textarea "x"
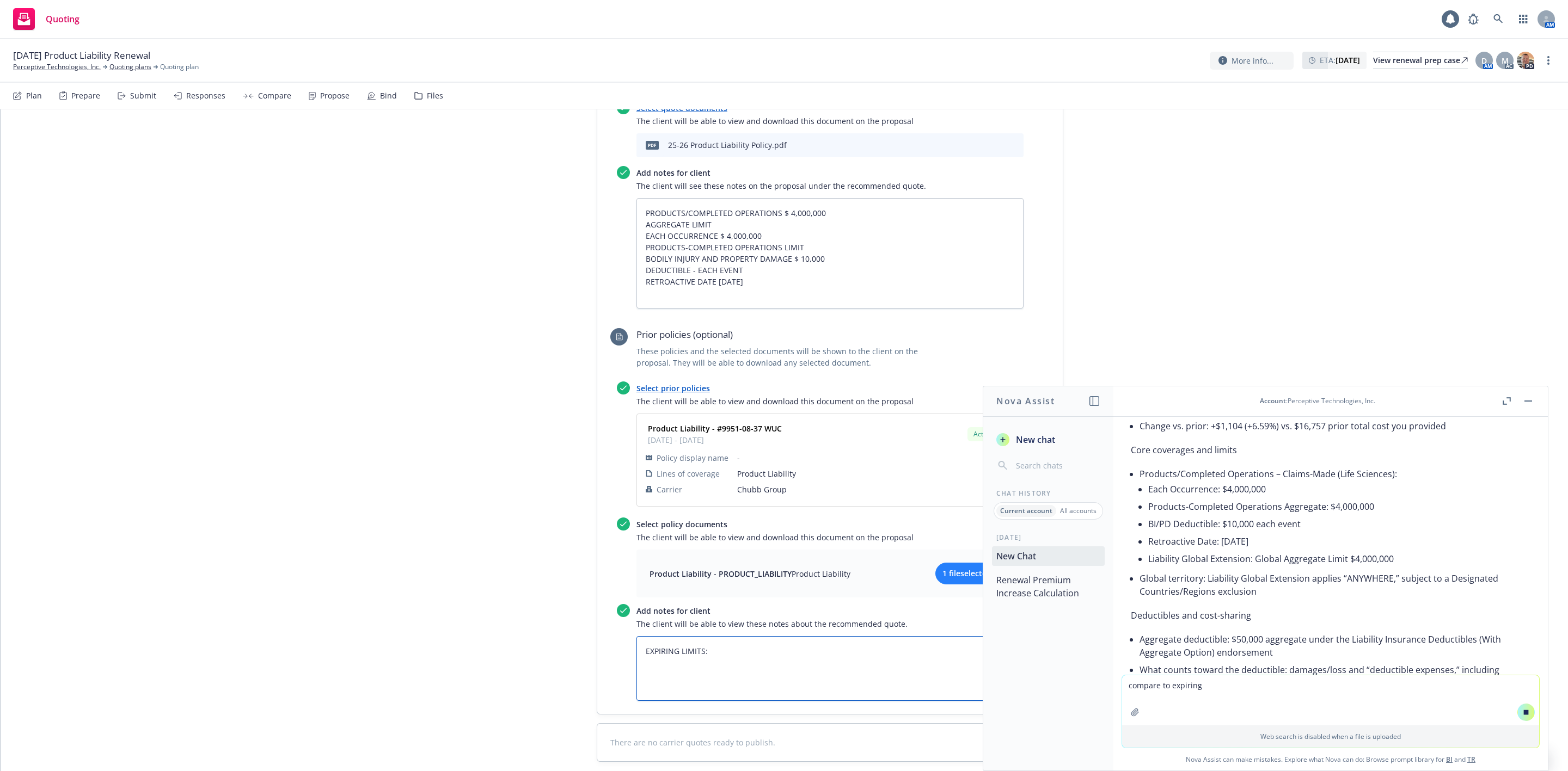
type textarea "EXPIRING LIMITS:"
paste textarea "PRODUCTS/COMPLETED OPERATIONS $ 4,000,000 AGGREGATE LIMIT EACH OCCURRENCE $ 4,0…"
type textarea "x"
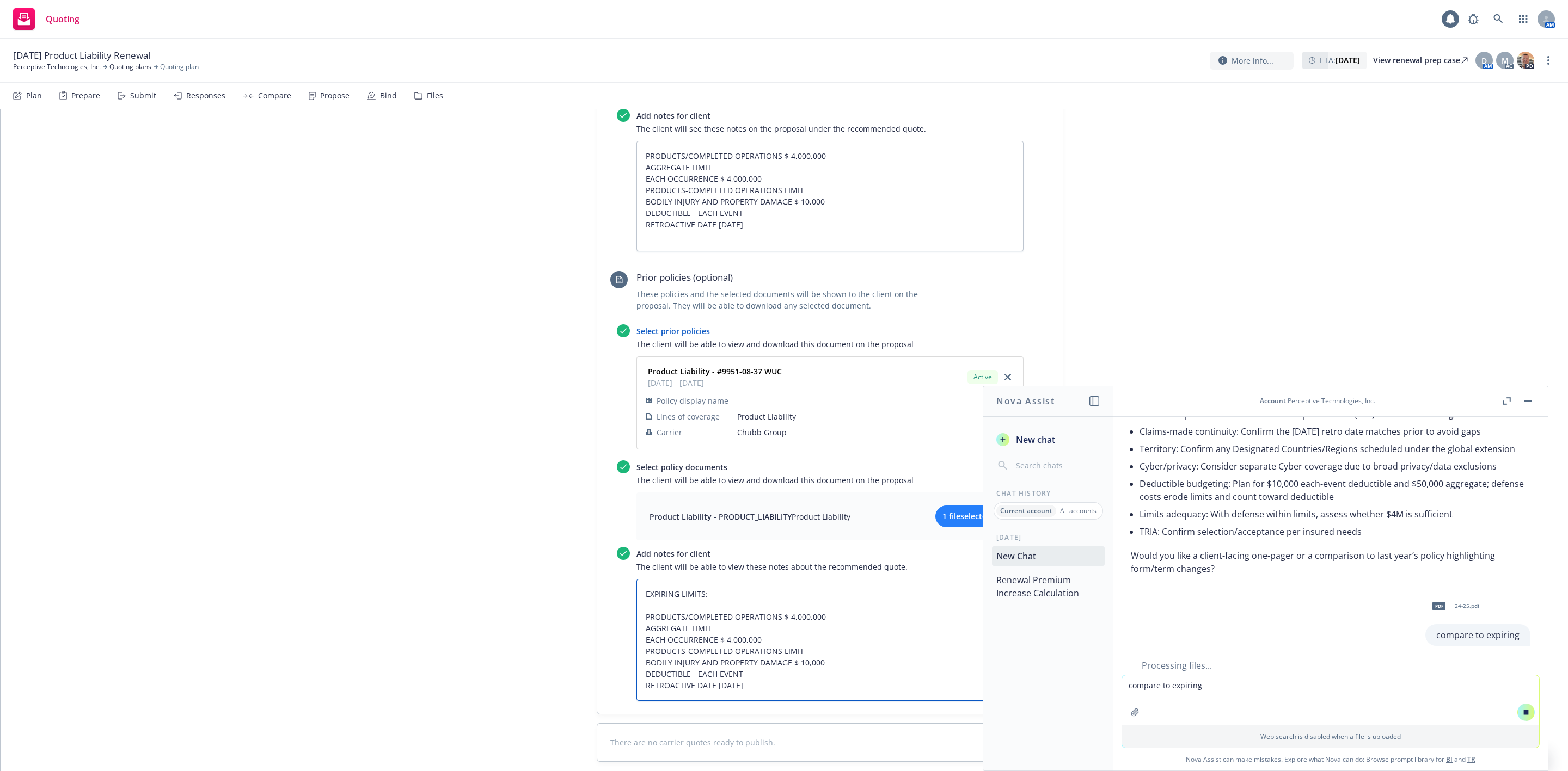
scroll to position [1389, 0]
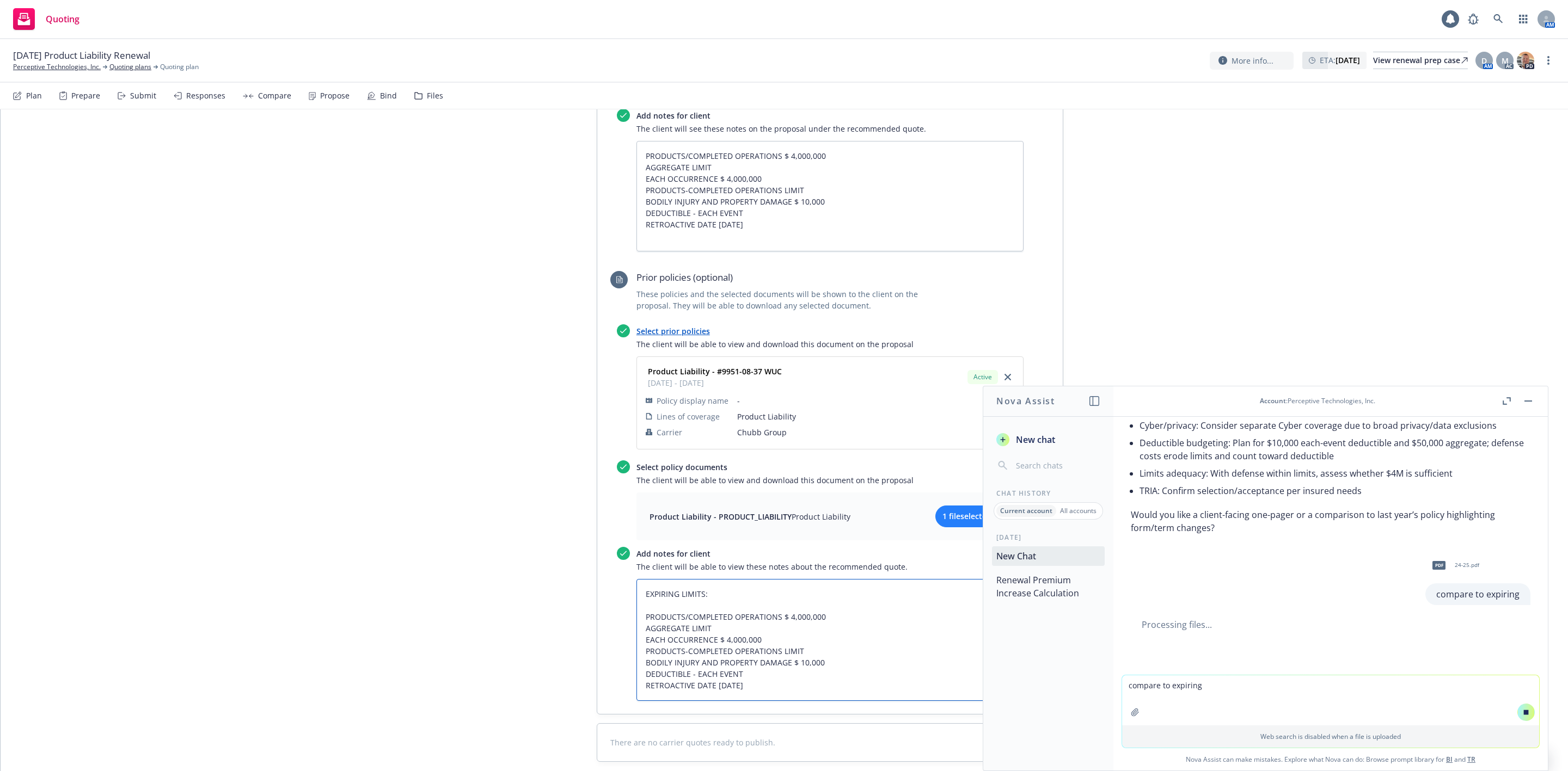
type textarea "EXPIRING LIMITS: PRODUCTS/COMPLETED OPERATIONS $ 4,000,000 AGGREGATE LIMIT EACH…"
click at [1522, 401] on button "button" at bounding box center [1528, 401] width 13 height 13
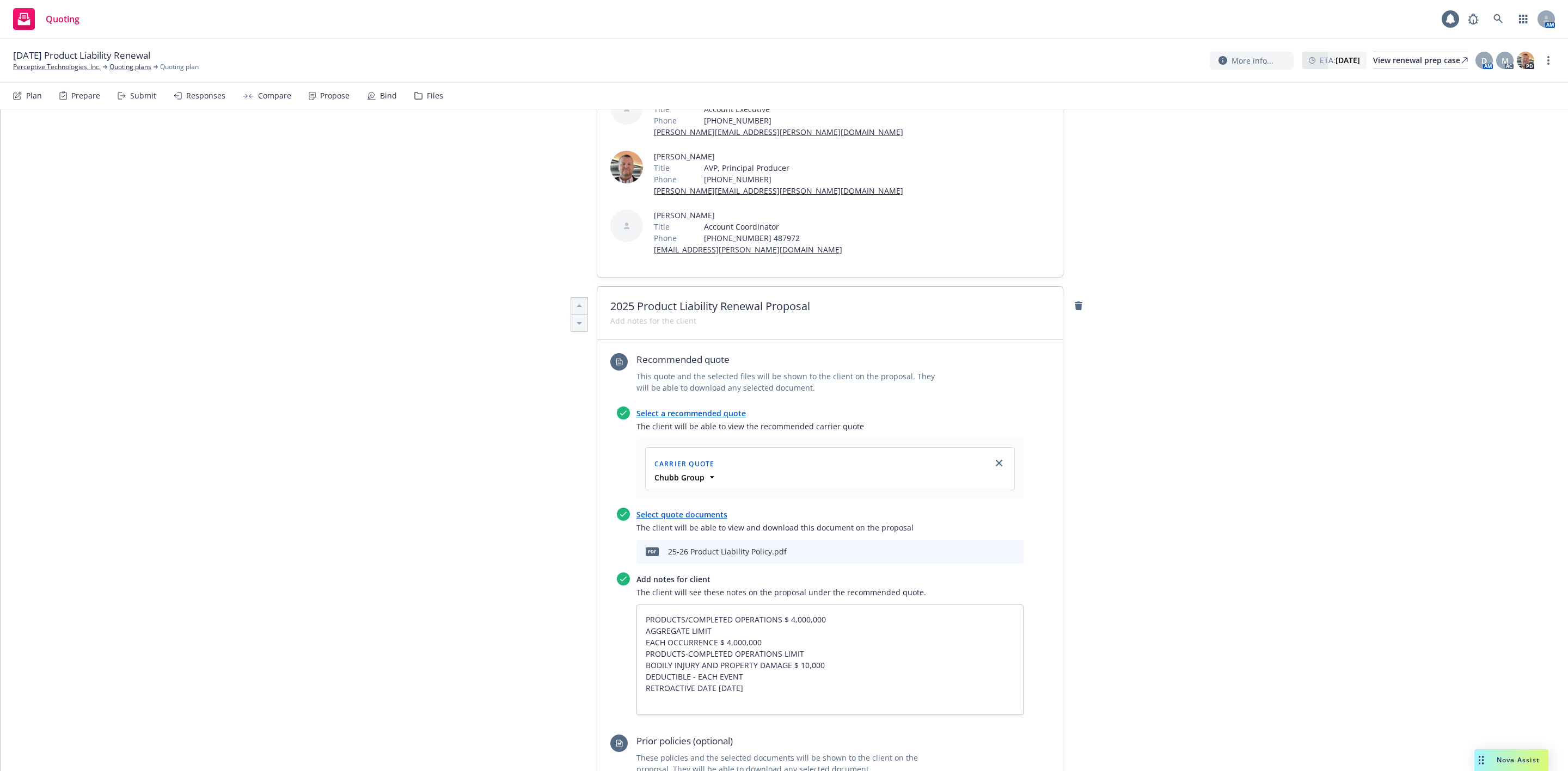
scroll to position [188, 0]
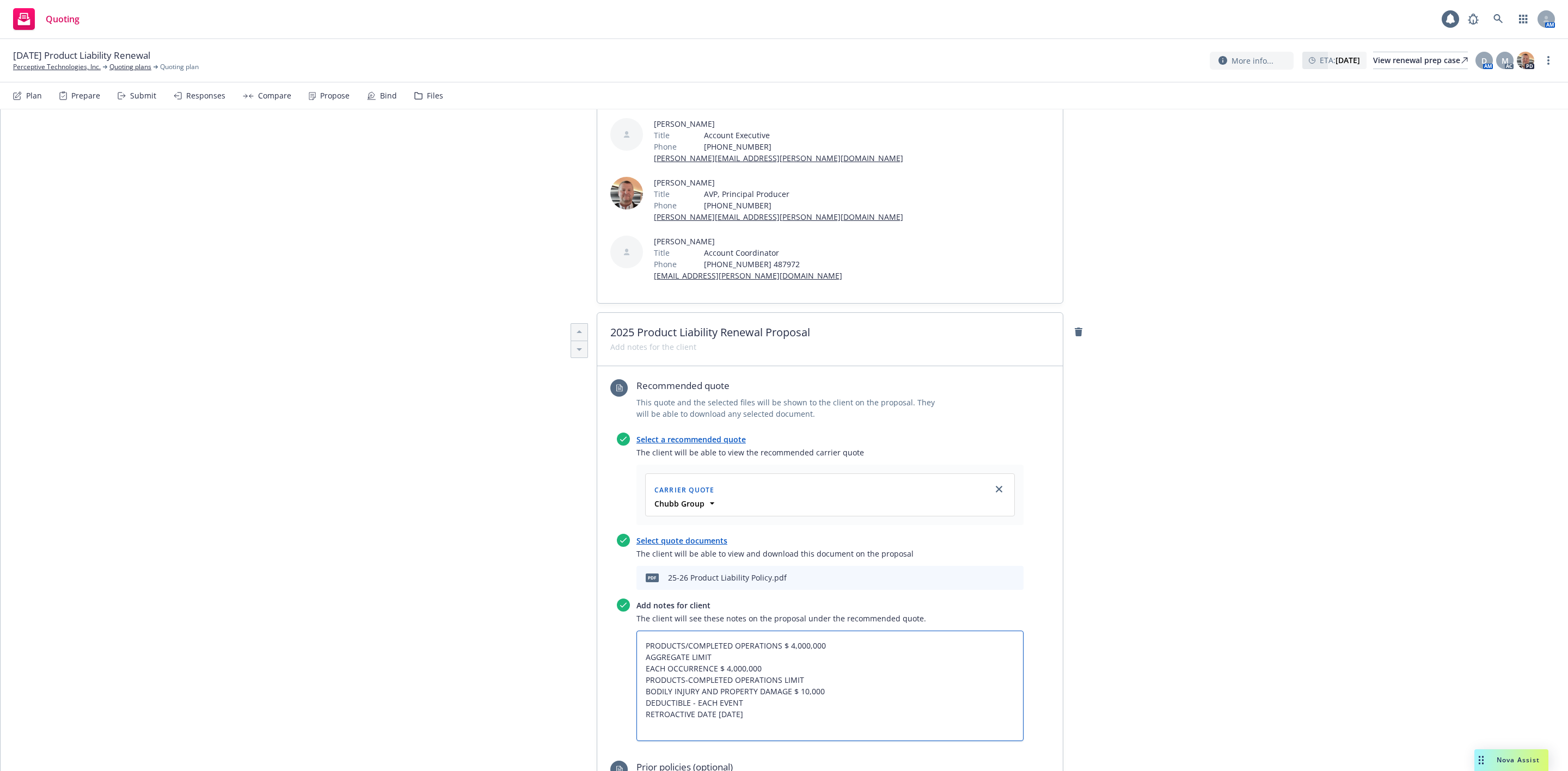
click at [639, 631] on textarea "PRODUCTS/COMPLETED OPERATIONS $ 4,000,000 AGGREGATE LIMIT EACH OCCURRENCE $ 4,0…" at bounding box center [830, 686] width 387 height 110
type textarea "x"
type textarea "rPRODUCTS/COMPLETED OPERATIONS $ 4,000,000 AGGREGATE LIMIT EACH OCCURRENCE $ 4,…"
type textarea "x"
type textarea "rePRODUCTS/COMPLETED OPERATIONS $ 4,000,000 AGGREGATE LIMIT EACH OCCURRENCE $ 4…"
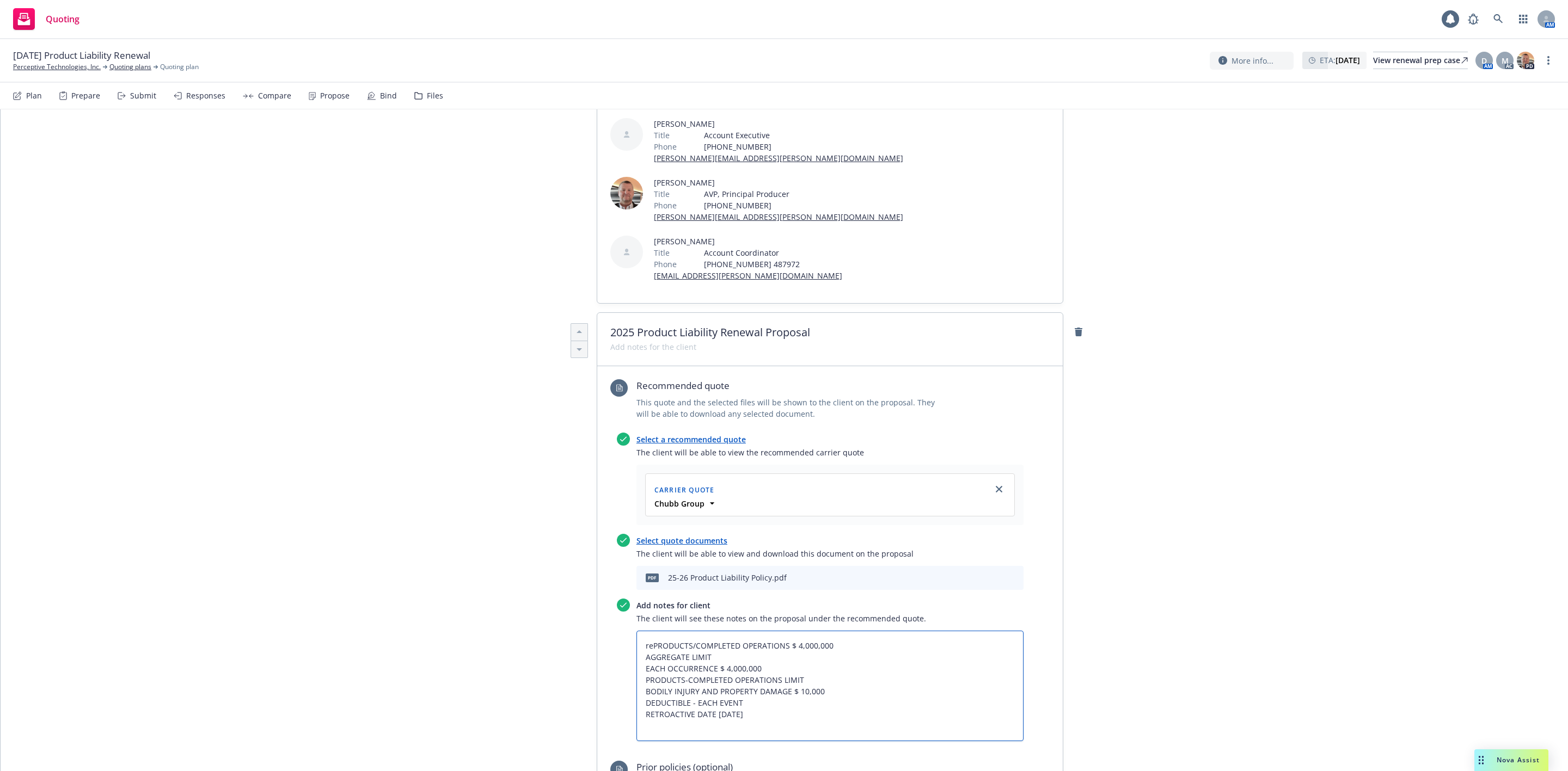
type textarea "x"
type textarea "renPRODUCTS/COMPLETED OPERATIONS $ 4,000,000 AGGREGATE LIMIT EACH OCCURRENCE $ …"
type textarea "x"
type textarea "rePRODUCTS/COMPLETED OPERATIONS $ 4,000,000 AGGREGATE LIMIT EACH OCCURRENCE $ 4…"
type textarea "x"
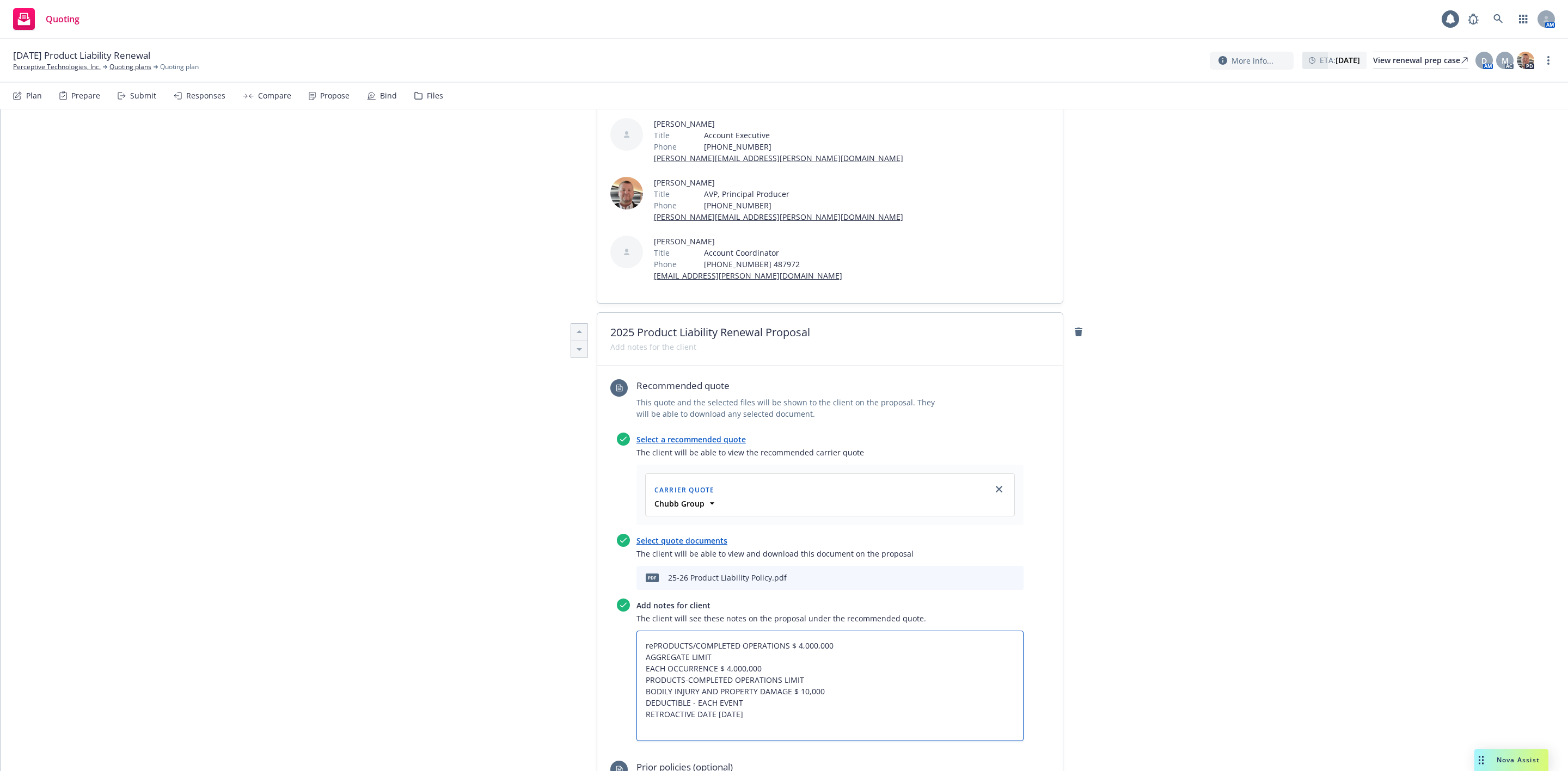
type textarea "rPRODUCTS/COMPLETED OPERATIONS $ 4,000,000 AGGREGATE LIMIT EACH OCCURRENCE $ 4,…"
type textarea "x"
type textarea "PRODUCTS/COMPLETED OPERATIONS $ 4,000,000 AGGREGATE LIMIT EACH OCCURRENCE $ 4,0…"
type textarea "x"
type textarea "RPRODUCTS/COMPLETED OPERATIONS $ 4,000,000 AGGREGATE LIMIT EACH OCCURRENCE $ 4,…"
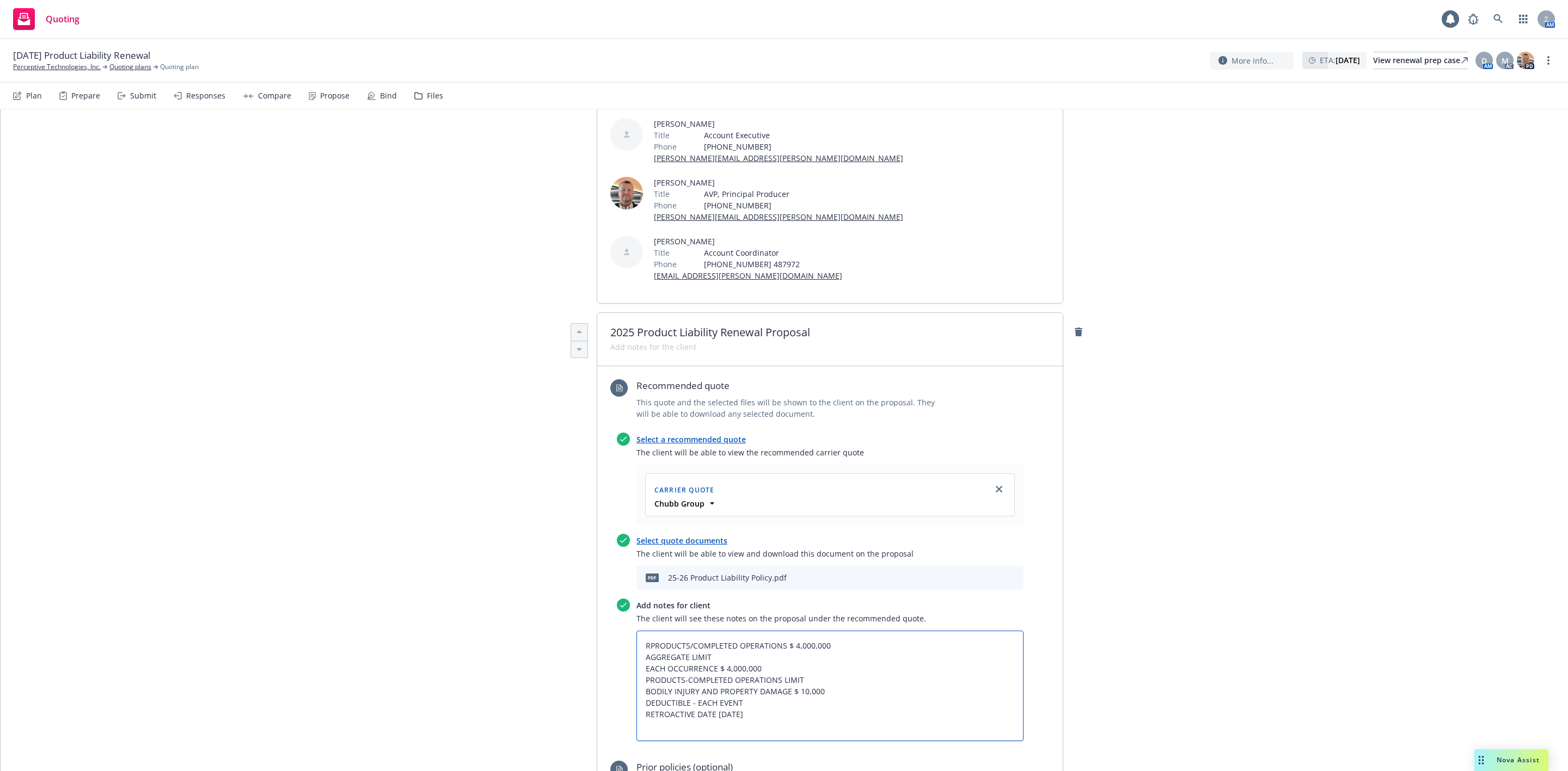
type textarea "x"
type textarea "REPRODUCTS/COMPLETED OPERATIONS $ 4,000,000 AGGREGATE LIMIT EACH OCCURRENCE $ 4…"
type textarea "x"
type textarea "RENPRODUCTS/COMPLETED OPERATIONS $ 4,000,000 AGGREGATE LIMIT EACH OCCURRENCE $ …"
type textarea "x"
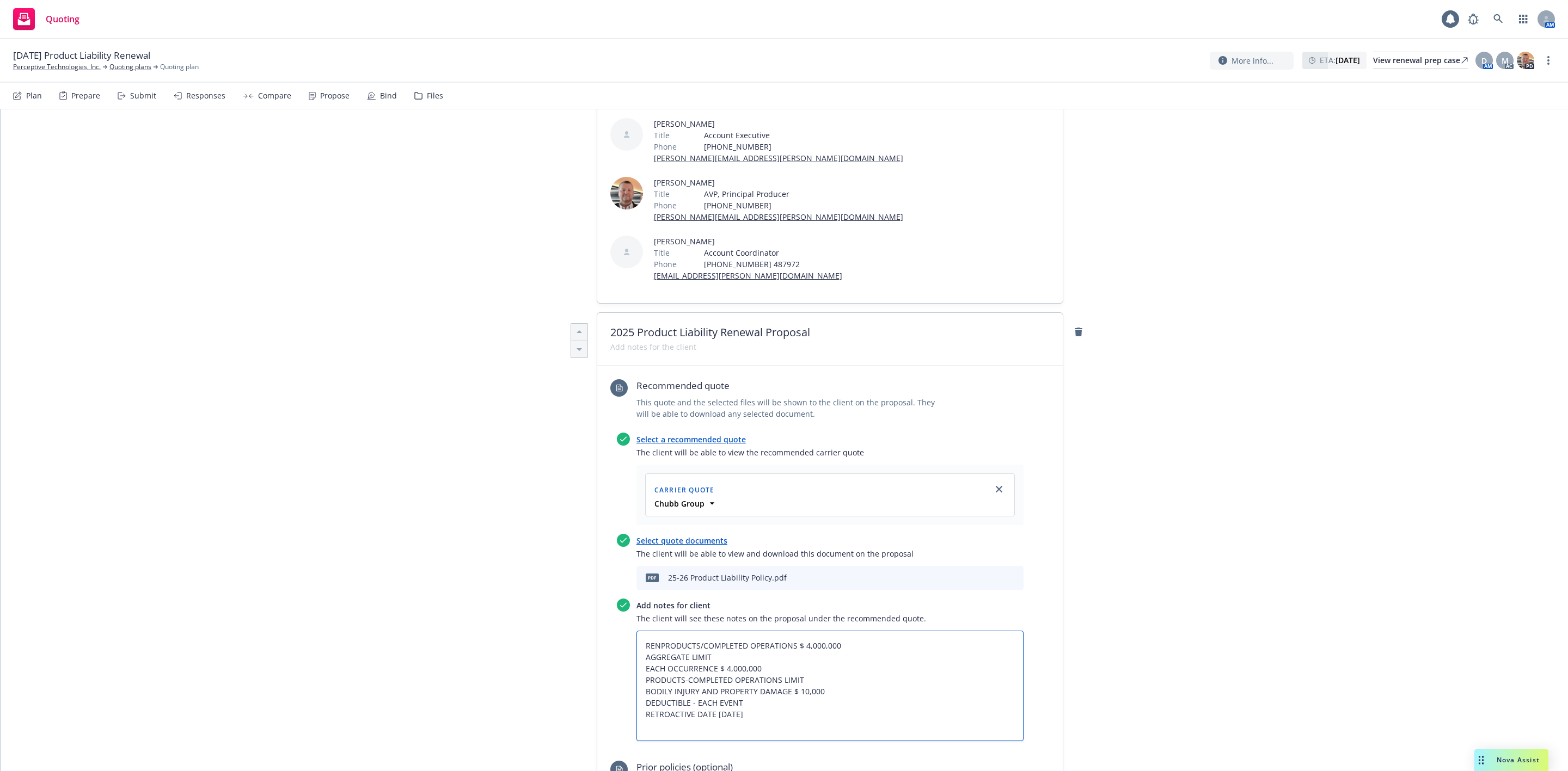
type textarea "RENEPRODUCTS/COMPLETED OPERATIONS $ 4,000,000 AGGREGATE LIMIT EACH OCCURRENCE $…"
type textarea "x"
type textarea "RENEWPRODUCTS/COMPLETED OPERATIONS $ 4,000,000 AGGREGATE LIMIT EACH OCCURRENCE …"
type textarea "x"
type textarea "RENEWEPRODUCTS/COMPLETED OPERATIONS $ 4,000,000 AGGREGATE LIMIT EACH OCCURRENCE…"
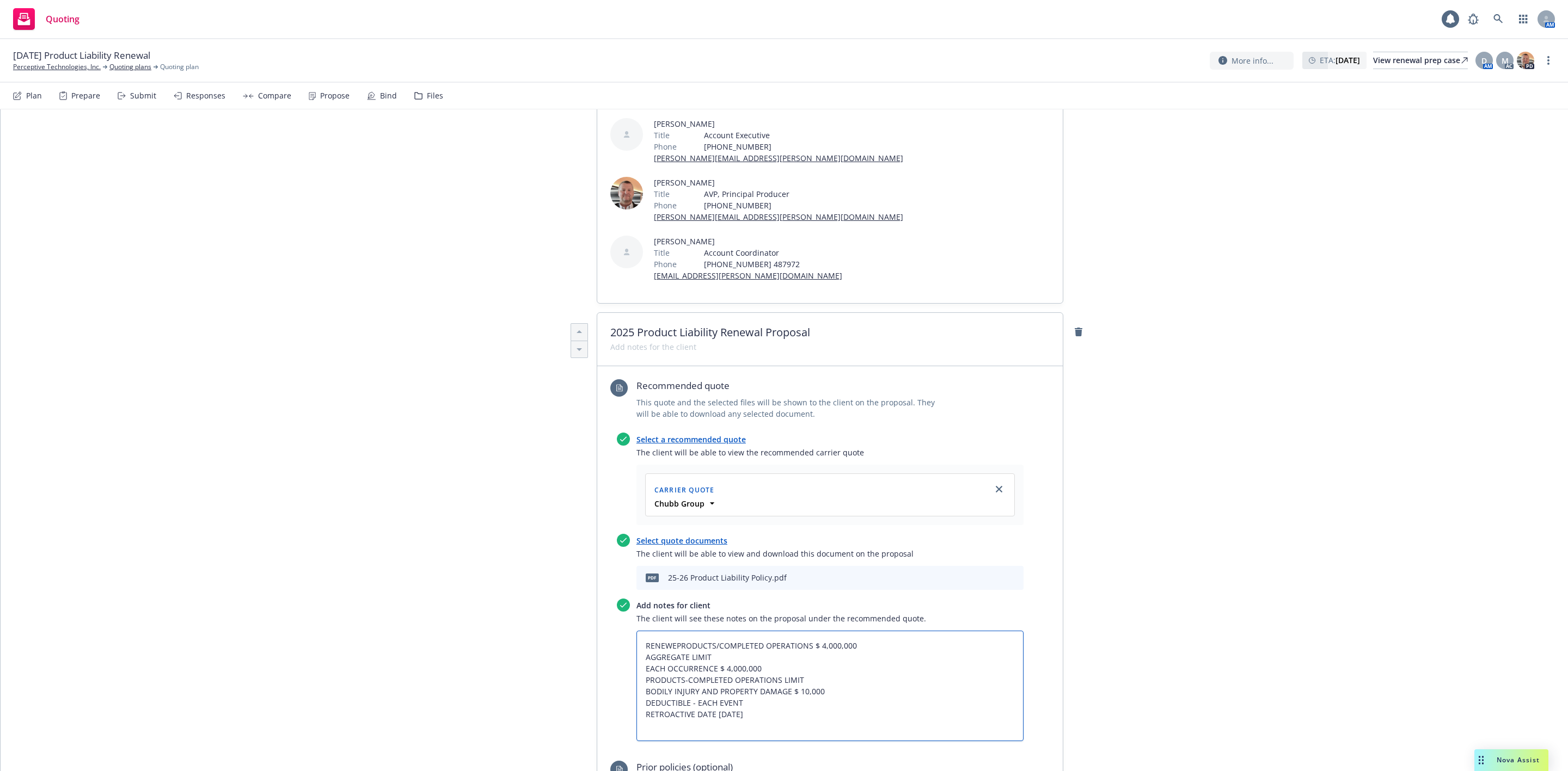
type textarea "x"
type textarea "RENEWPRODUCTS/COMPLETED OPERATIONS $ 4,000,000 AGGREGATE LIMIT EACH OCCURRENCE …"
type textarea "x"
type textarea "RENEWAPRODUCTS/COMPLETED OPERATIONS $ 4,000,000 AGGREGATE LIMIT EACH OCCURRENCE…"
type textarea "x"
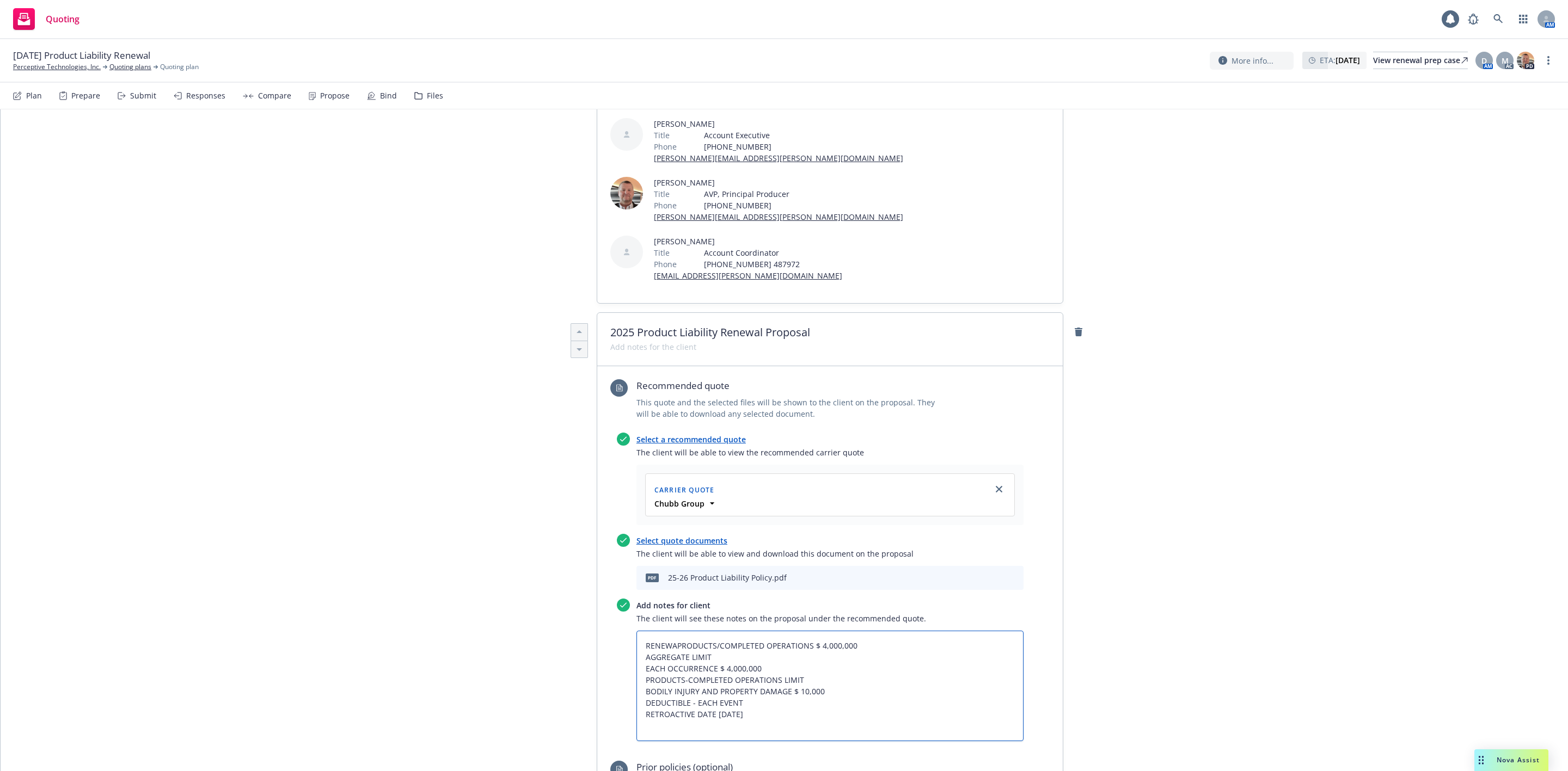
type textarea "RENEWALPRODUCTS/COMPLETED OPERATIONS $ 4,000,000 AGGREGATE LIMIT EACH OCCURRENC…"
type textarea "x"
type textarea "RENEWAL PRODUCTS/COMPLETED OPERATIONS $ 4,000,000 AGGREGATE LIMIT EACH OCCURREN…"
type textarea "x"
type textarea "RENEWAL LPRODUCTS/COMPLETED OPERATIONS $ 4,000,000 AGGREGATE LIMIT EACH OCCURRE…"
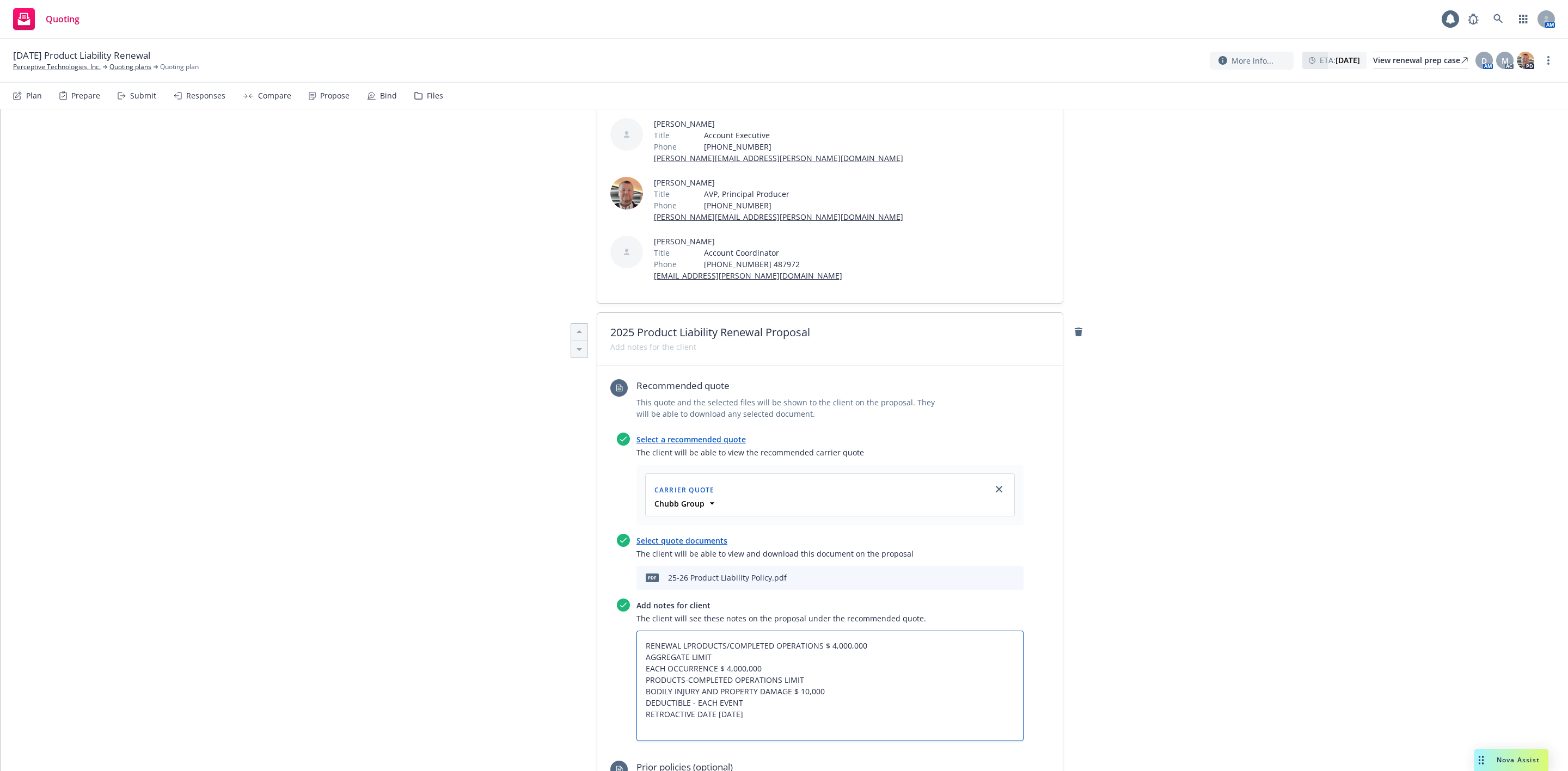
type textarea "x"
type textarea "RENEWAL LMPRODUCTS/COMPLETED OPERATIONS $ 4,000,000 AGGREGATE LIMIT EACH OCCURR…"
type textarea "x"
type textarea "RENEWAL LPRODUCTS/COMPLETED OPERATIONS $ 4,000,000 AGGREGATE LIMIT EACH OCCURRE…"
type textarea "x"
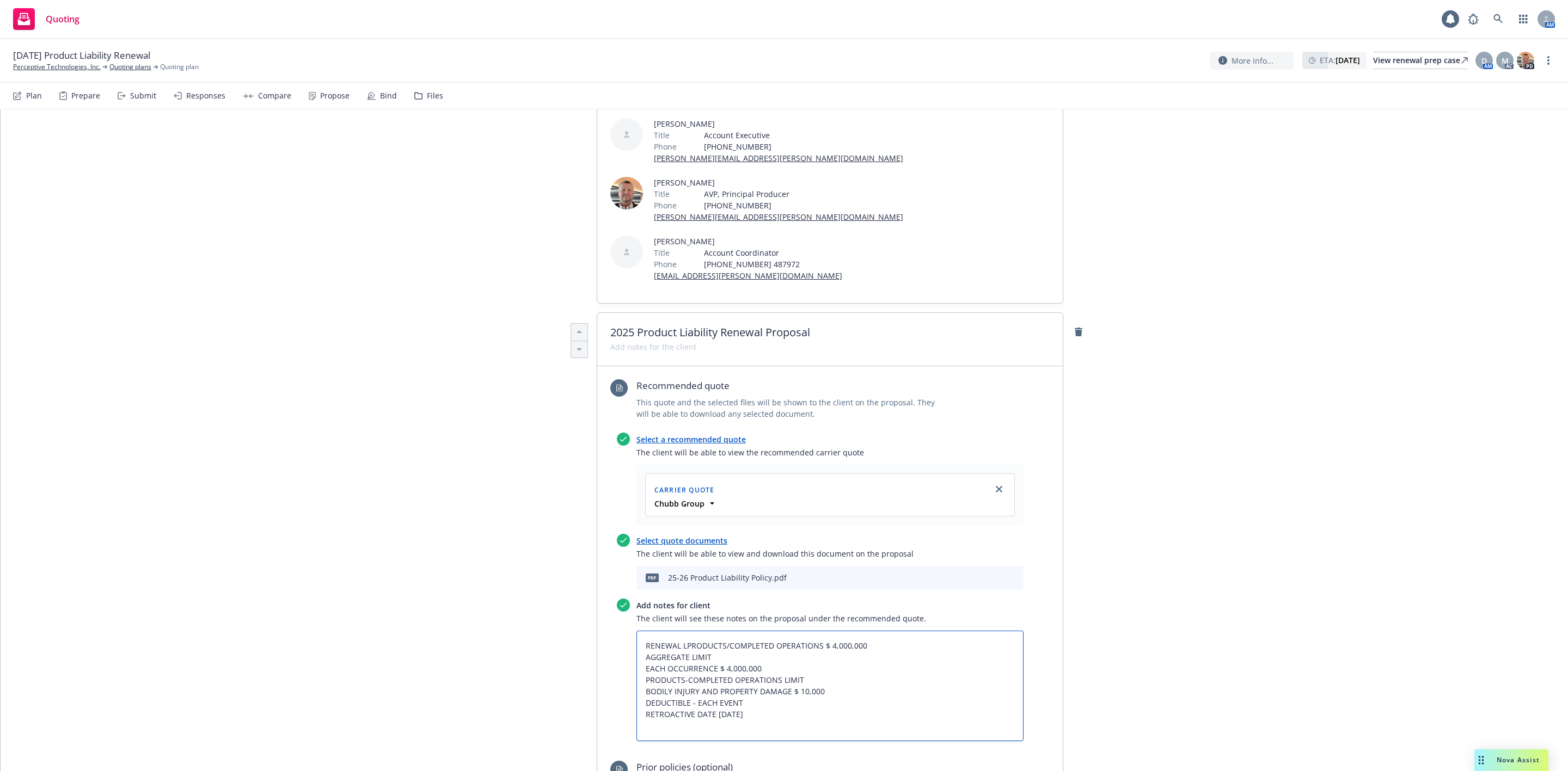
type textarea "RENEWAL LIPRODUCTS/COMPLETED OPERATIONS $ 4,000,000 AGGREGATE LIMIT EACH OCCURR…"
type textarea "x"
type textarea "RENEWAL LIMPRODUCTS/COMPLETED OPERATIONS $ 4,000,000 AGGREGATE LIMIT EACH OCCUR…"
type textarea "x"
type textarea "RENEWAL LIMIPRODUCTS/COMPLETED OPERATIONS $ 4,000,000 AGGREGATE LIMIT EACH OCCU…"
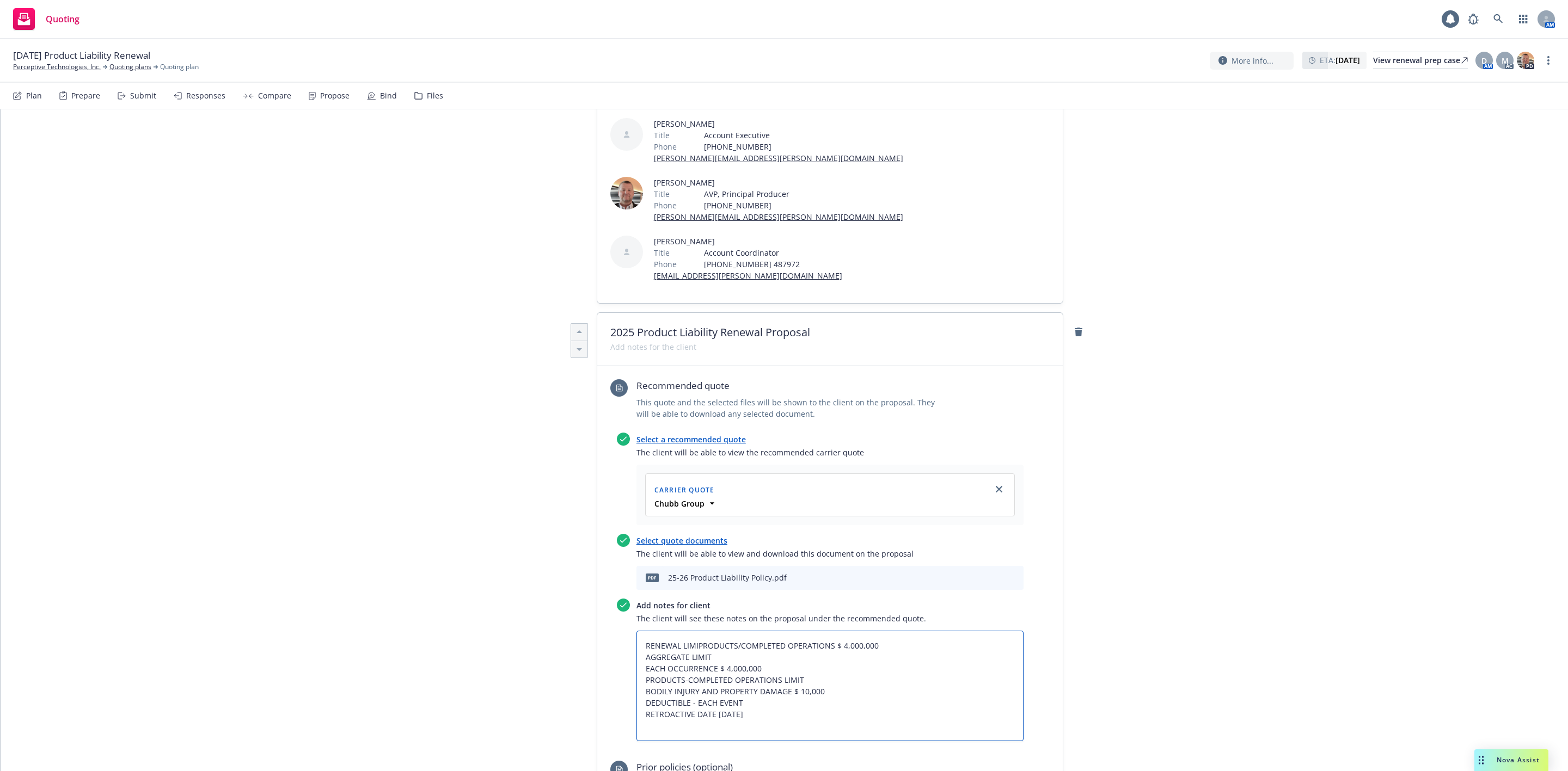
type textarea "x"
type textarea "RENEWAL LIMITPRODUCTS/COMPLETED OPERATIONS $ 4,000,000 AGGREGATE LIMIT EACH OCC…"
type textarea "x"
type textarea "RENEWAL LIMITSPRODUCTS/COMPLETED OPERATIONS $ 4,000,000 AGGREGATE LIMIT EACH OC…"
type textarea "x"
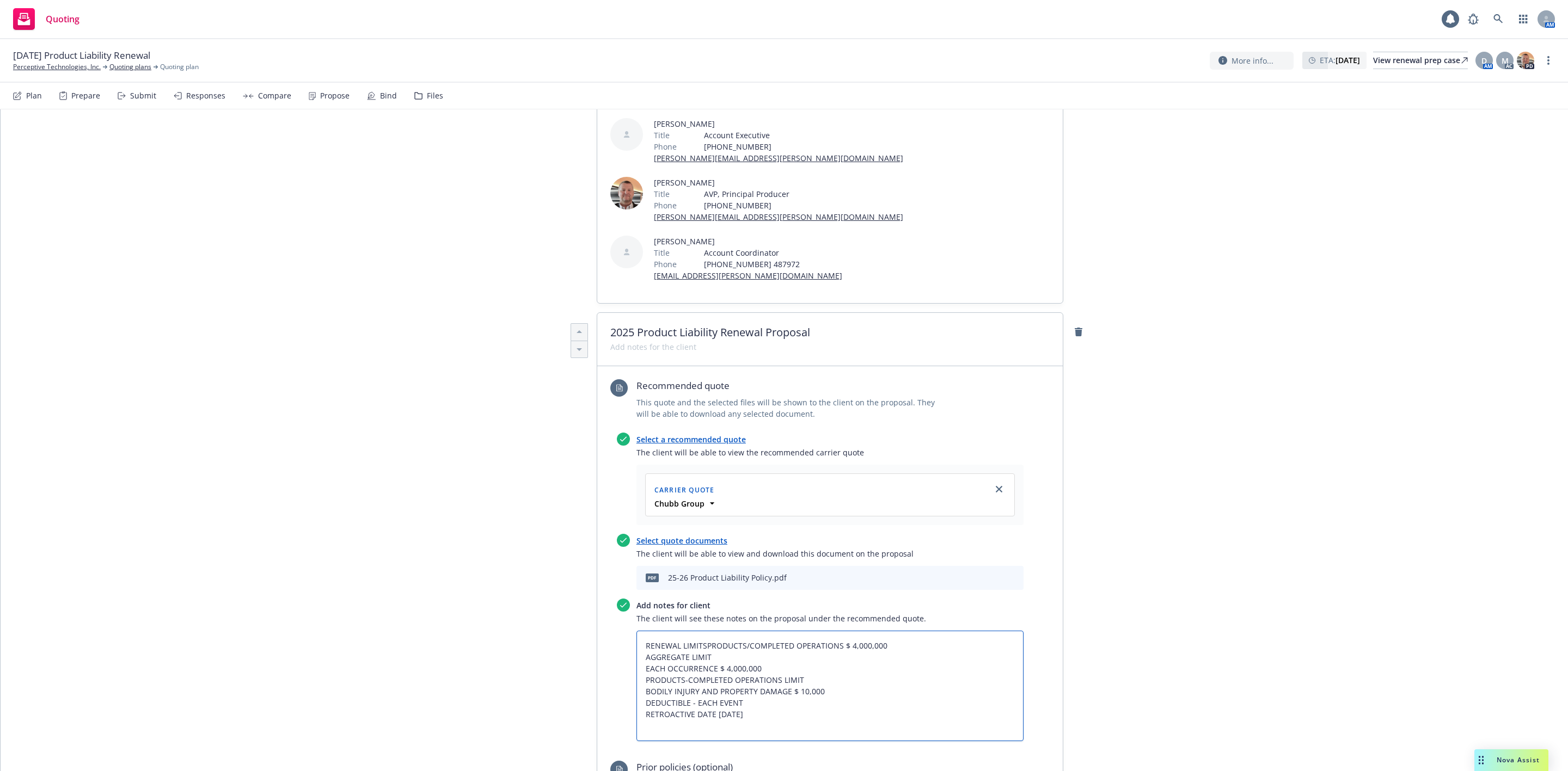
type textarea "RENEWAL LIMITS:PRODUCTS/COMPLETED OPERATIONS $ 4,000,000 AGGREGATE LIMIT EACH O…"
type textarea "x"
type textarea "RENEWAL LIMITS: PRODUCTS/COMPLETED OPERATIONS $ 4,000,000 AGGREGATE LIMIT EACH …"
type textarea "x"
type textarea "RENEWAL LIMITS: PRODUCTS/COMPLETED OPERATIONS $ 4,000,000 AGGREGATE LIMIT EACH …"
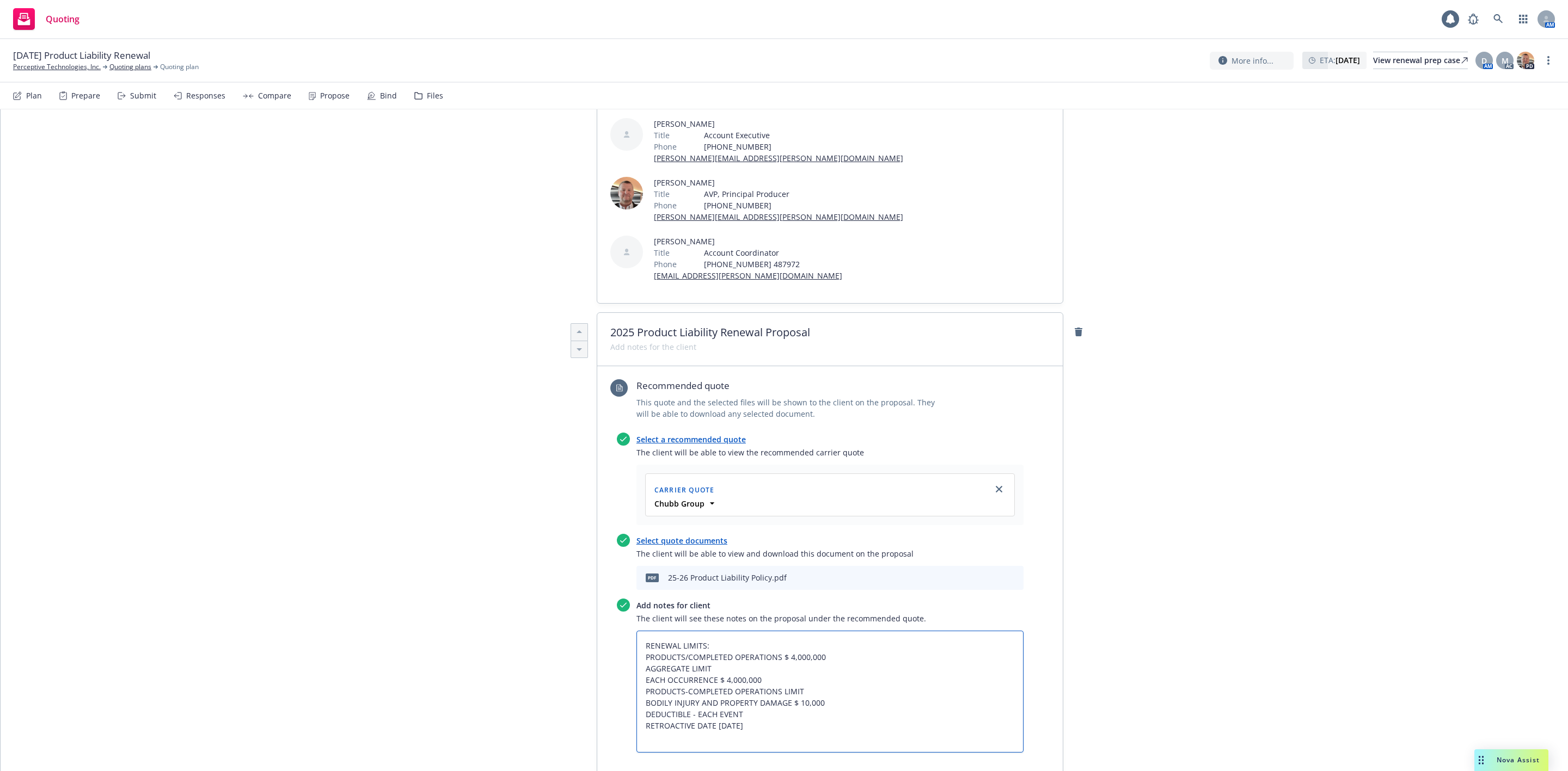
type textarea "x"
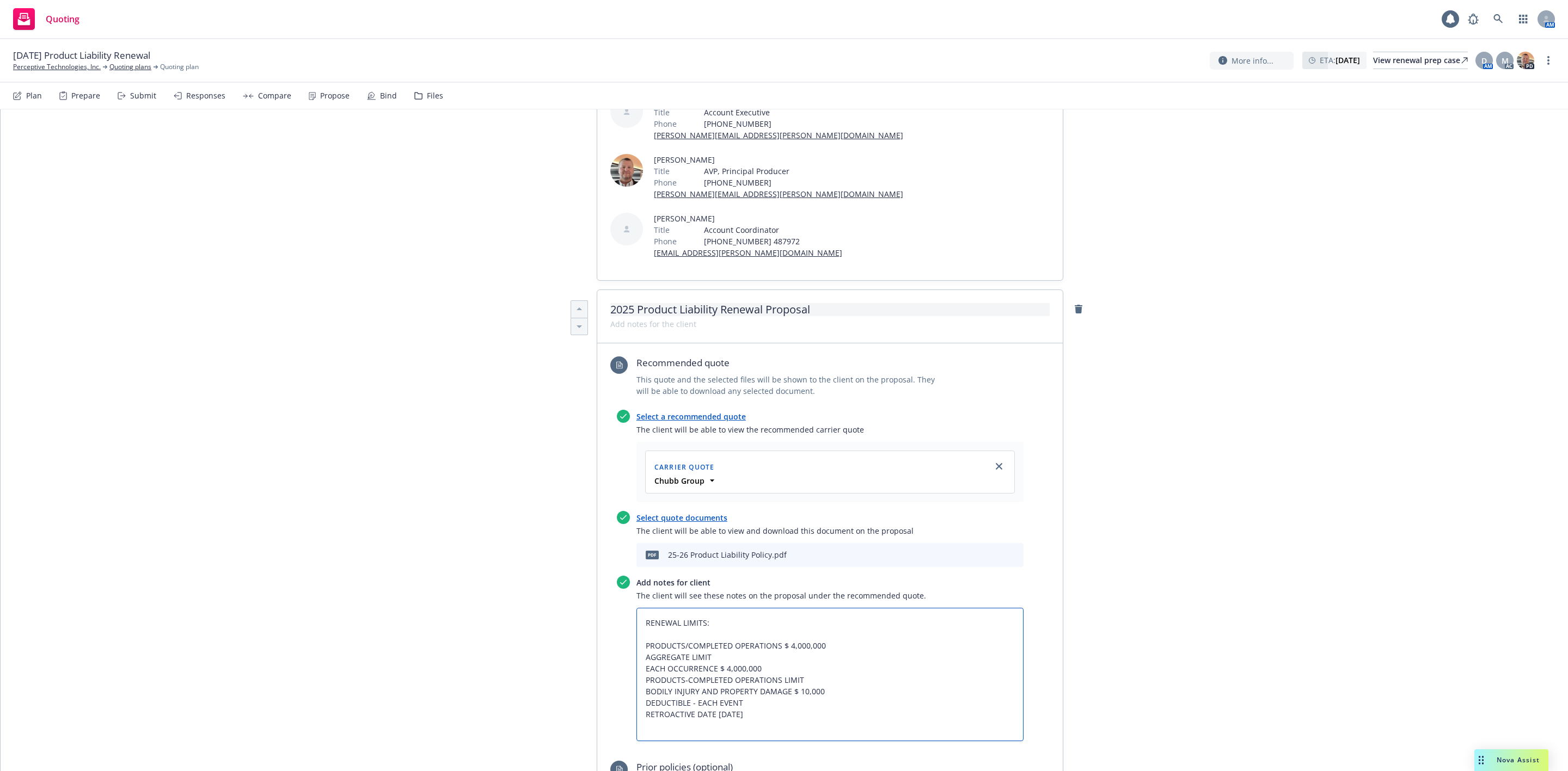
scroll to position [0, 0]
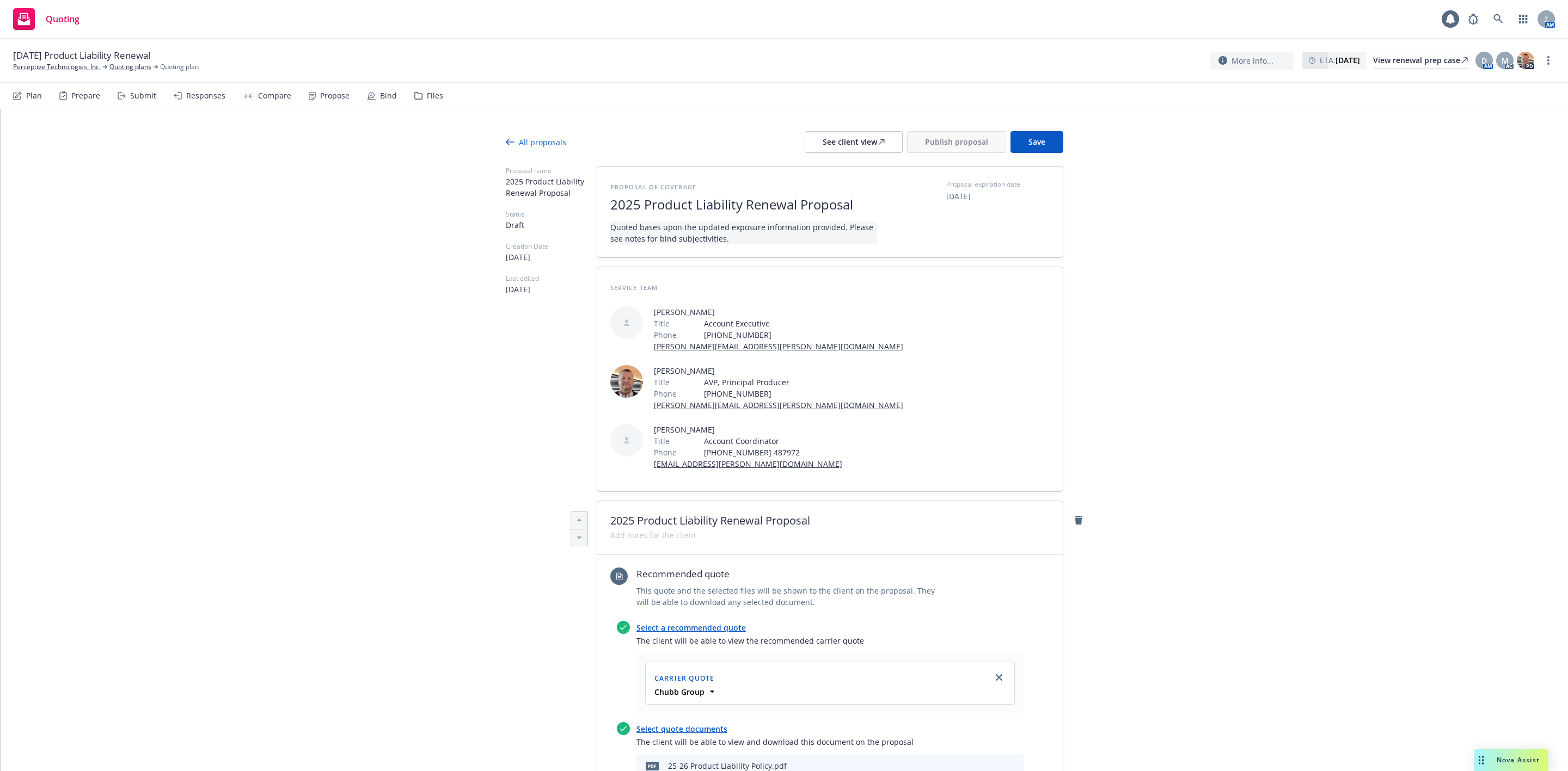
type textarea "RENEWAL LIMITS: PRODUCTS/COMPLETED OPERATIONS $ 4,000,000 AGGREGATE LIMIT EACH …"
click at [748, 233] on span "Quoted bases upon the updated exposure information provided. Please see notes f…" at bounding box center [744, 233] width 267 height 23
drag, startPoint x: 737, startPoint y: 241, endPoint x: 836, endPoint y: 232, distance: 99.4
click at [836, 232] on span "Quoted bases upon the updated exposure information provided. Please see notes f…" at bounding box center [744, 233] width 267 height 23
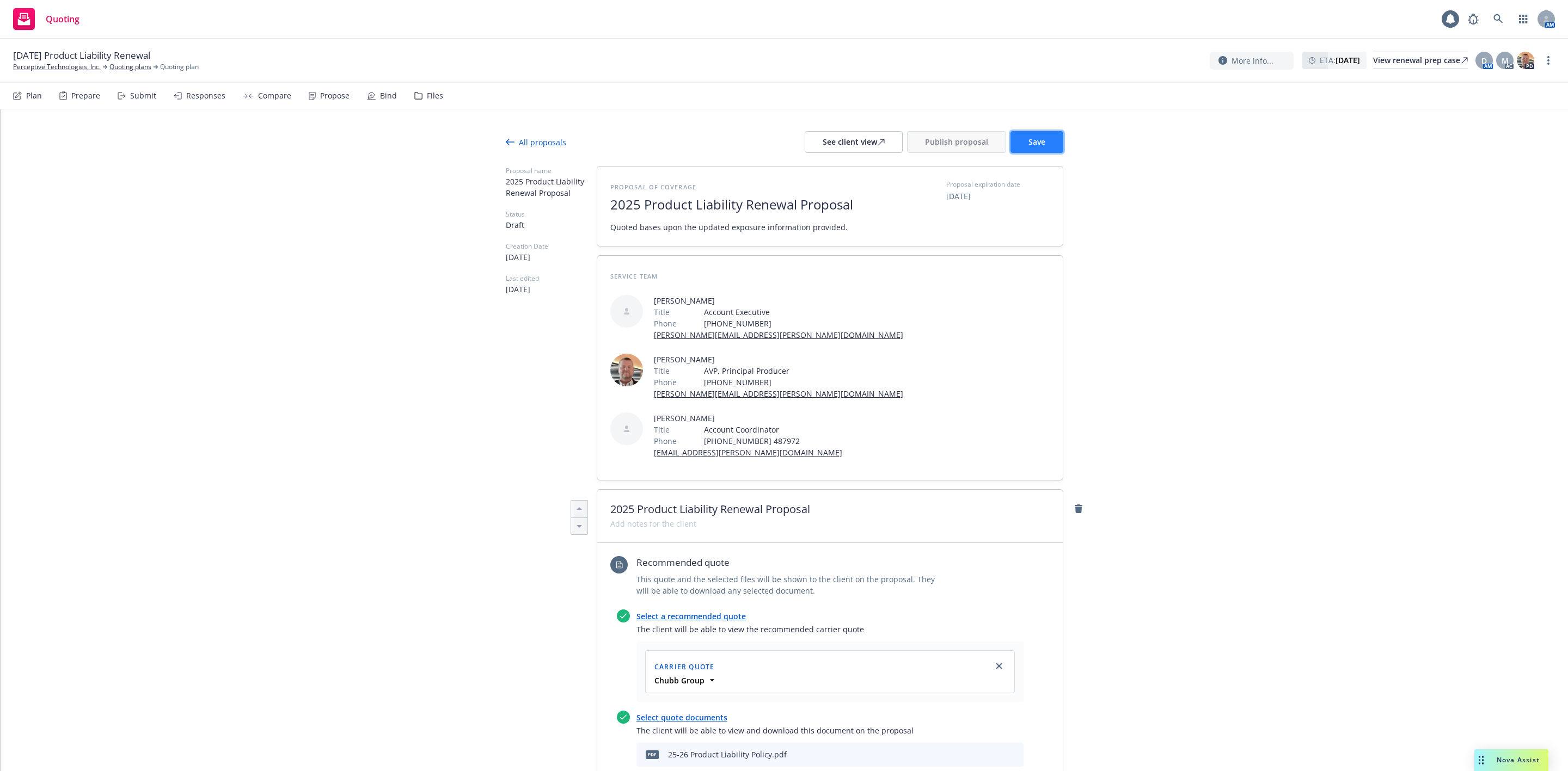
click at [1020, 149] on button "Save" at bounding box center [1037, 142] width 53 height 22
click at [1506, 756] on span "Nova Assist" at bounding box center [1518, 760] width 43 height 9
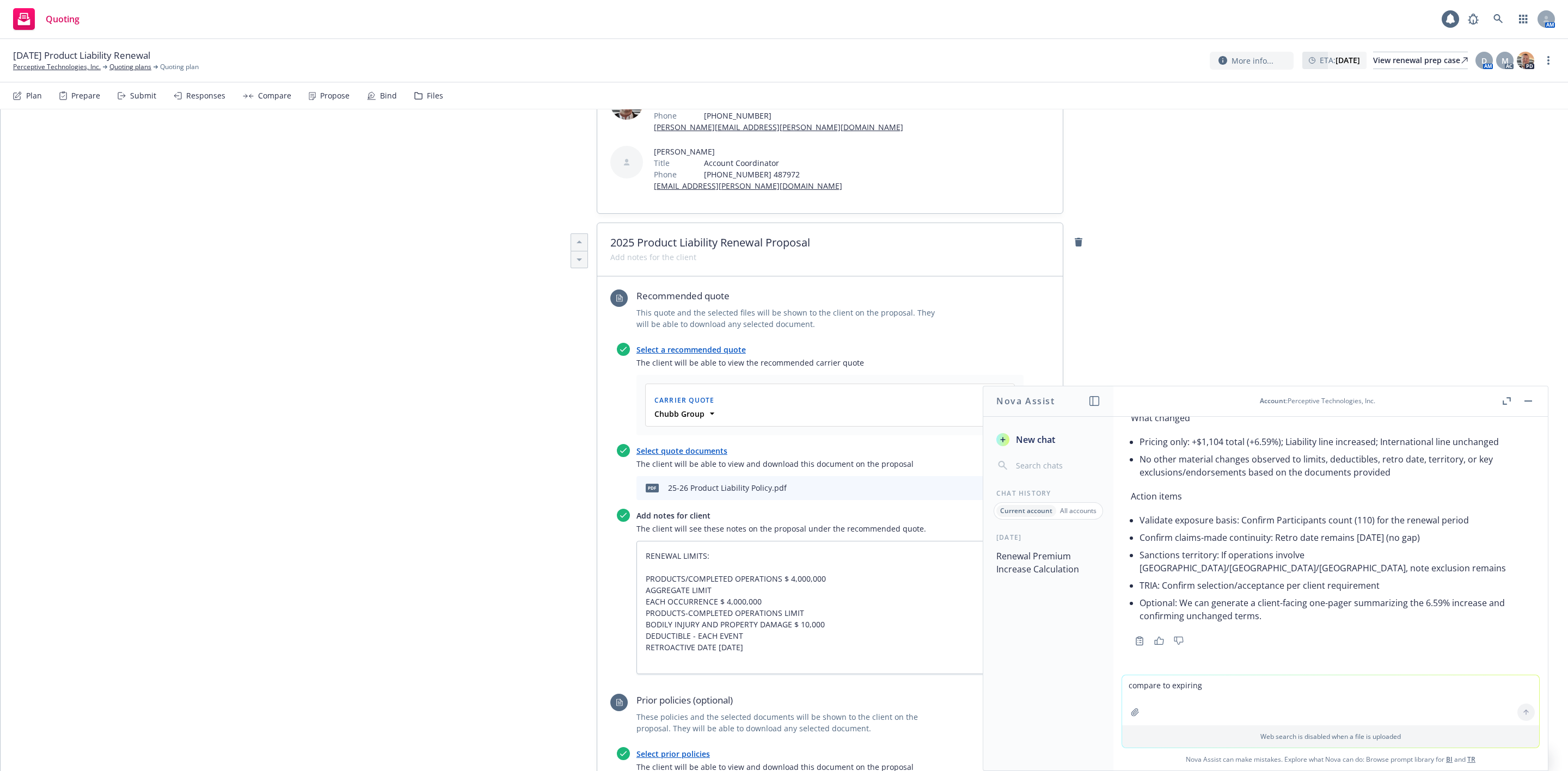
scroll to position [327, 0]
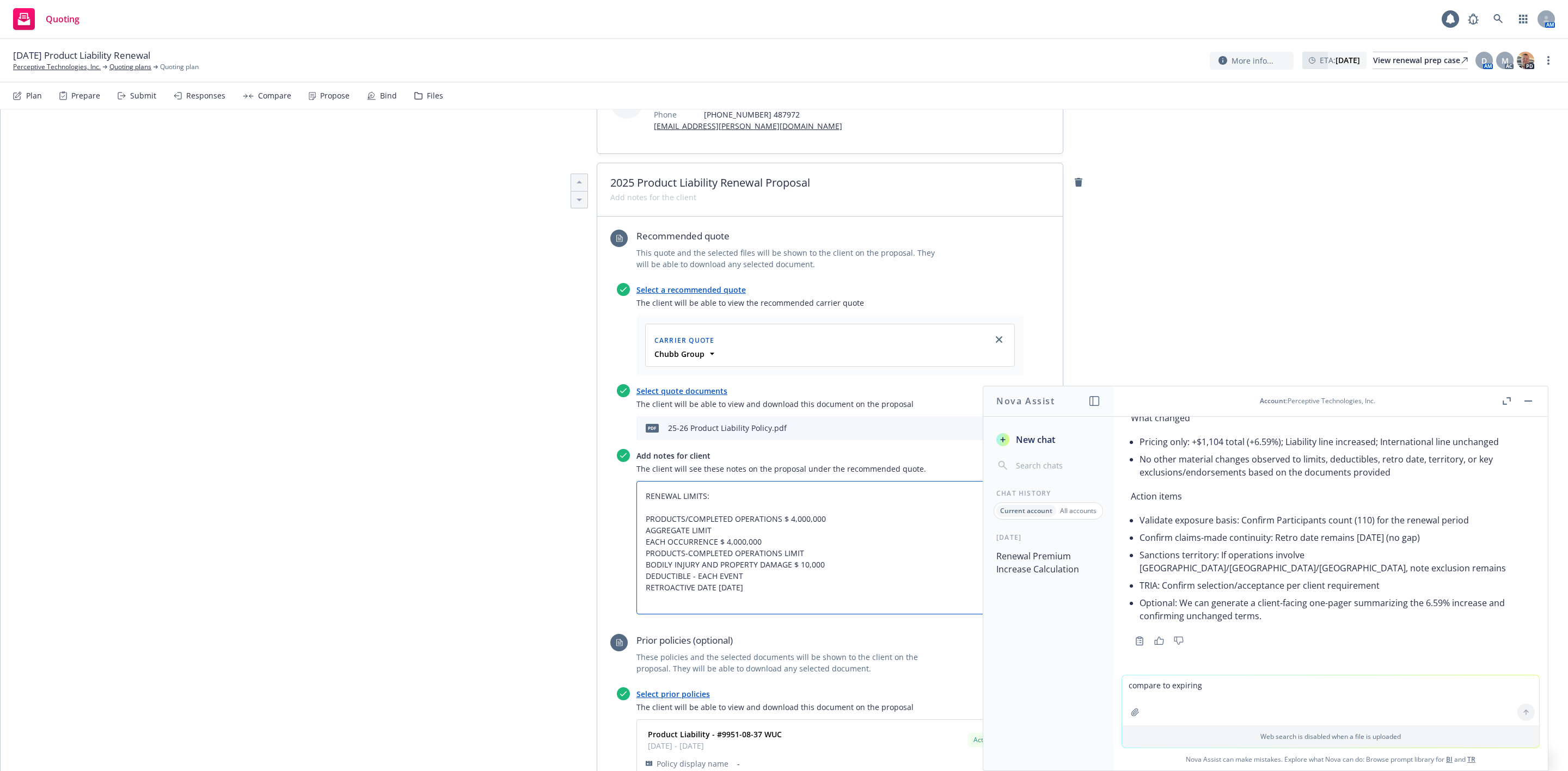
click at [637, 481] on textarea "RENEWAL LIMITS: PRODUCTS/COMPLETED OPERATIONS $ 4,000,000 AGGREGATE LIMIT EACH …" at bounding box center [830, 548] width 387 height 133
type textarea "x"
type textarea "RENEWAL LIMITS: PRODUCTS/COMPLETED OPERATIONS $ 4,000,000 AGGREGATE LIMIT EACH …"
type textarea "x"
type textarea "RENEWAL LIMITS: PRODUCTS/COMPLETED OPERATIONS $ 4,000,000 AGGREGATE LIMIT EACH …"
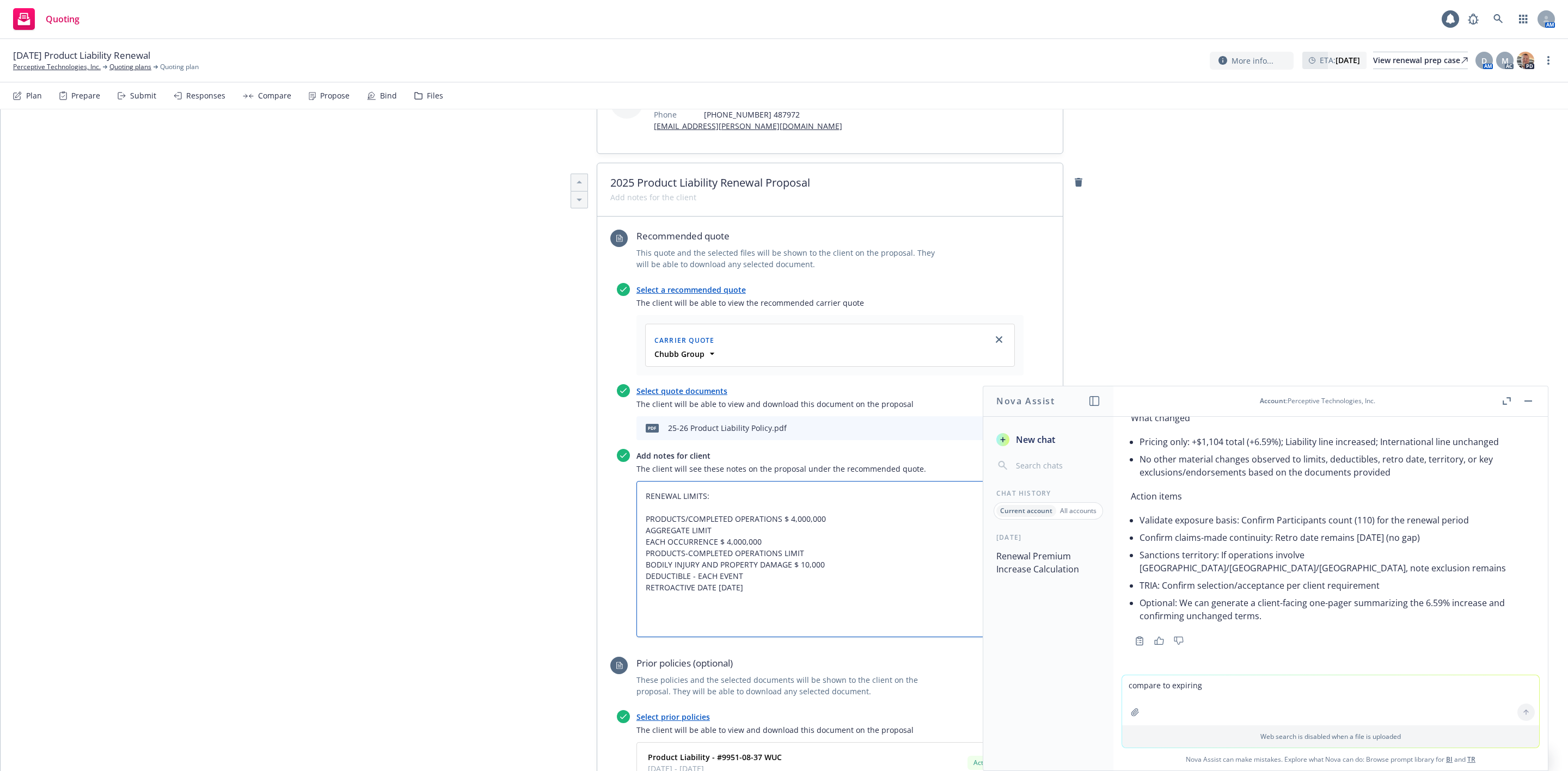
paste textarea "• Dollar increase: $1,104.00 • Percentage increase: 6.59%"
type textarea "x"
type textarea "• Dollar increase: $1,104.00 • Percentage increase: 6.59% RENEWAL LIMITS: PRODU…"
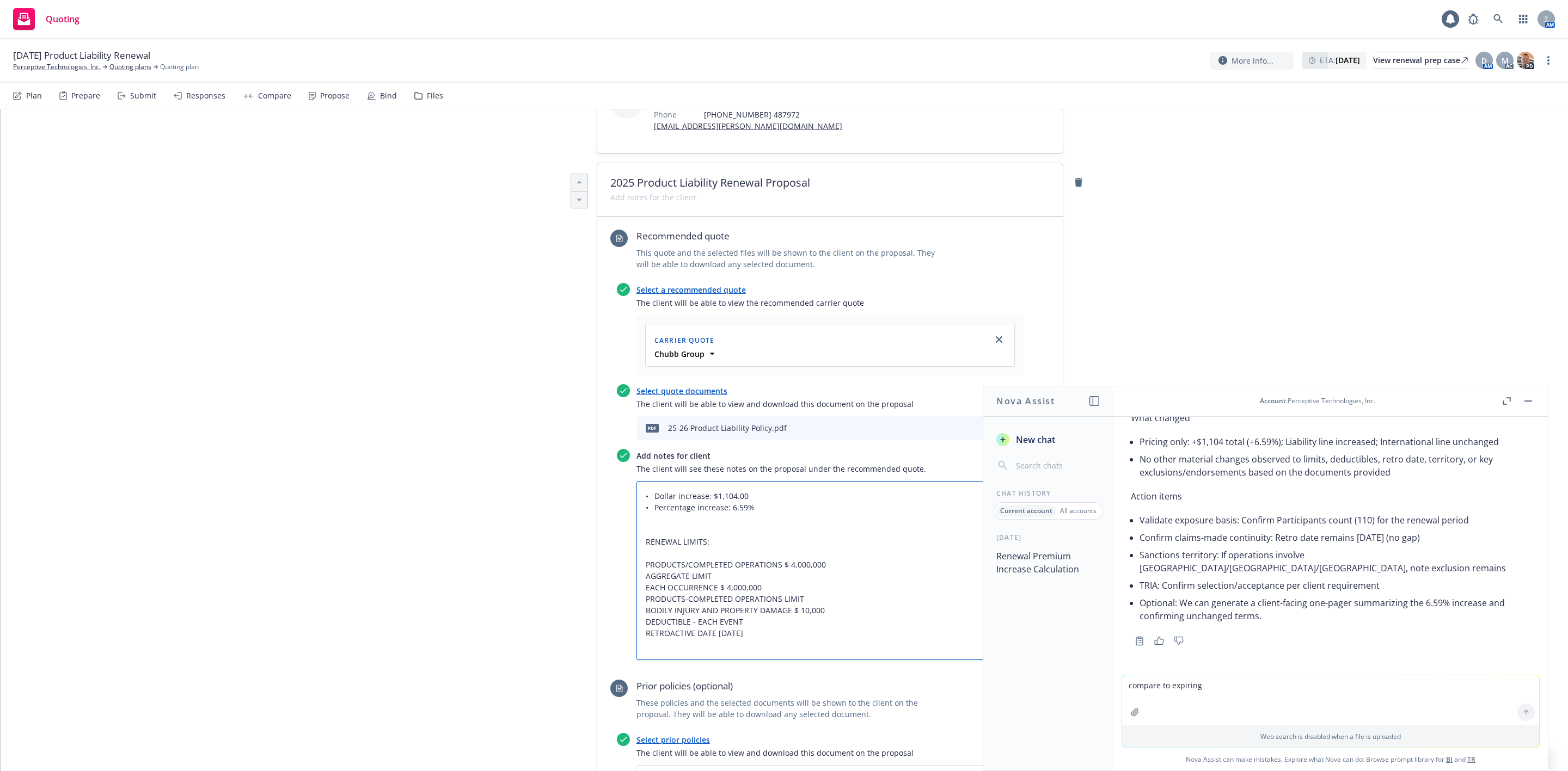
type textarea "x"
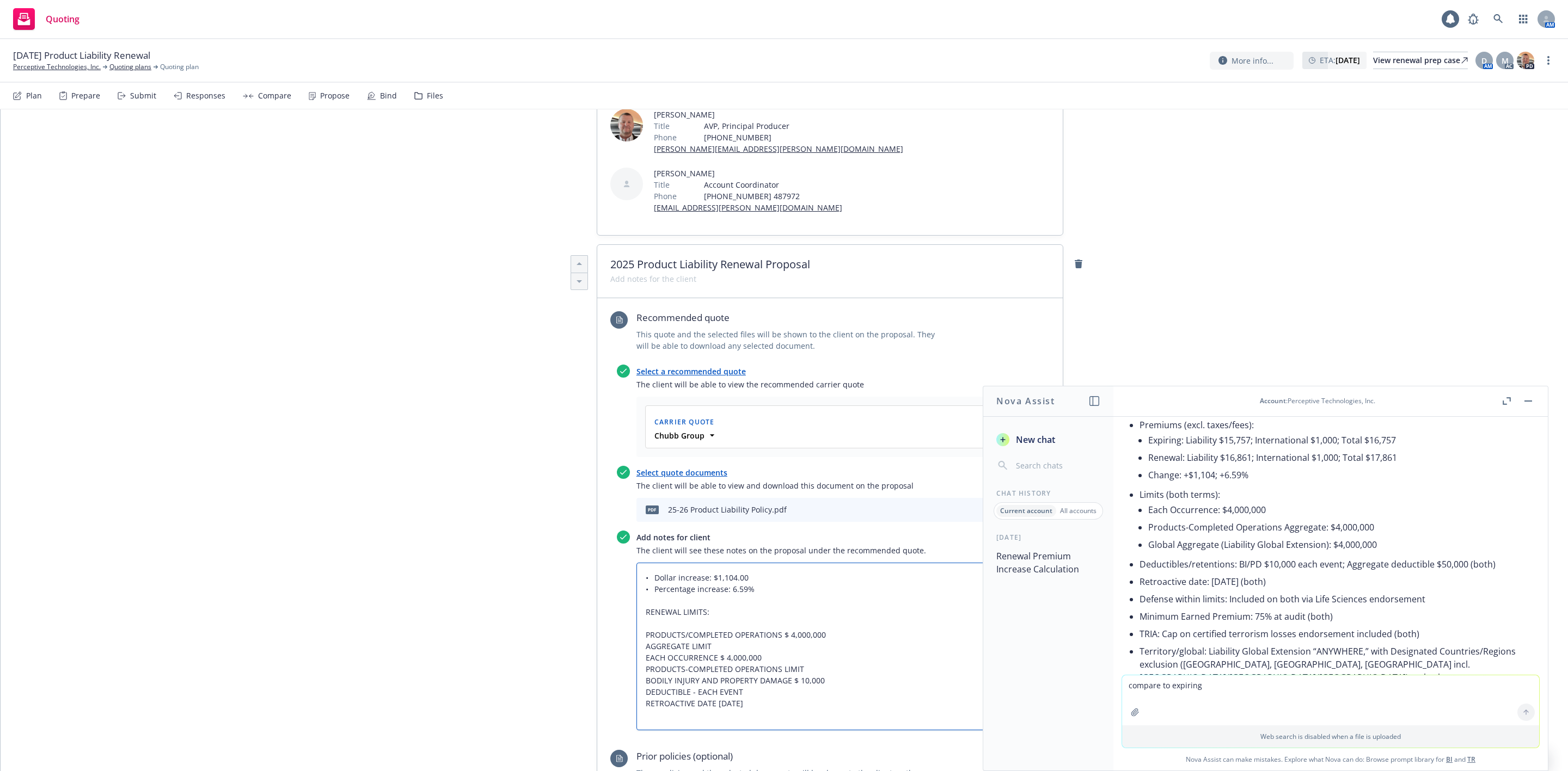
scroll to position [1711, 0]
click at [648, 563] on textarea "• Dollar increase: $1,104.00 • Percentage increase: 6.59% RENEWAL LIMITS: PRODU…" at bounding box center [830, 646] width 387 height 167
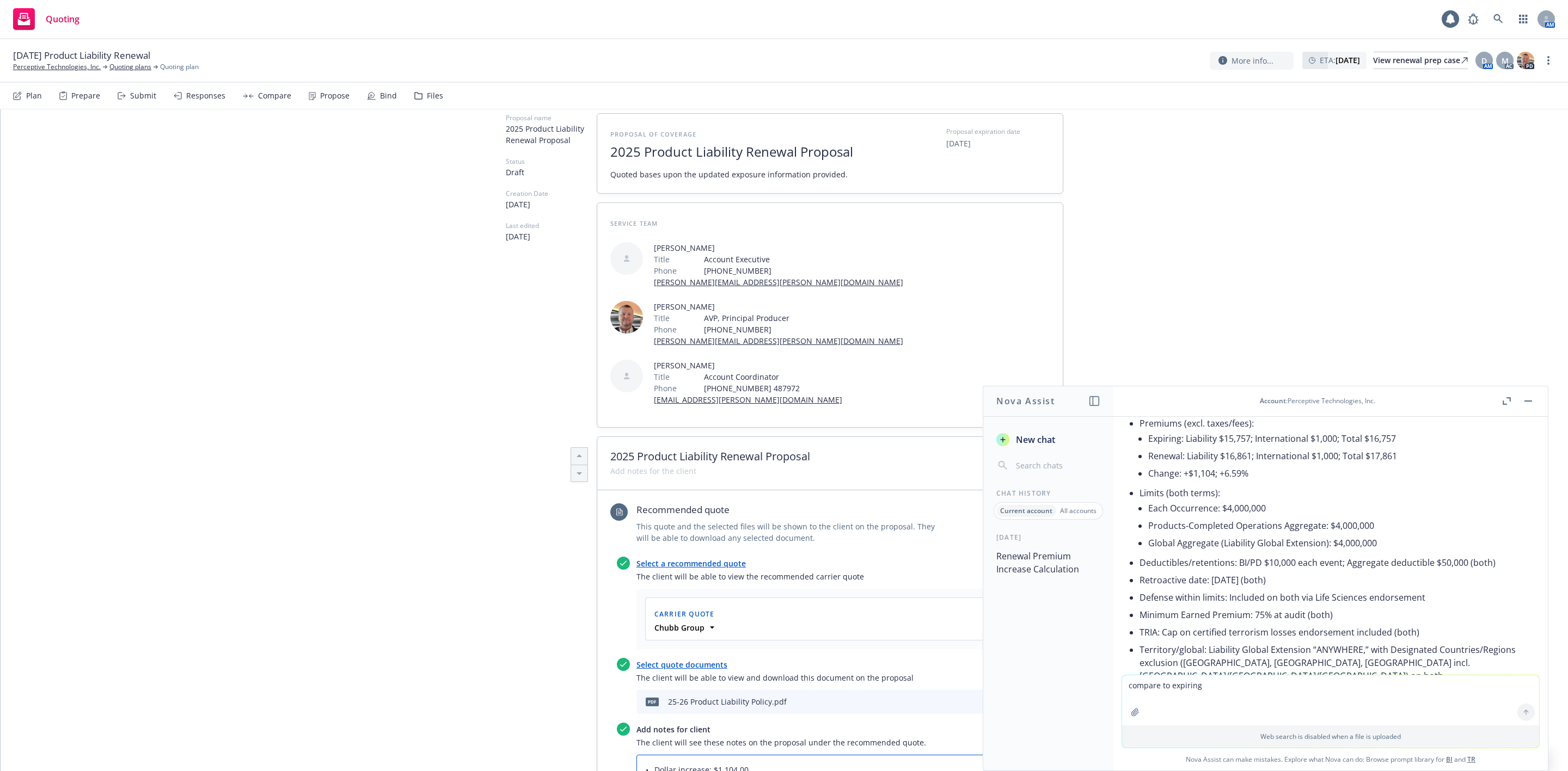
scroll to position [0, 0]
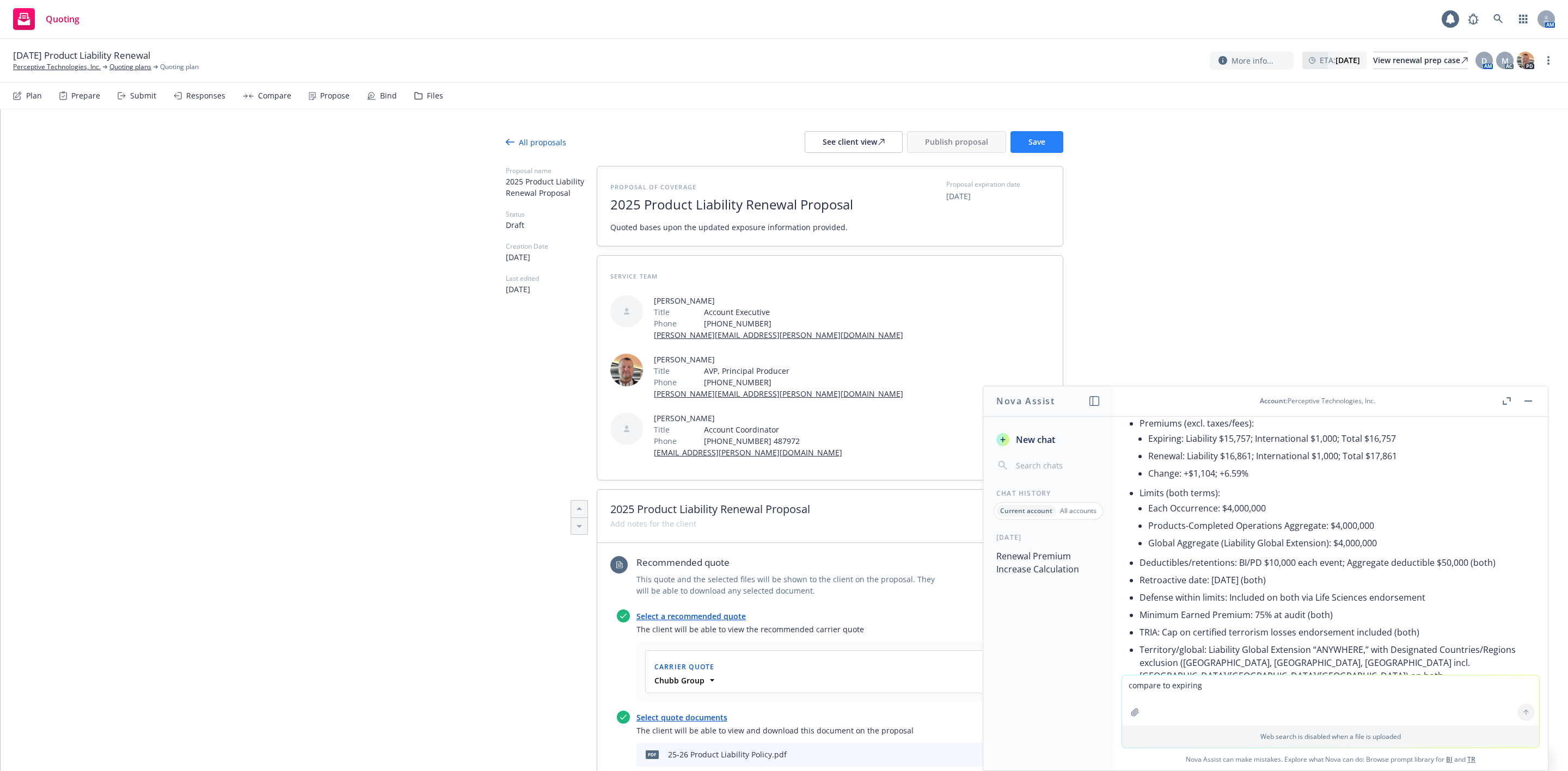
type textarea "• Dollar increase: $1,104.00 • Percentage increase: 6.59% RENEWAL LIMITS: PRODU…"
click at [1041, 140] on button "Save" at bounding box center [1037, 142] width 53 height 22
click at [1529, 404] on button "button" at bounding box center [1528, 401] width 13 height 13
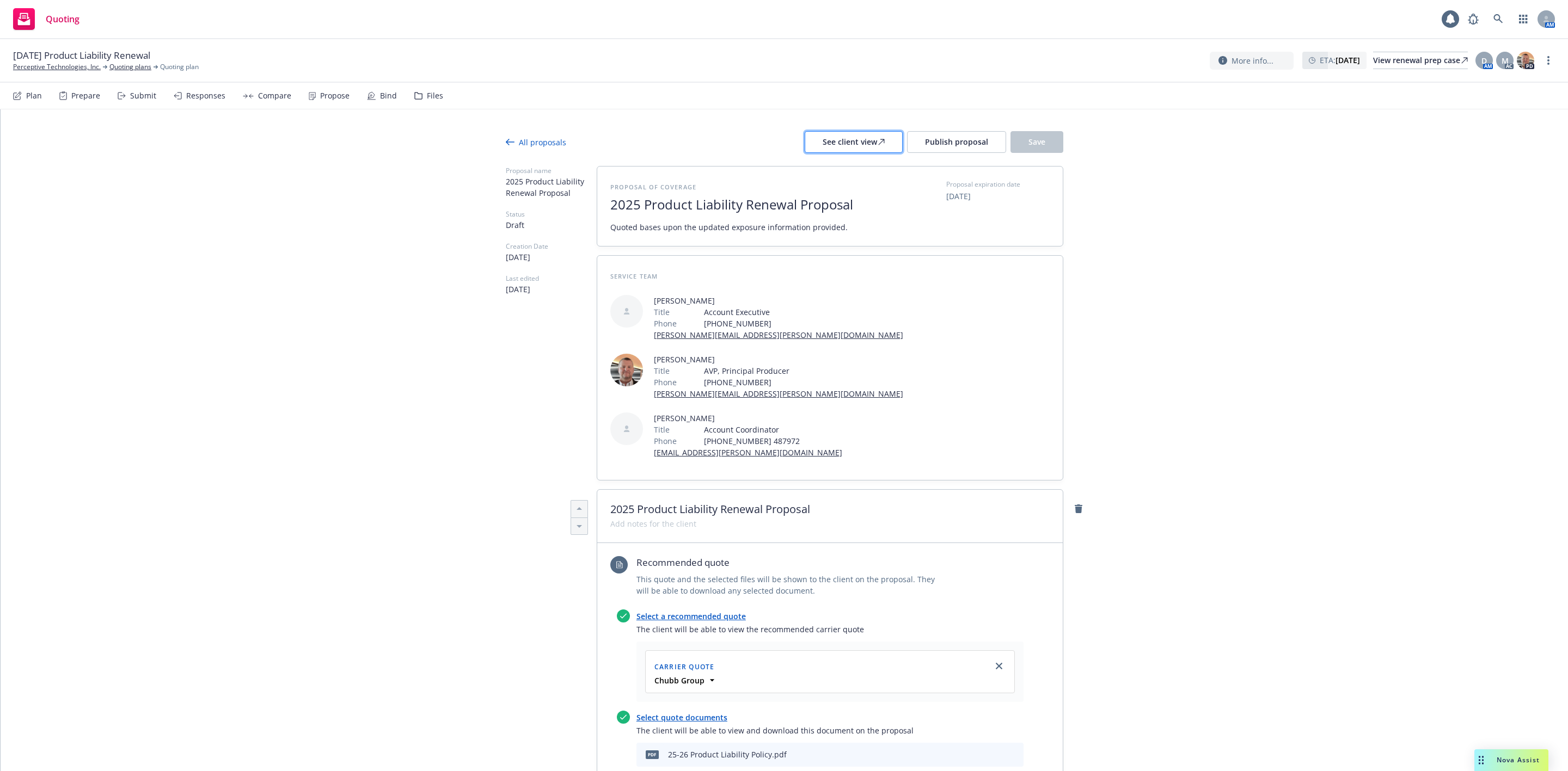
click at [830, 141] on div "See client view" at bounding box center [853, 142] width 62 height 21
type textarea "x"
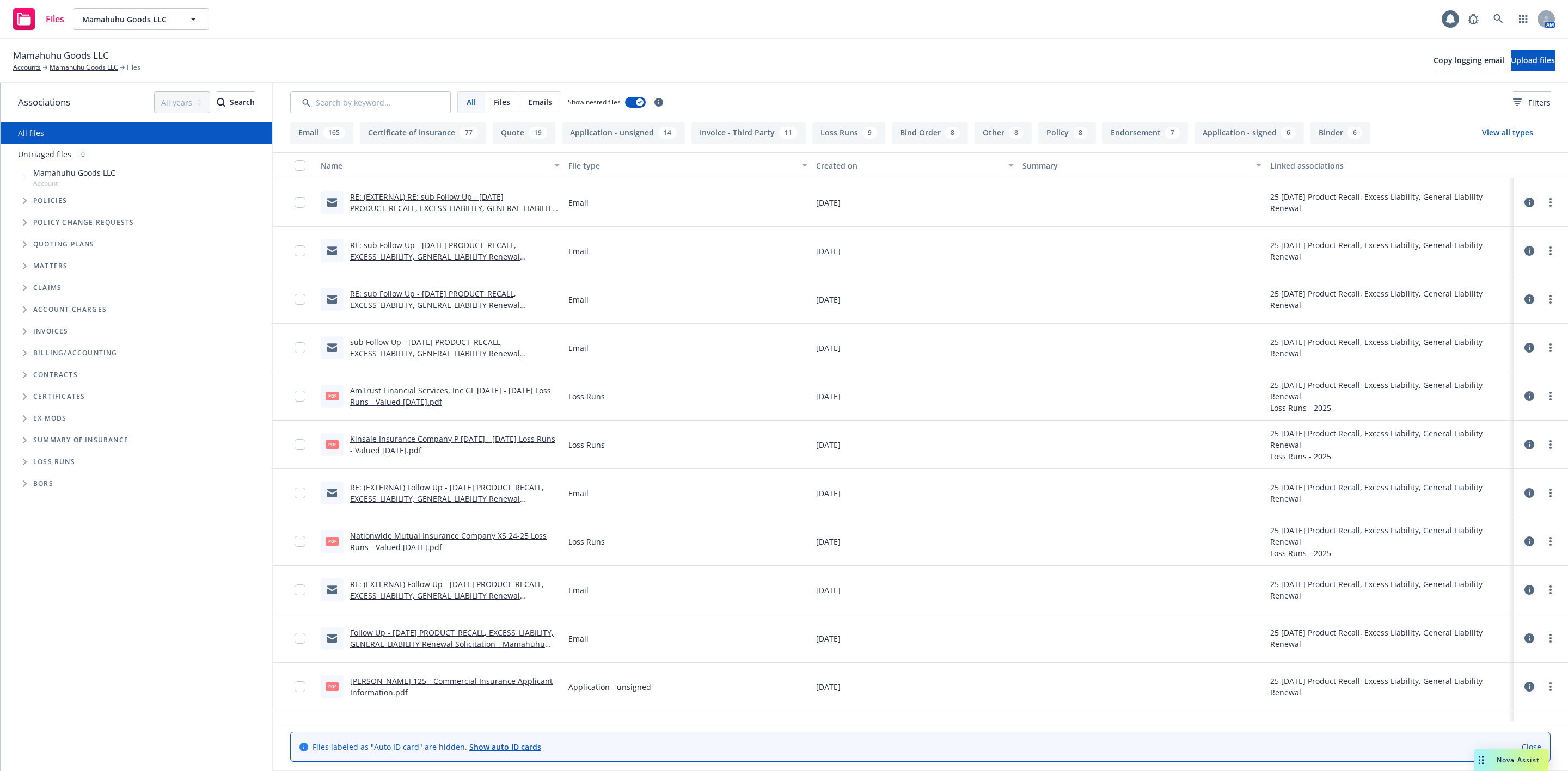
click at [28, 198] on span "Tree Example" at bounding box center [24, 201] width 17 height 17
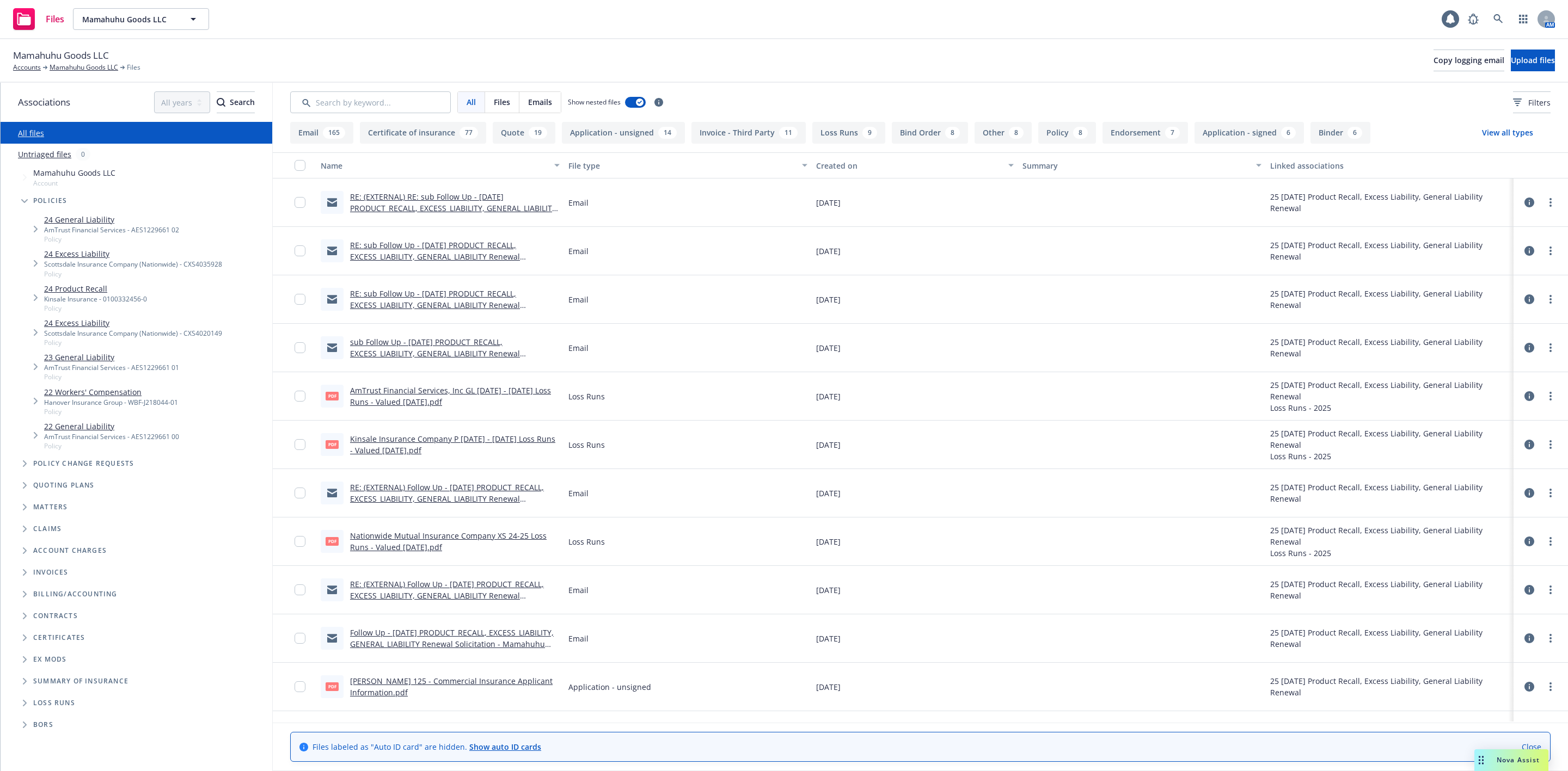
click at [27, 482] on icon "Tree Example" at bounding box center [25, 485] width 4 height 7
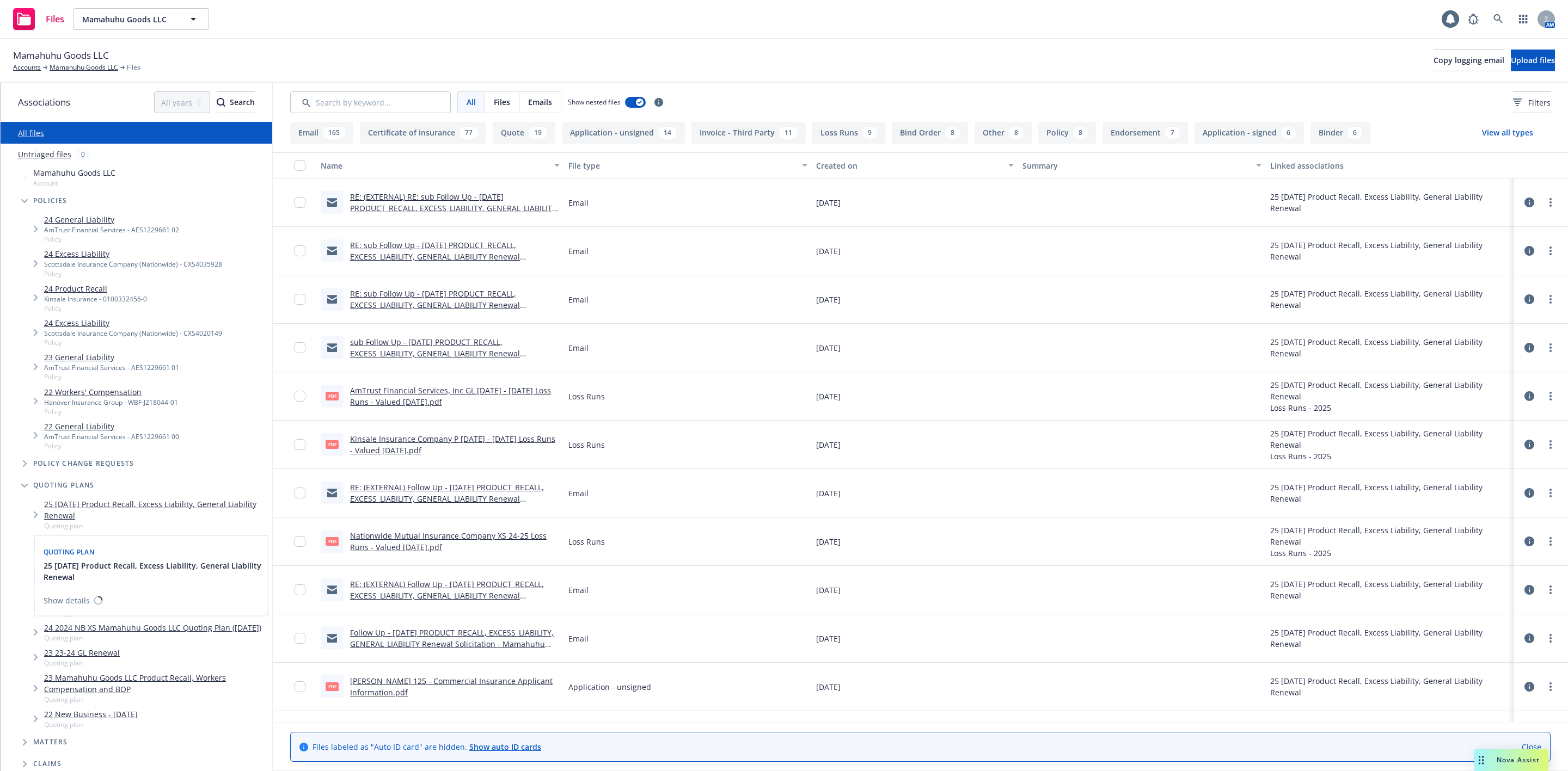
click at [77, 512] on link "25 10/25/25 Product Recall, Excess Liability, General Liability Renewal" at bounding box center [156, 510] width 224 height 23
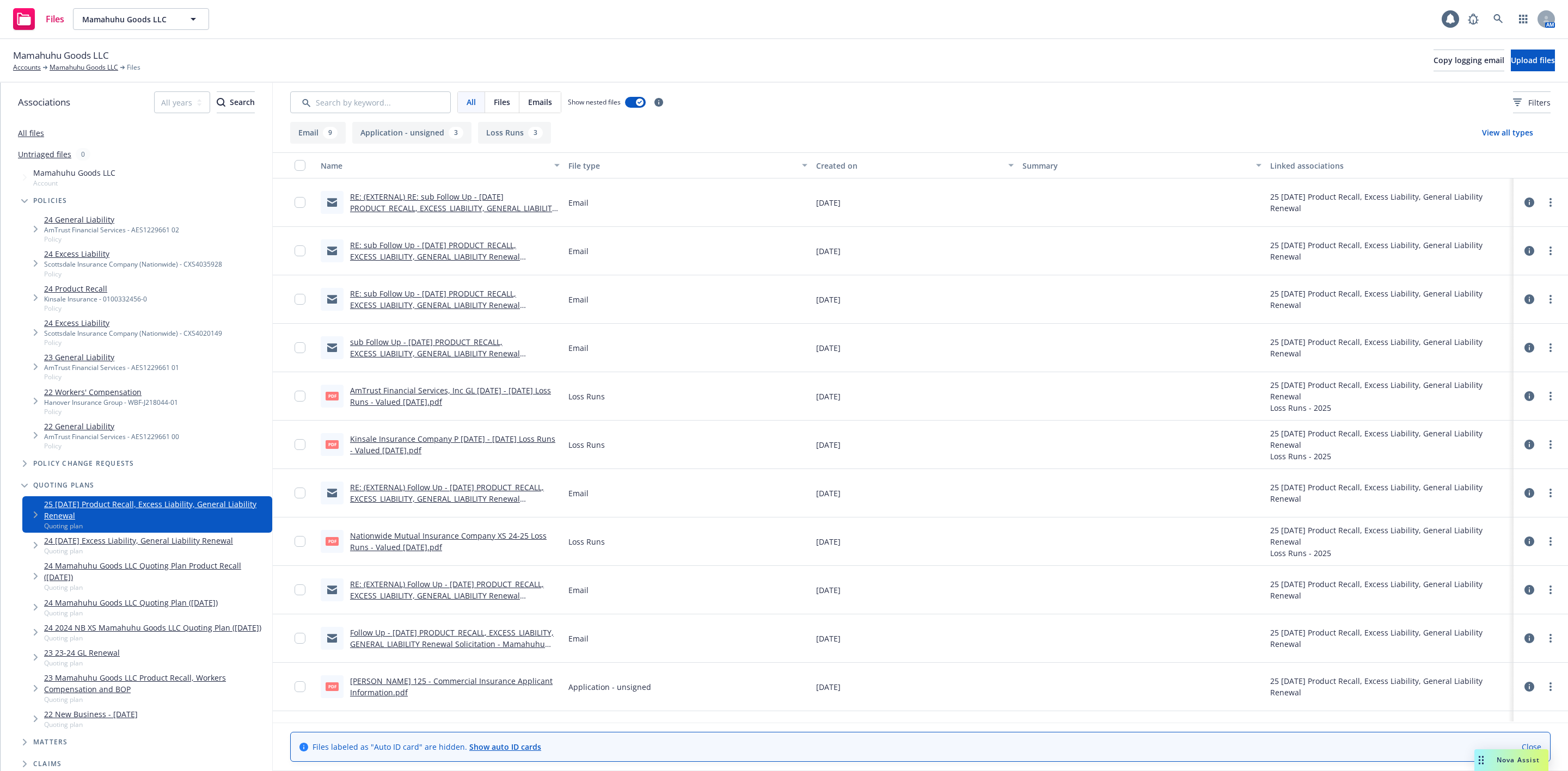
click at [432, 210] on link "RE: (EXTERNAL) RE: sub Follow Up - 10/25/25 PRODUCT_RECALL, EXCESS_LIABILITY, G…" at bounding box center [453, 208] width 206 height 33
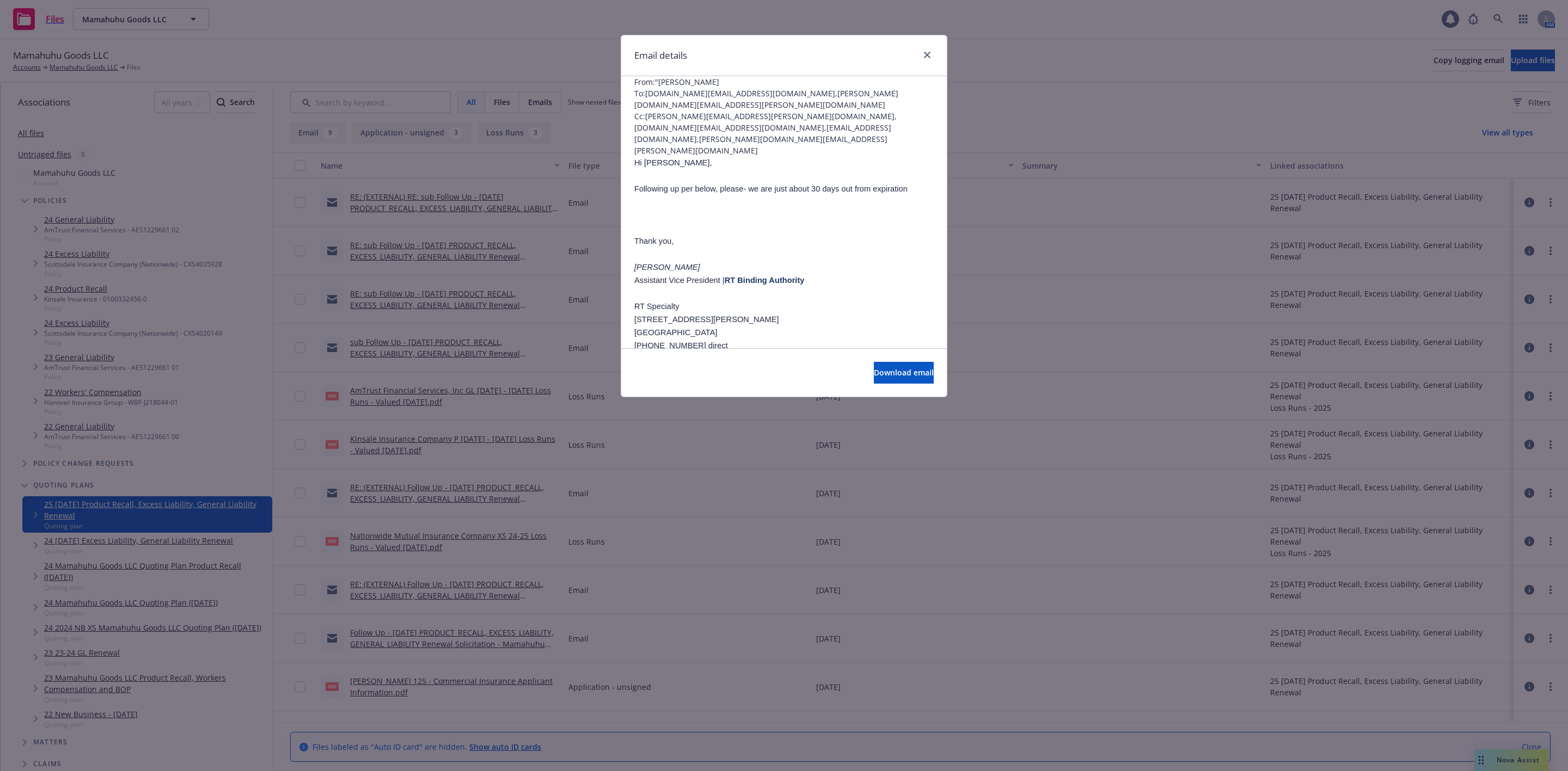
scroll to position [81, 0]
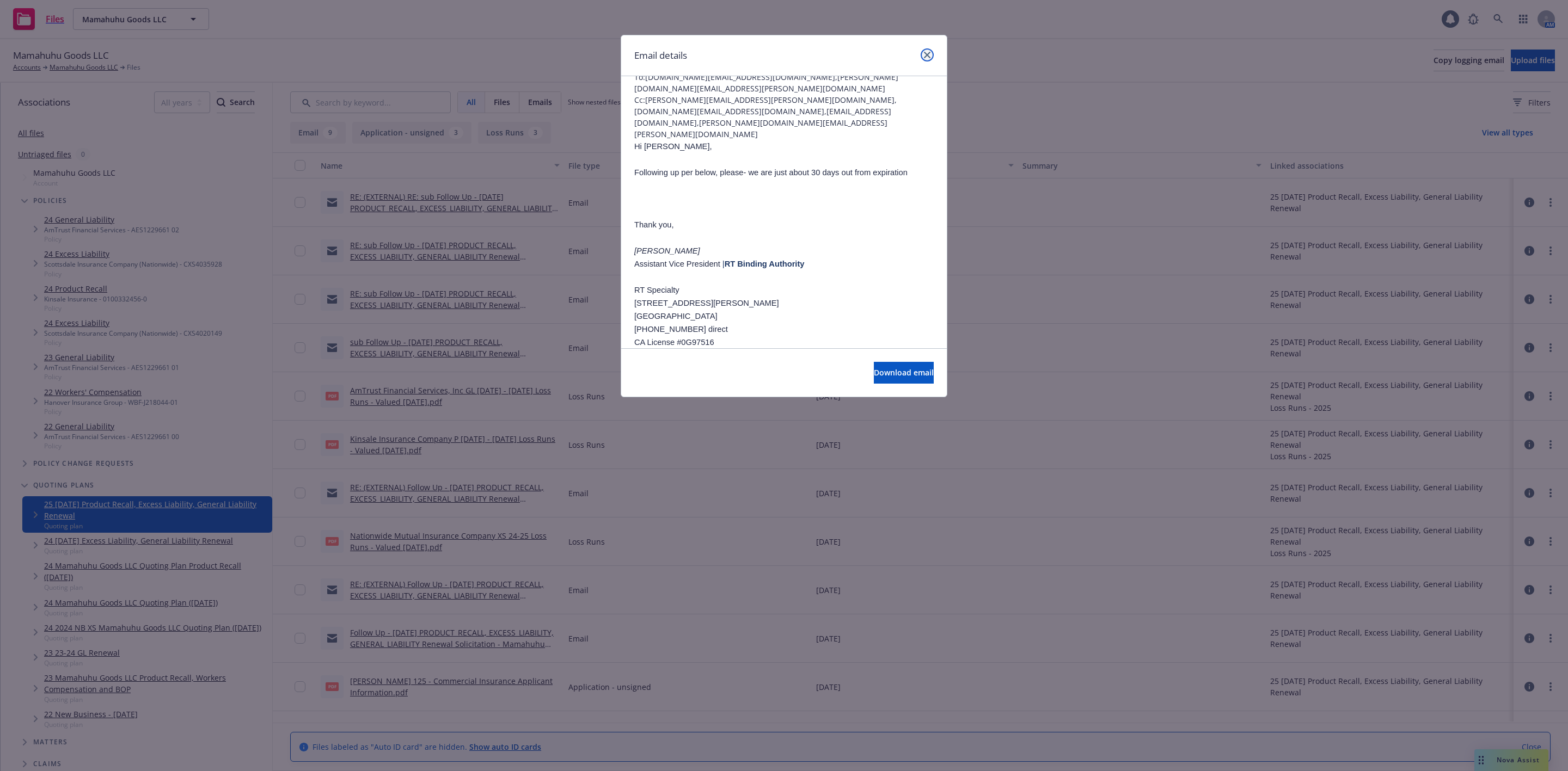
click at [928, 49] on link "close" at bounding box center [927, 54] width 13 height 13
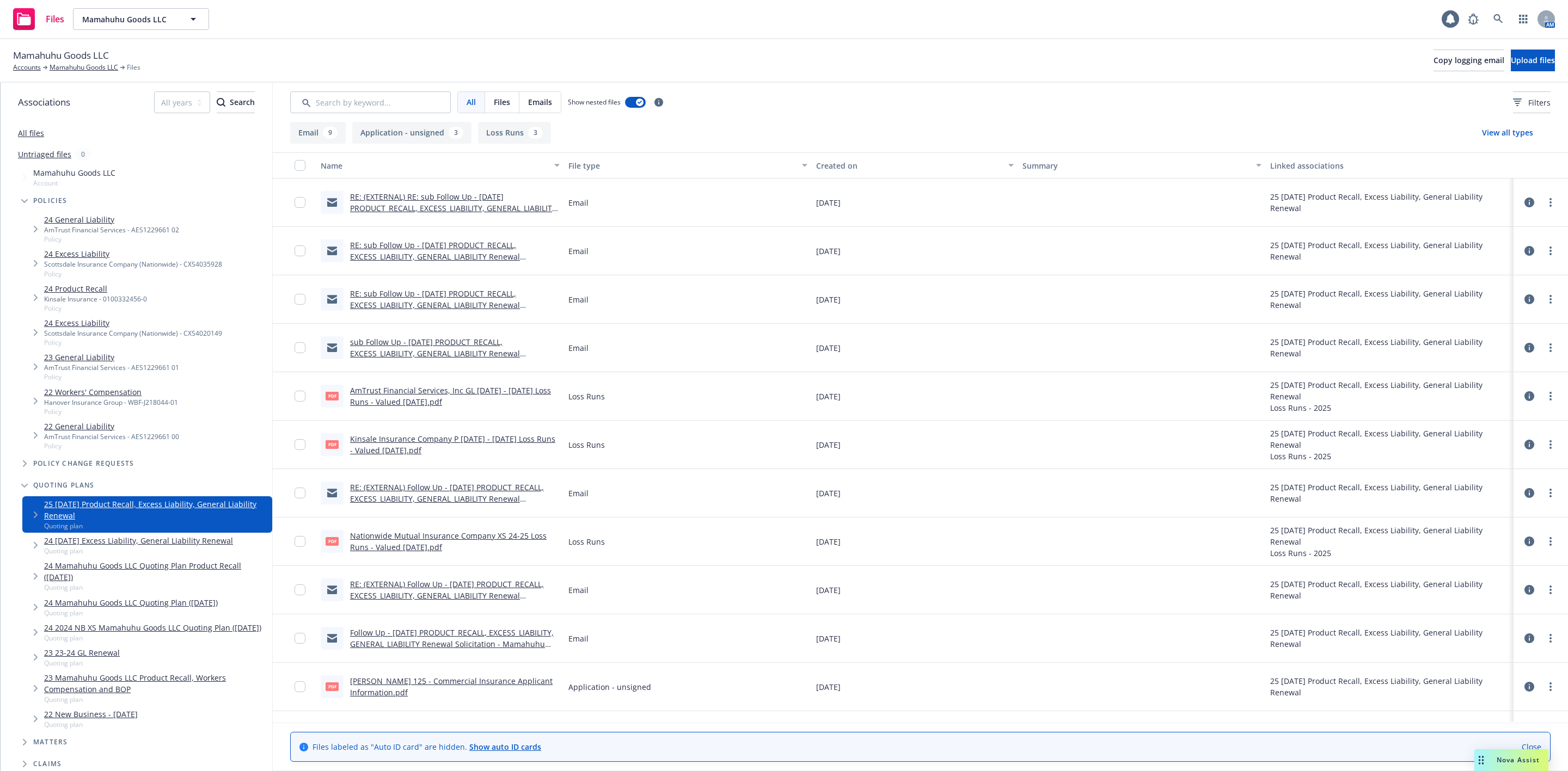
click at [389, 255] on link "RE: sub Follow Up - 10/25/25 PRODUCT_RECALL, EXCESS_LIABILITY, GENERAL_LIABILIT…" at bounding box center [436, 256] width 171 height 33
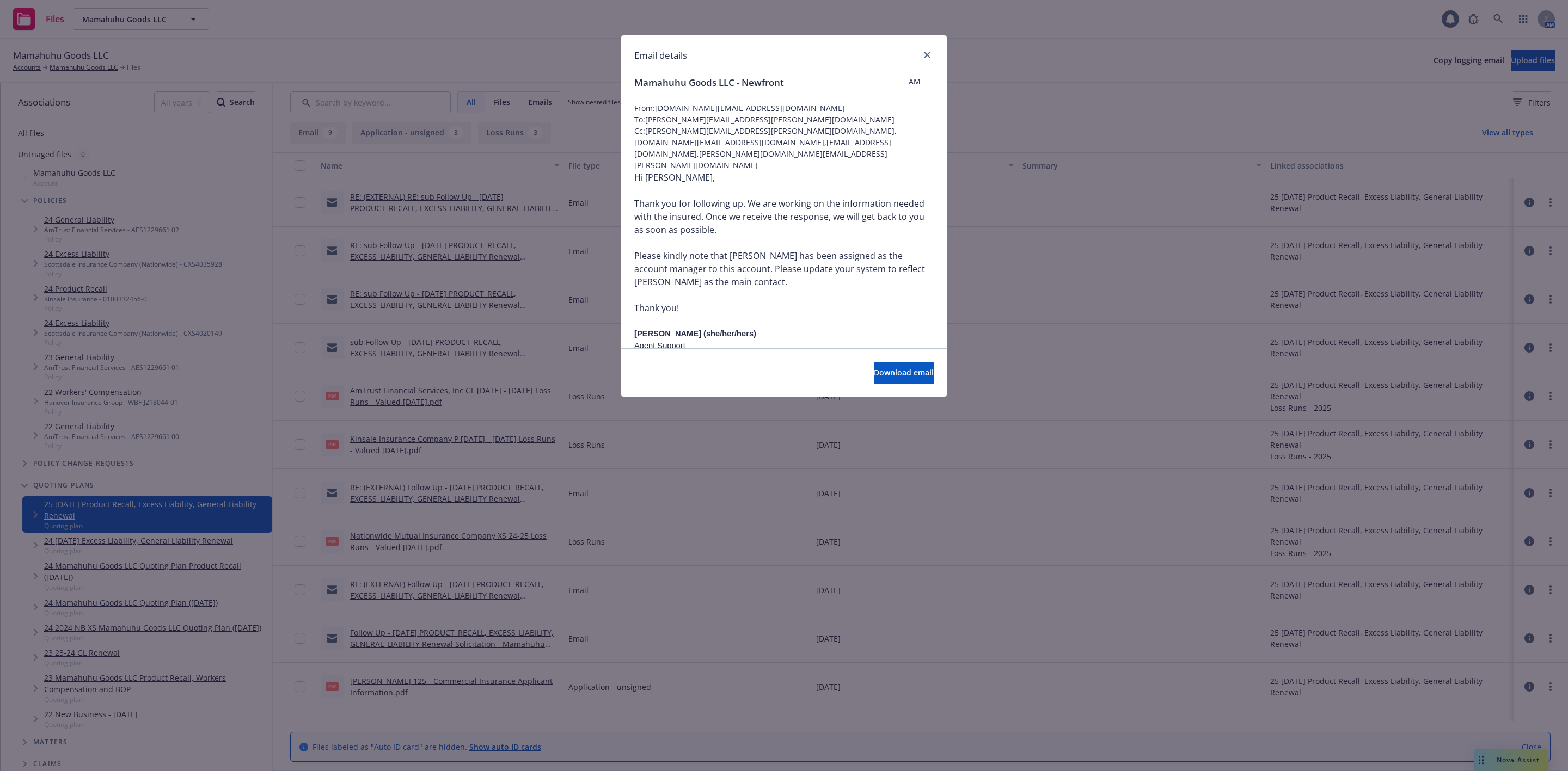
scroll to position [0, 0]
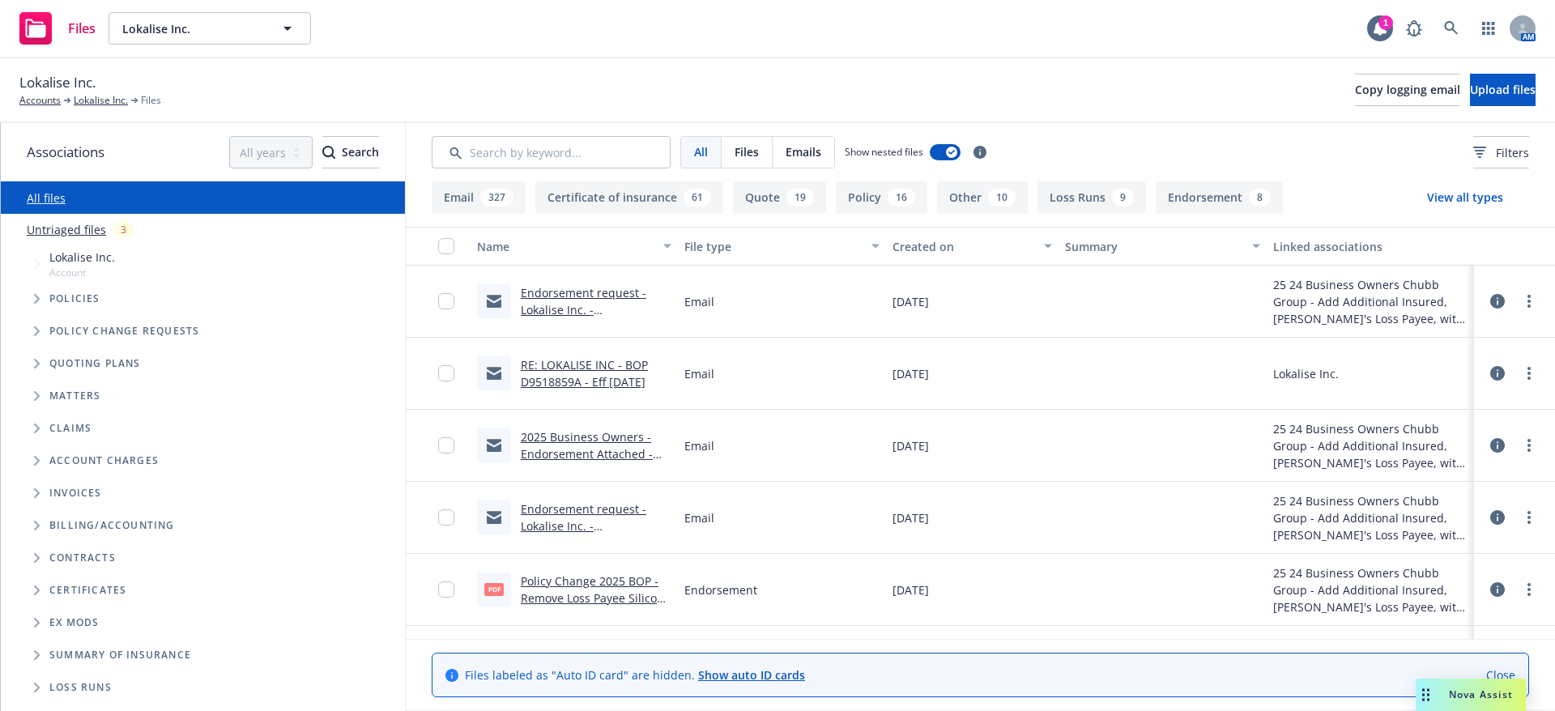
click at [32, 299] on span "Tree Example" at bounding box center [36, 299] width 26 height 26
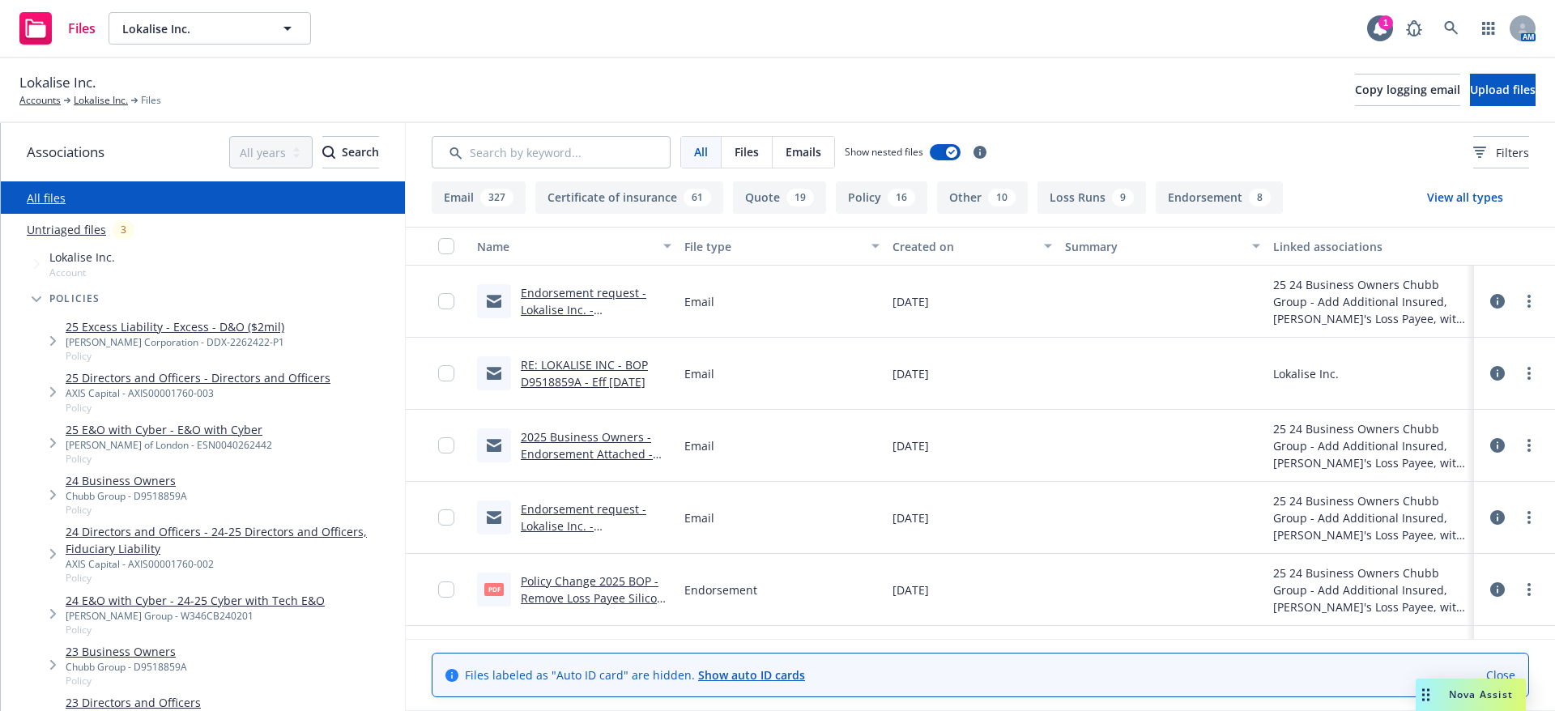
click at [138, 485] on link "24 Business Owners" at bounding box center [126, 480] width 121 height 17
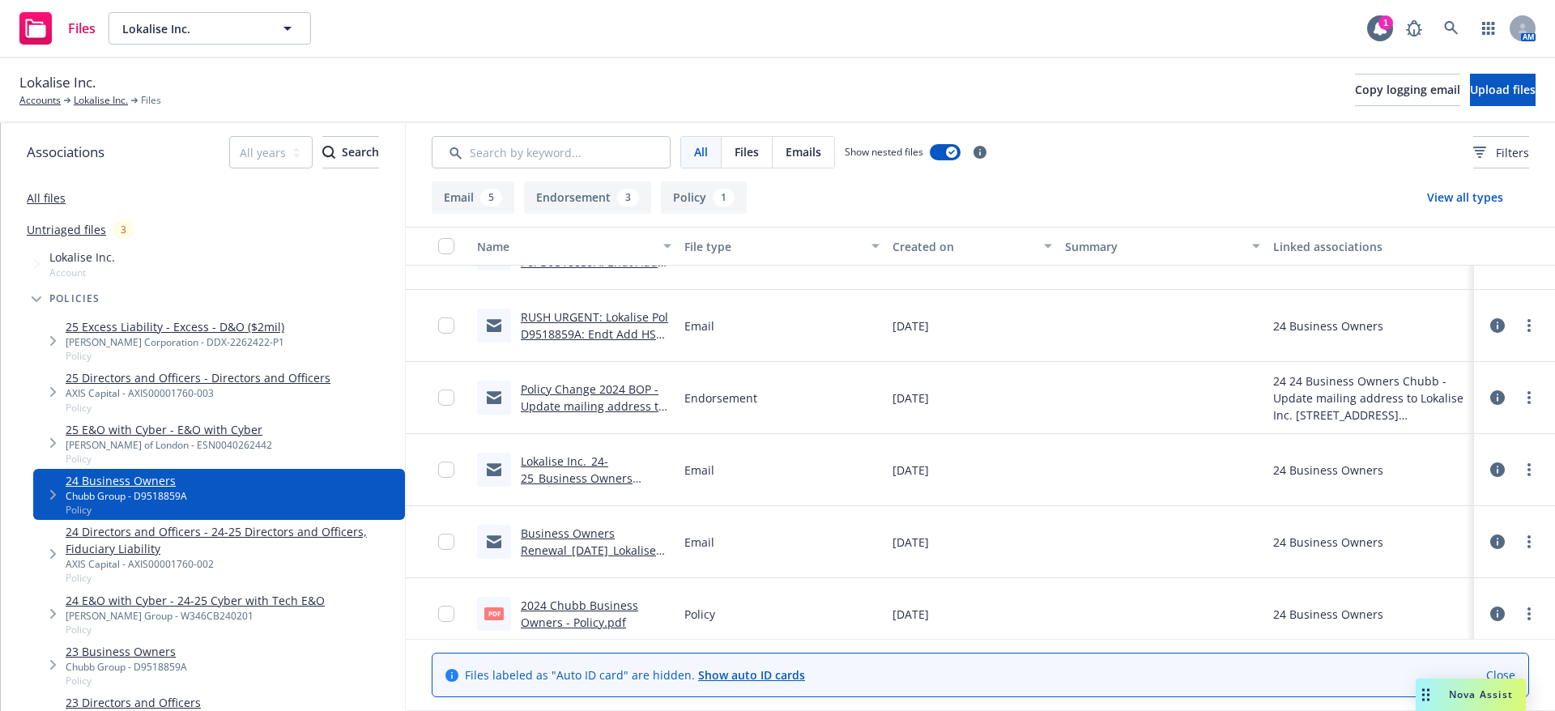
scroll to position [274, 0]
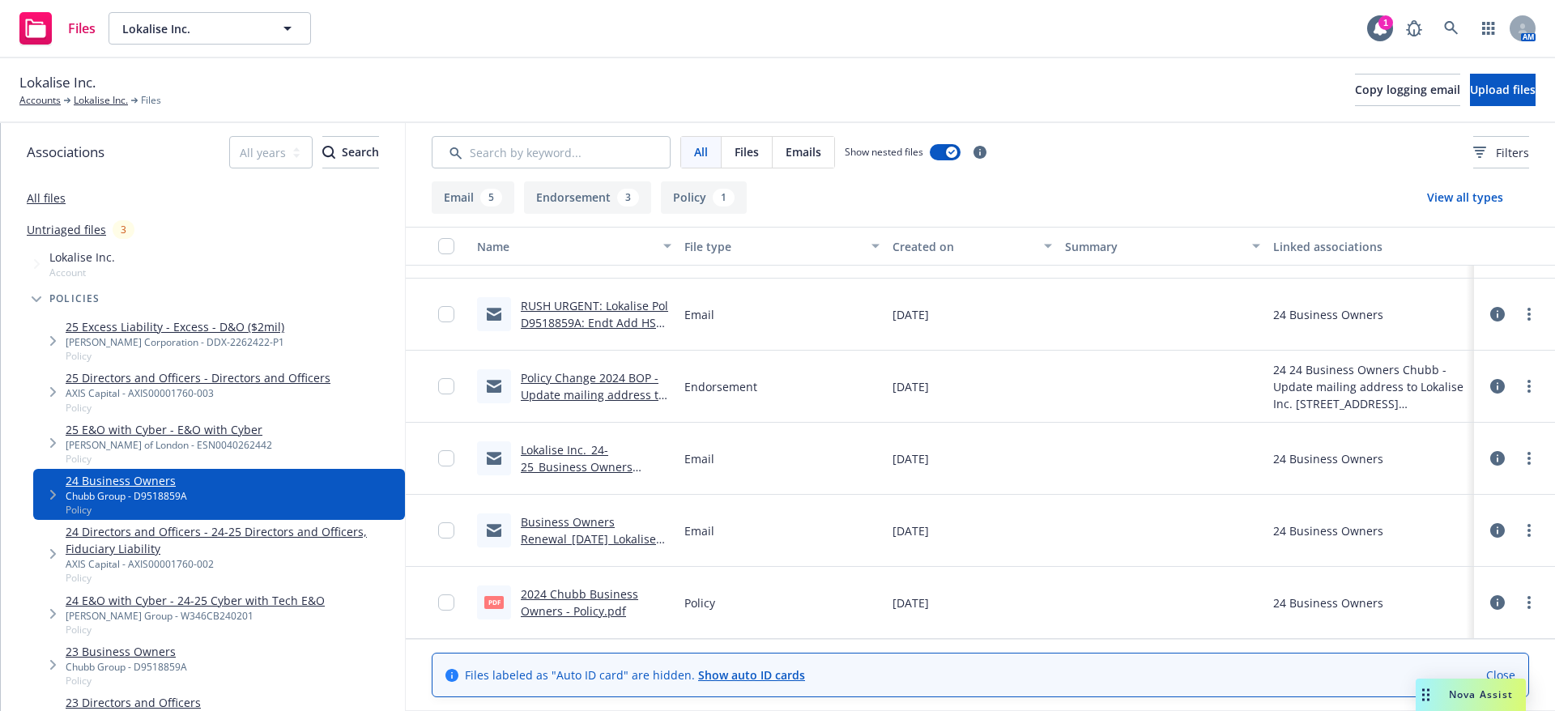
click at [586, 613] on link "2024 Chubb Business Owners - Policy.pdf" at bounding box center [579, 602] width 117 height 32
